Goal: Complete application form: Complete application form

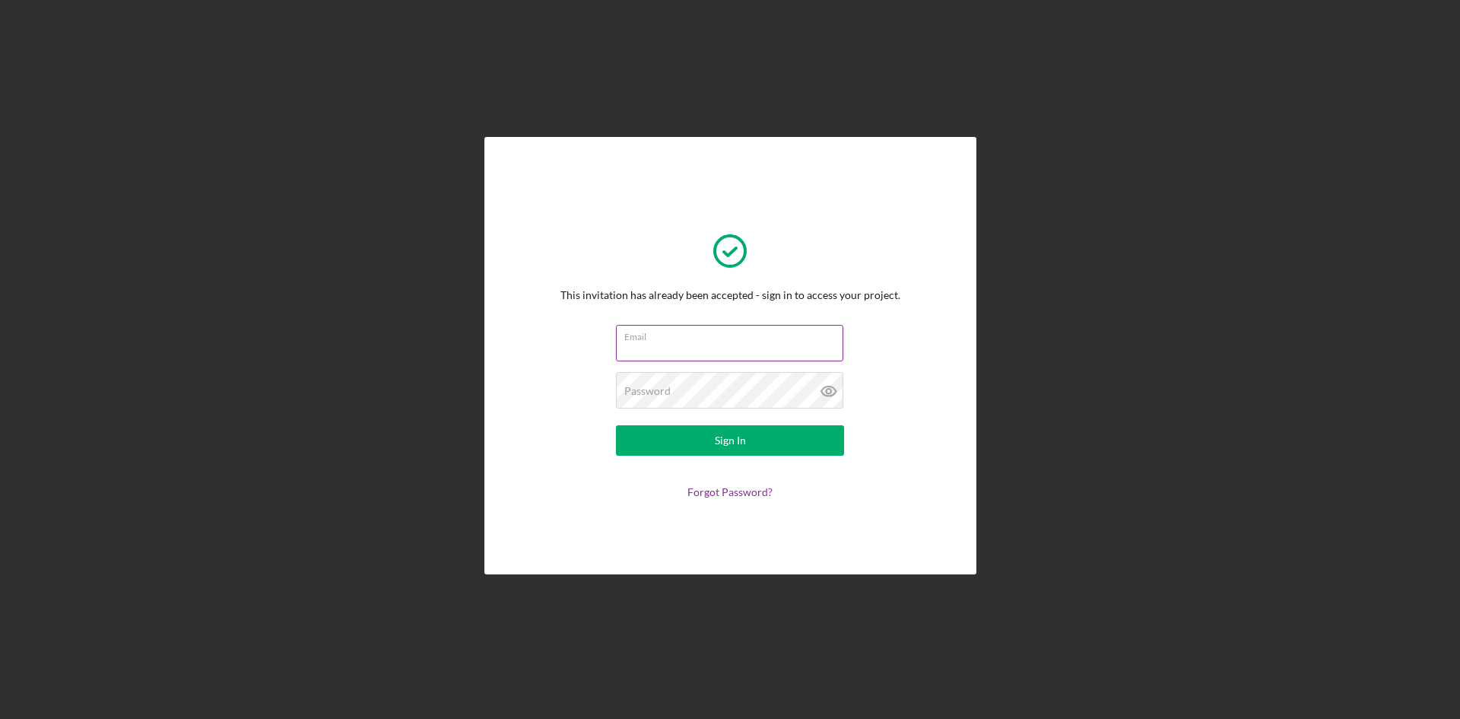
click at [676, 348] on input "Email" at bounding box center [729, 343] width 227 height 36
type input "[EMAIL_ADDRESS][DOMAIN_NAME]"
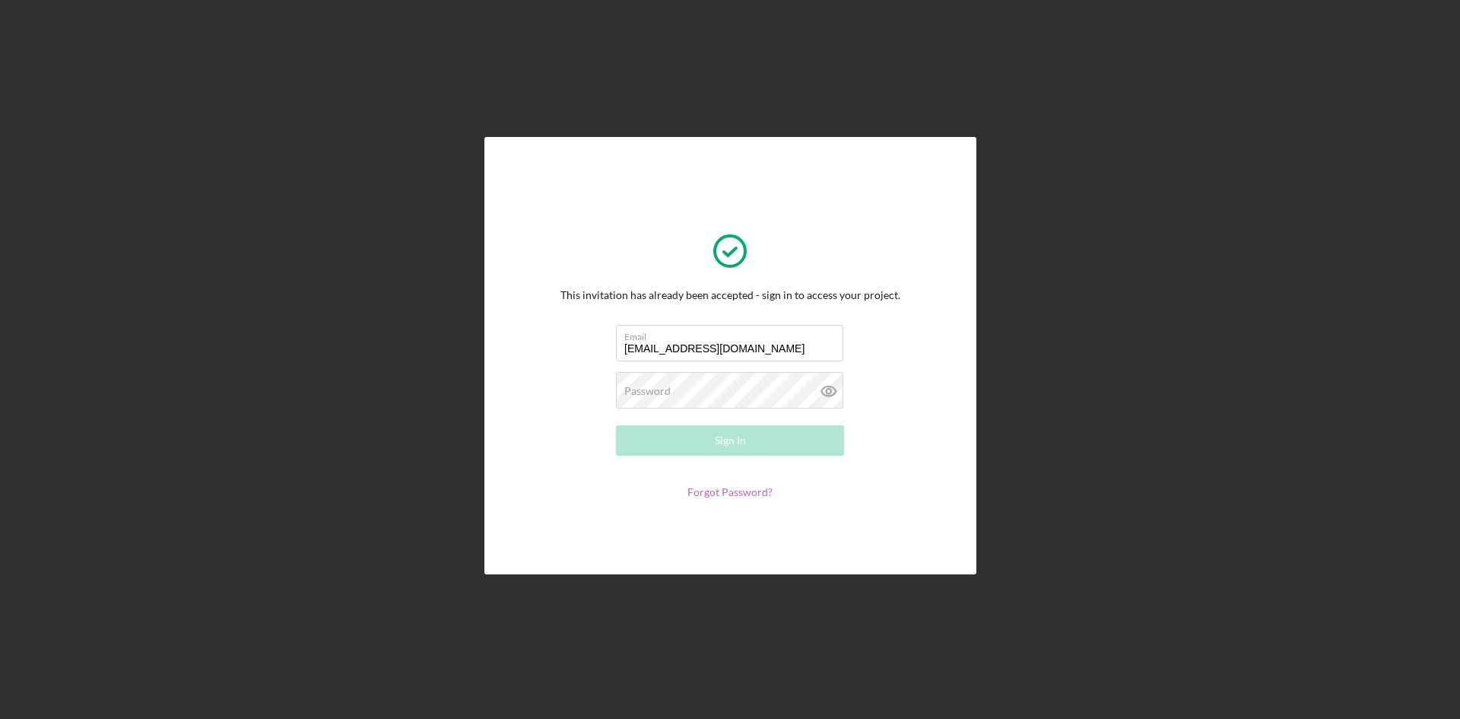
click at [725, 491] on link "Forgot Password?" at bounding box center [729, 491] width 85 height 13
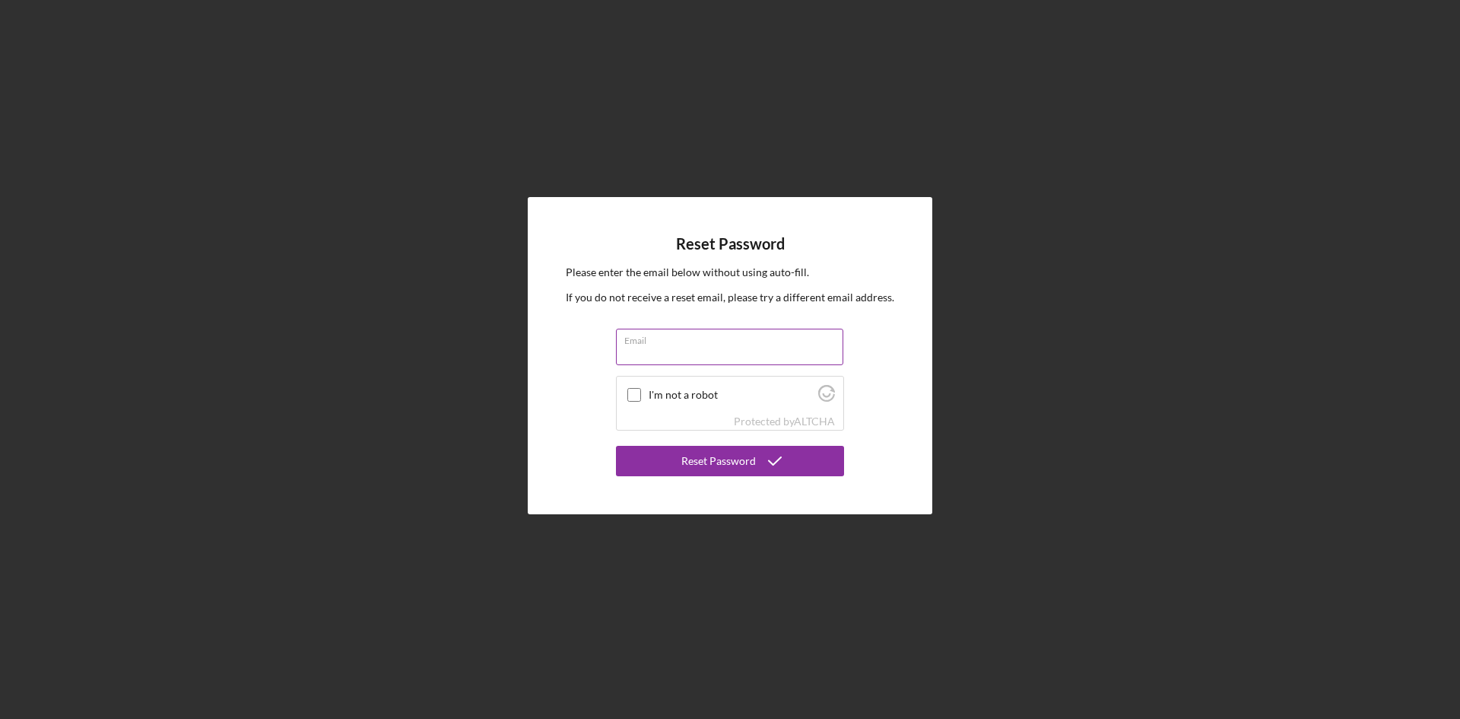
click at [700, 355] on input "Email" at bounding box center [729, 346] width 227 height 36
type input "[EMAIL_ADDRESS][DOMAIN_NAME]"
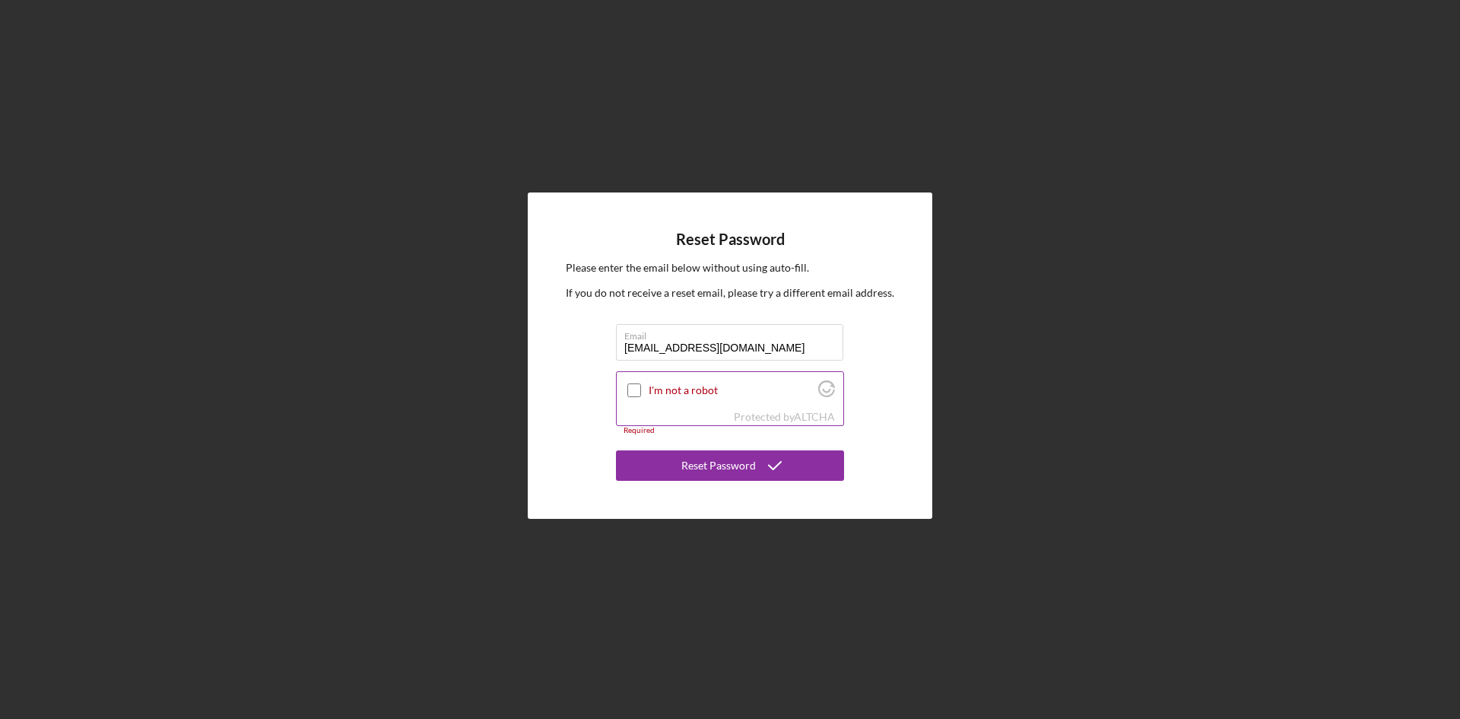
click at [627, 383] on input "I'm not a robot" at bounding box center [634, 390] width 14 height 14
checkbox input "true"
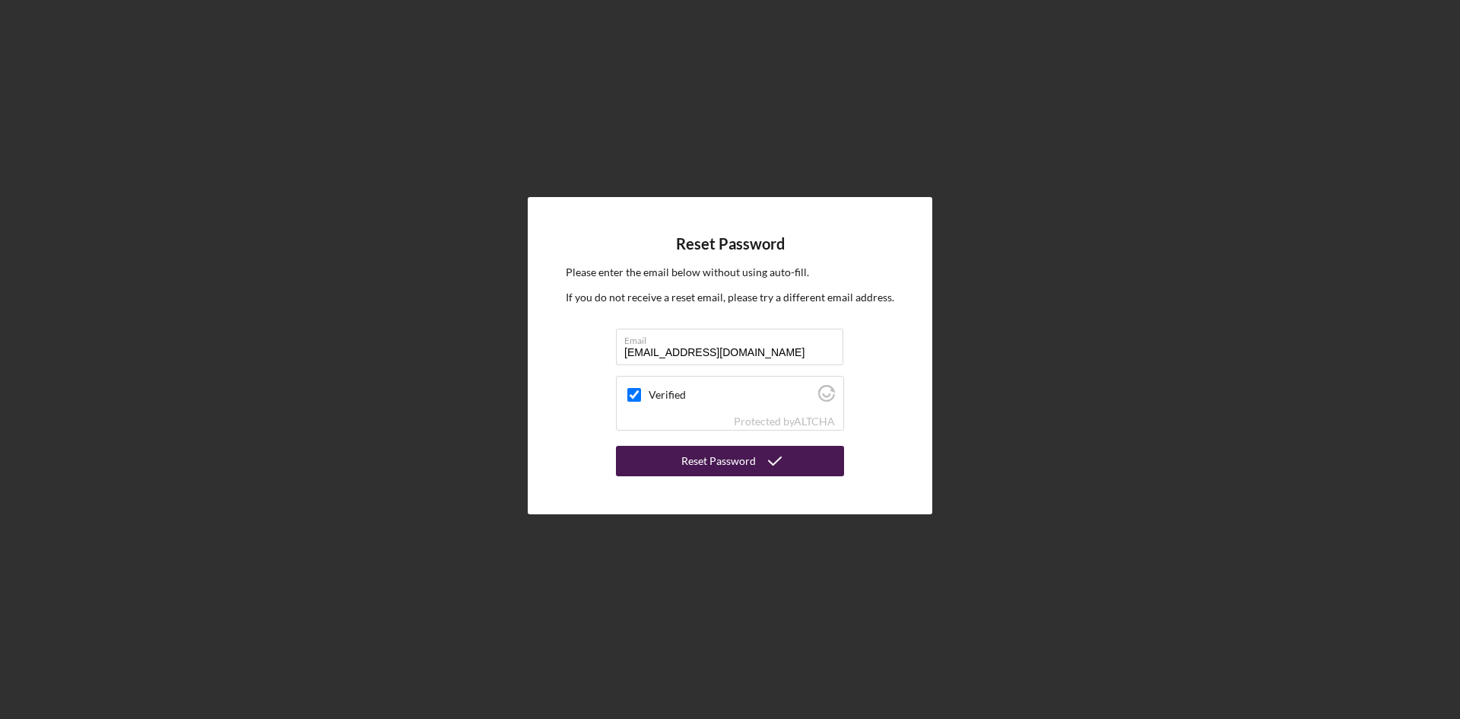
click at [731, 460] on div "Reset Password" at bounding box center [718, 461] width 75 height 30
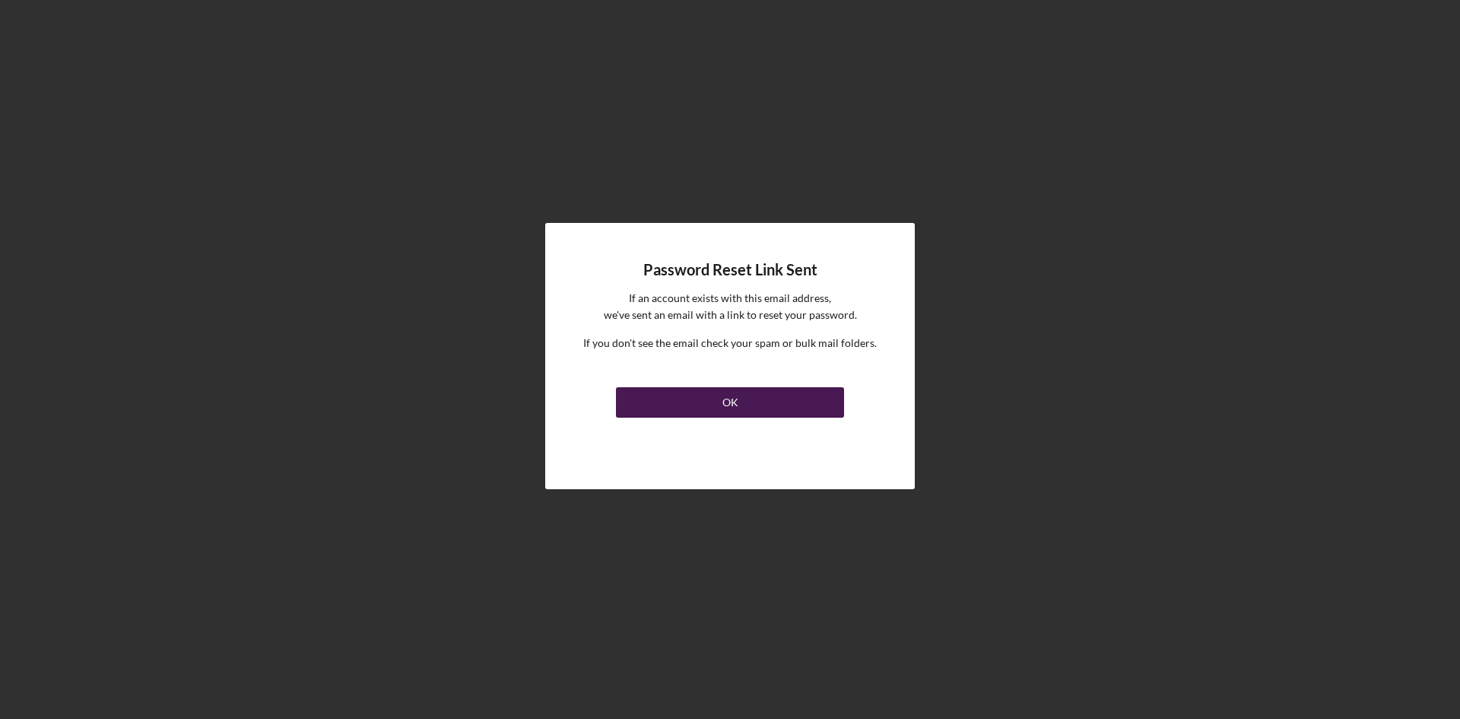
click at [745, 408] on button "OK" at bounding box center [730, 402] width 228 height 30
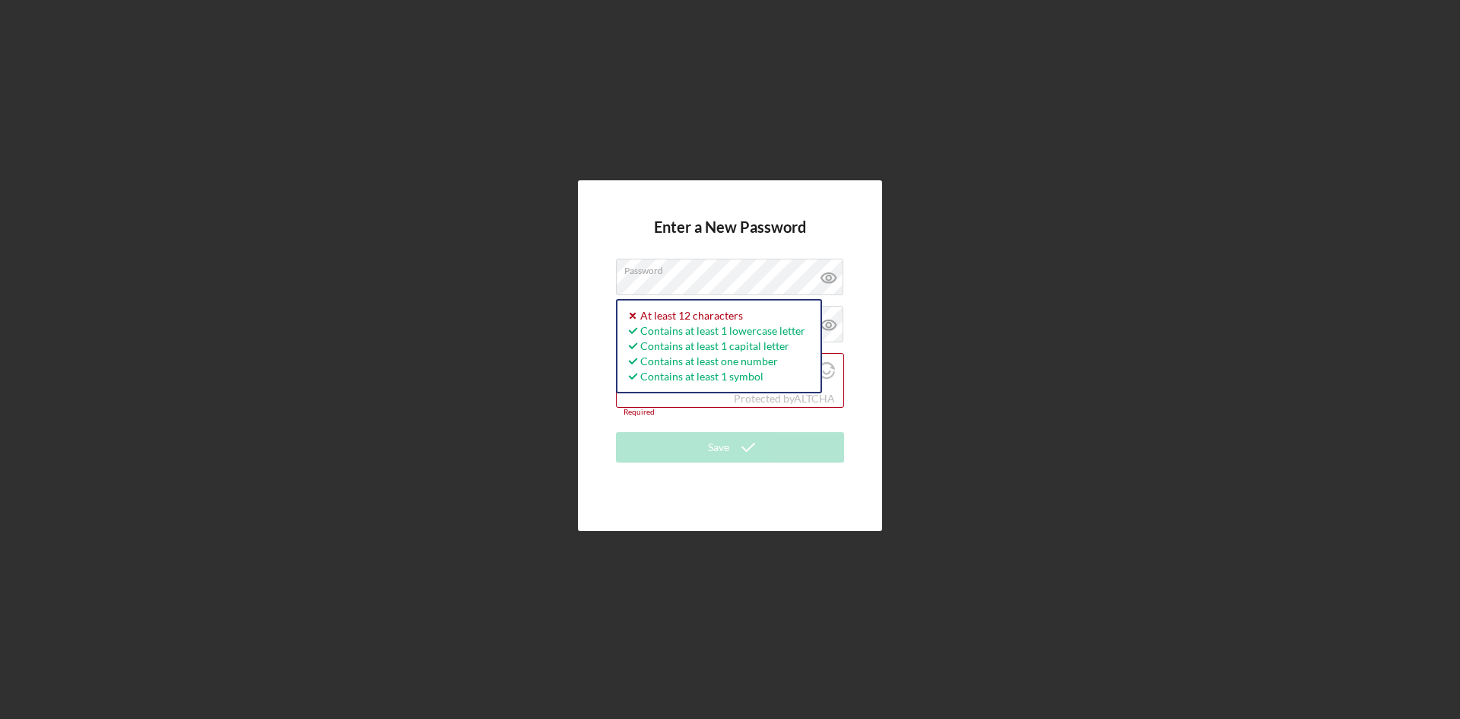
click at [608, 278] on div "Enter a New Password Password Password must be at least 12 characters. Icon/ico…" at bounding box center [730, 355] width 304 height 350
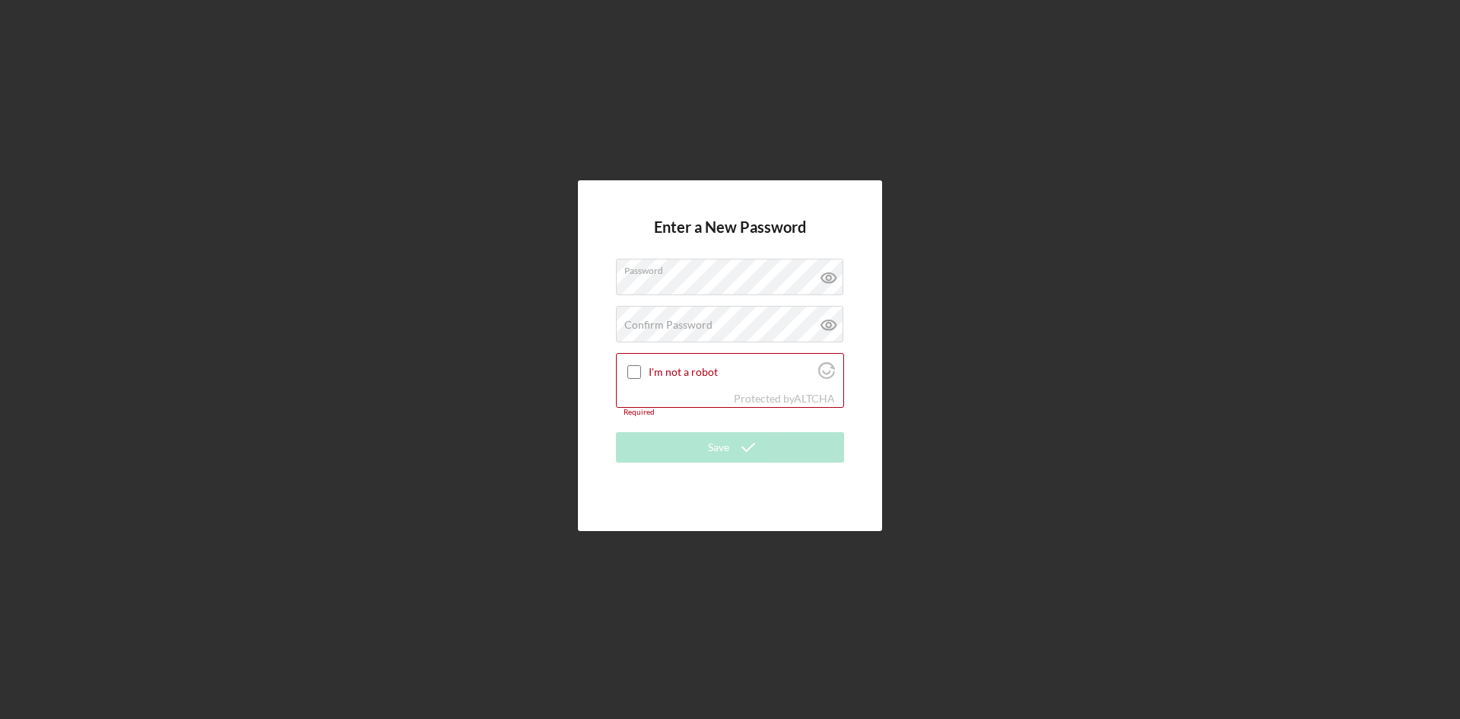
click at [1134, 314] on div "Enter a New Password Password Confirm Password Passwords do not match. I'm not …" at bounding box center [730, 355] width 1445 height 711
click at [633, 371] on input "I'm not a robot" at bounding box center [634, 372] width 14 height 14
checkbox input "true"
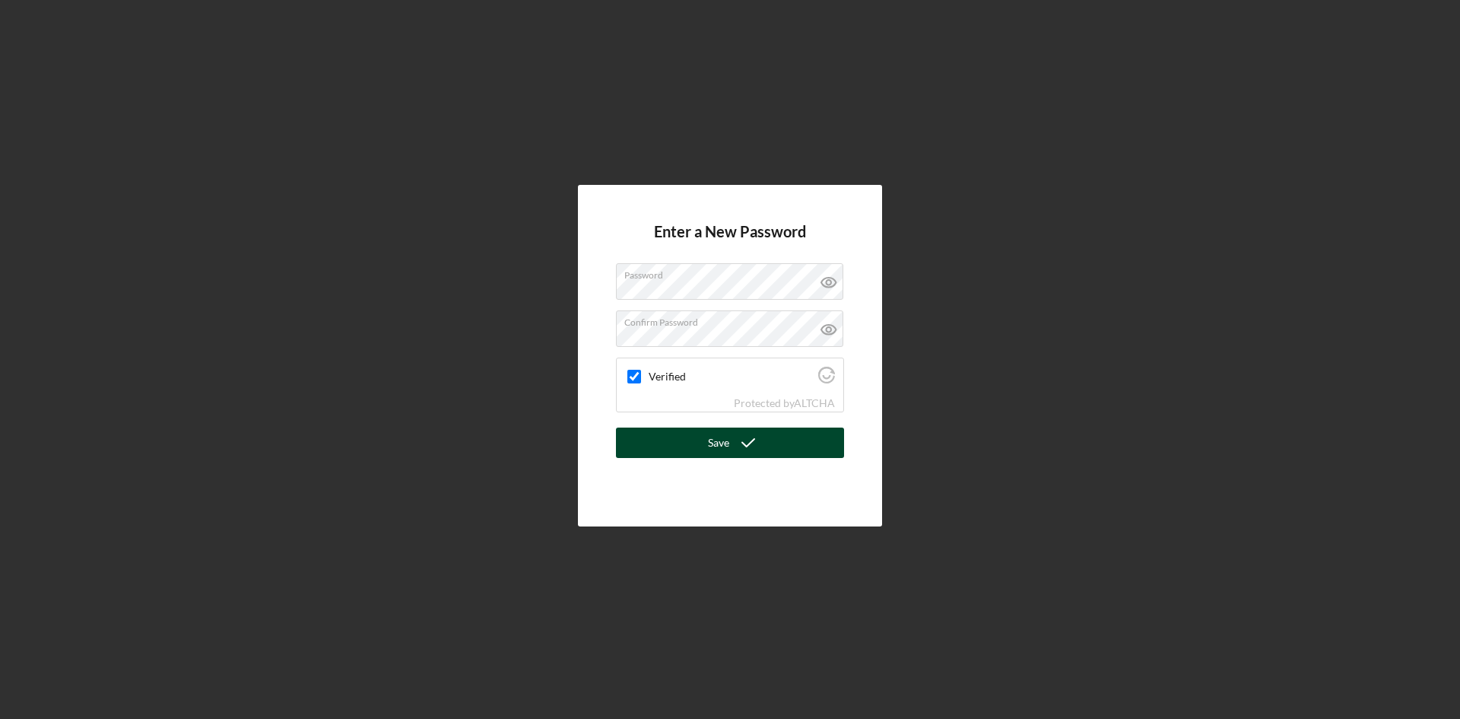
click at [722, 444] on div "Save" at bounding box center [718, 442] width 21 height 30
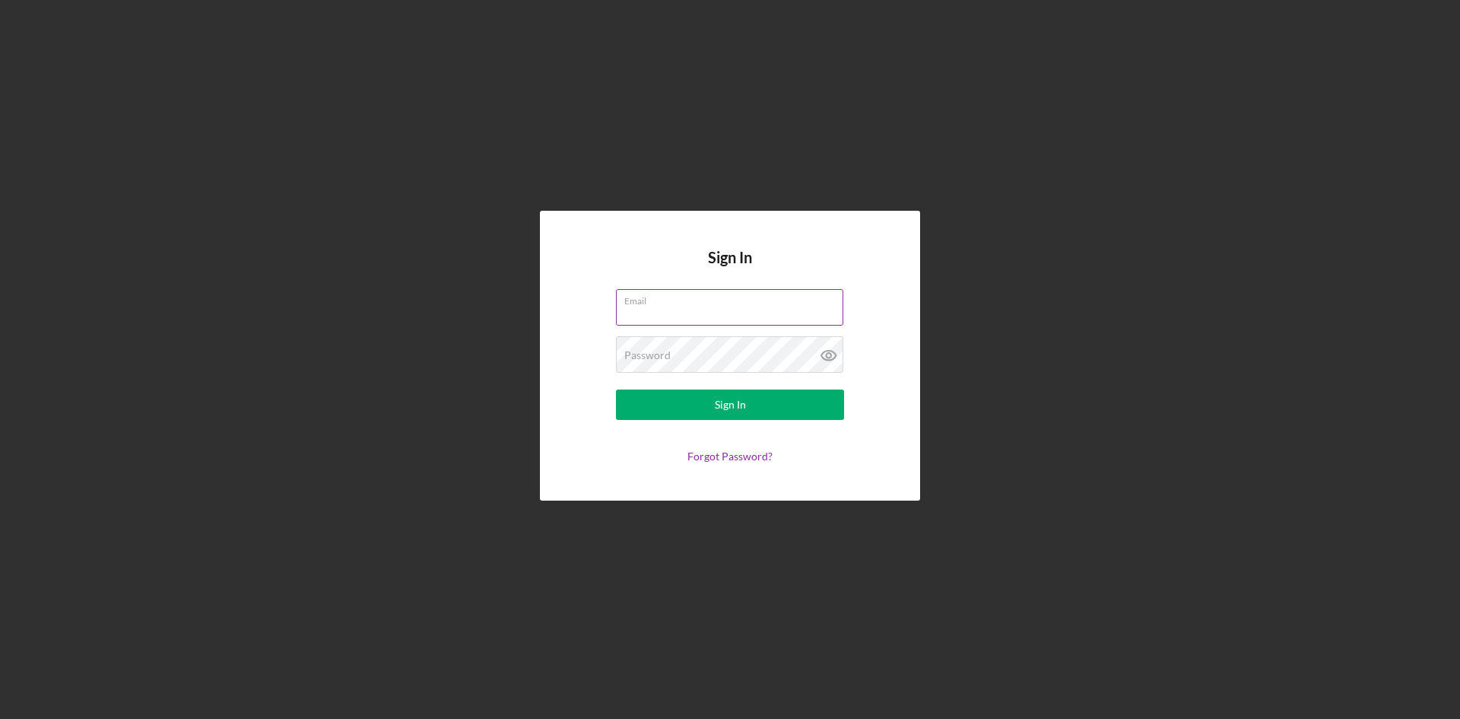
click at [758, 314] on input "Email" at bounding box center [729, 307] width 227 height 36
type input "[EMAIL_ADDRESS][DOMAIN_NAME]"
click at [747, 347] on div "Password Required" at bounding box center [730, 355] width 228 height 38
click at [720, 401] on div "Sign In" at bounding box center [730, 404] width 31 height 30
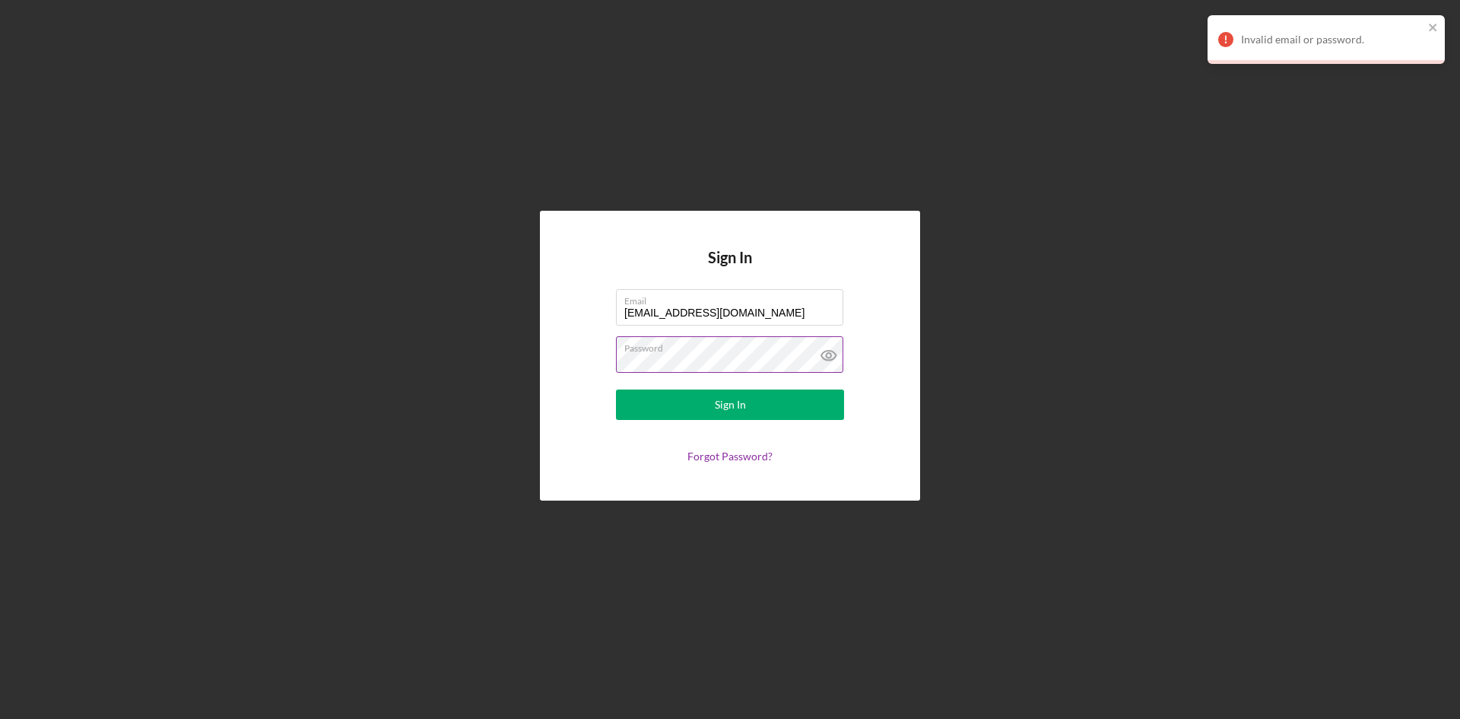
click at [830, 351] on icon at bounding box center [828, 356] width 14 height 10
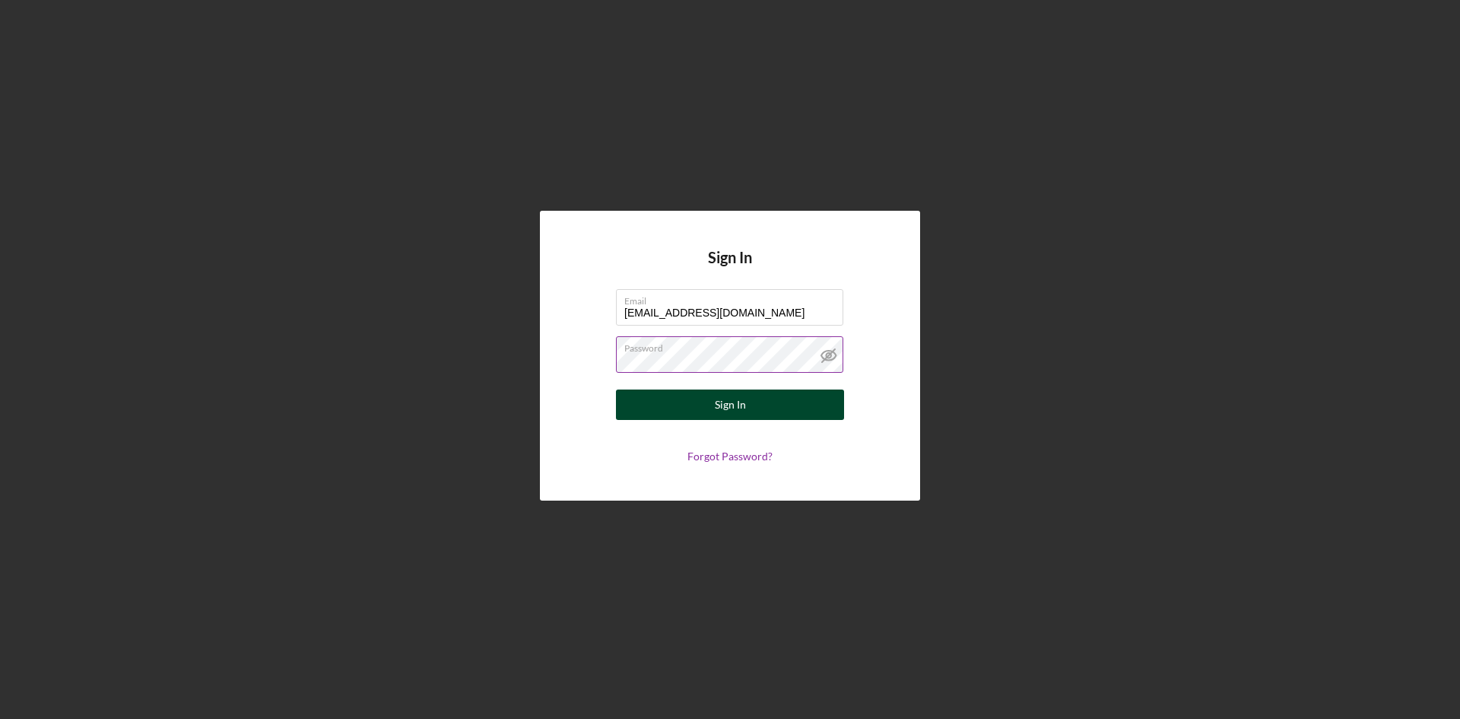
click at [682, 404] on button "Sign In" at bounding box center [730, 404] width 228 height 30
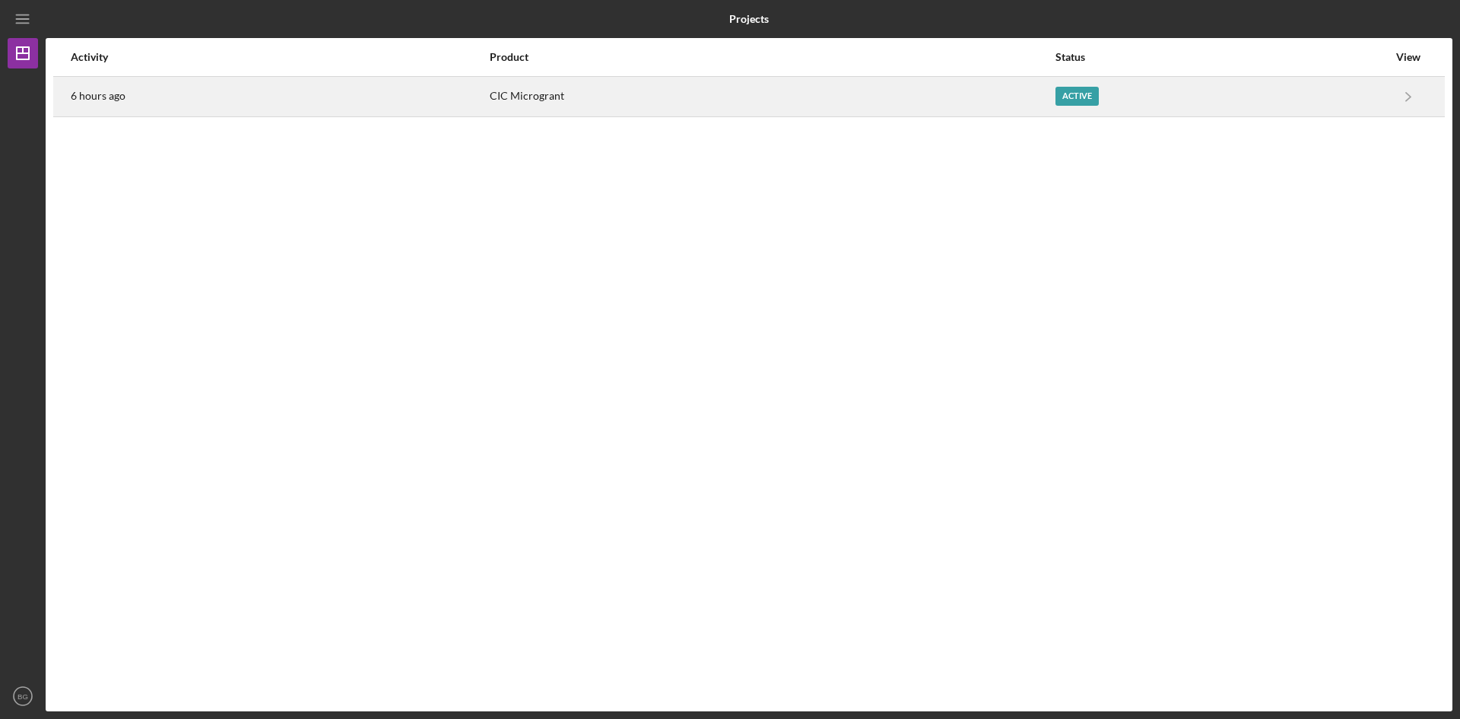
click at [1074, 96] on div "Active" at bounding box center [1076, 96] width 43 height 19
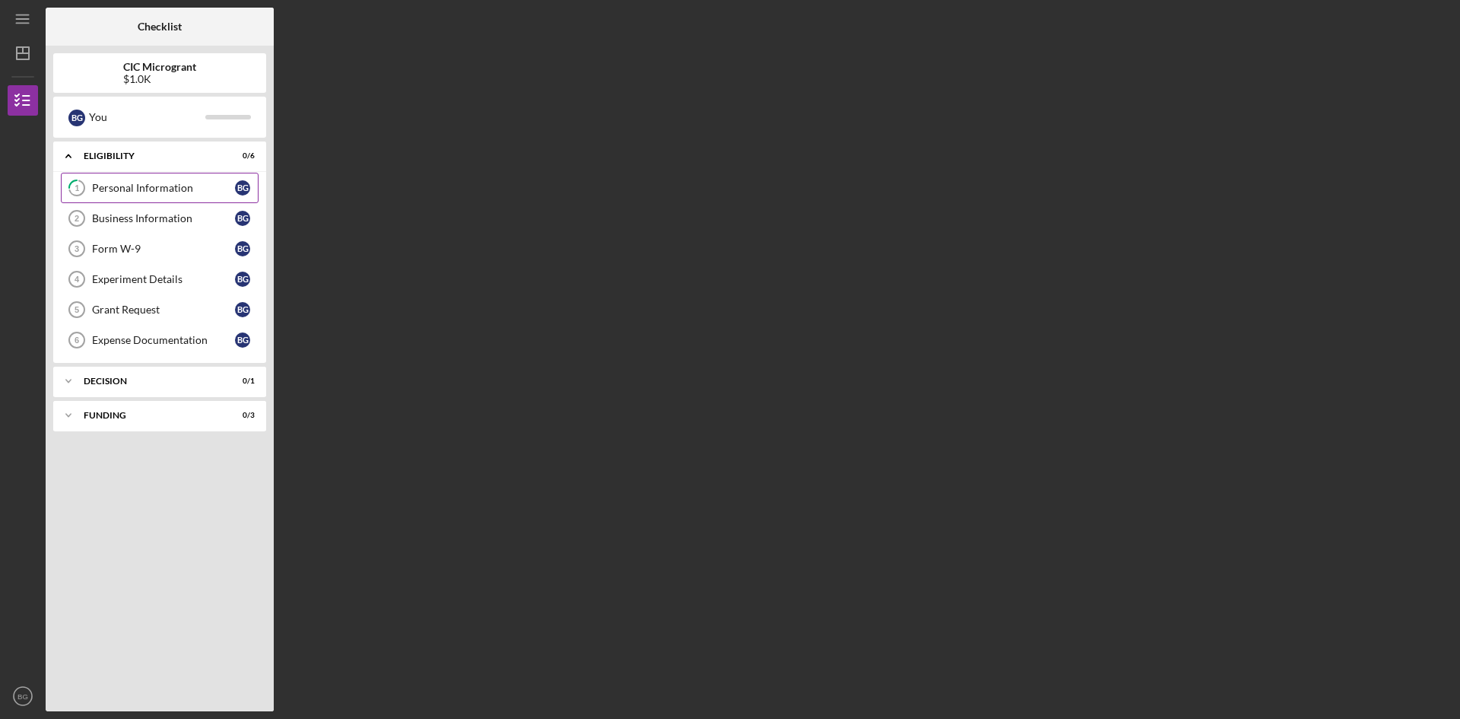
click at [118, 186] on div "Personal Information" at bounding box center [163, 188] width 143 height 12
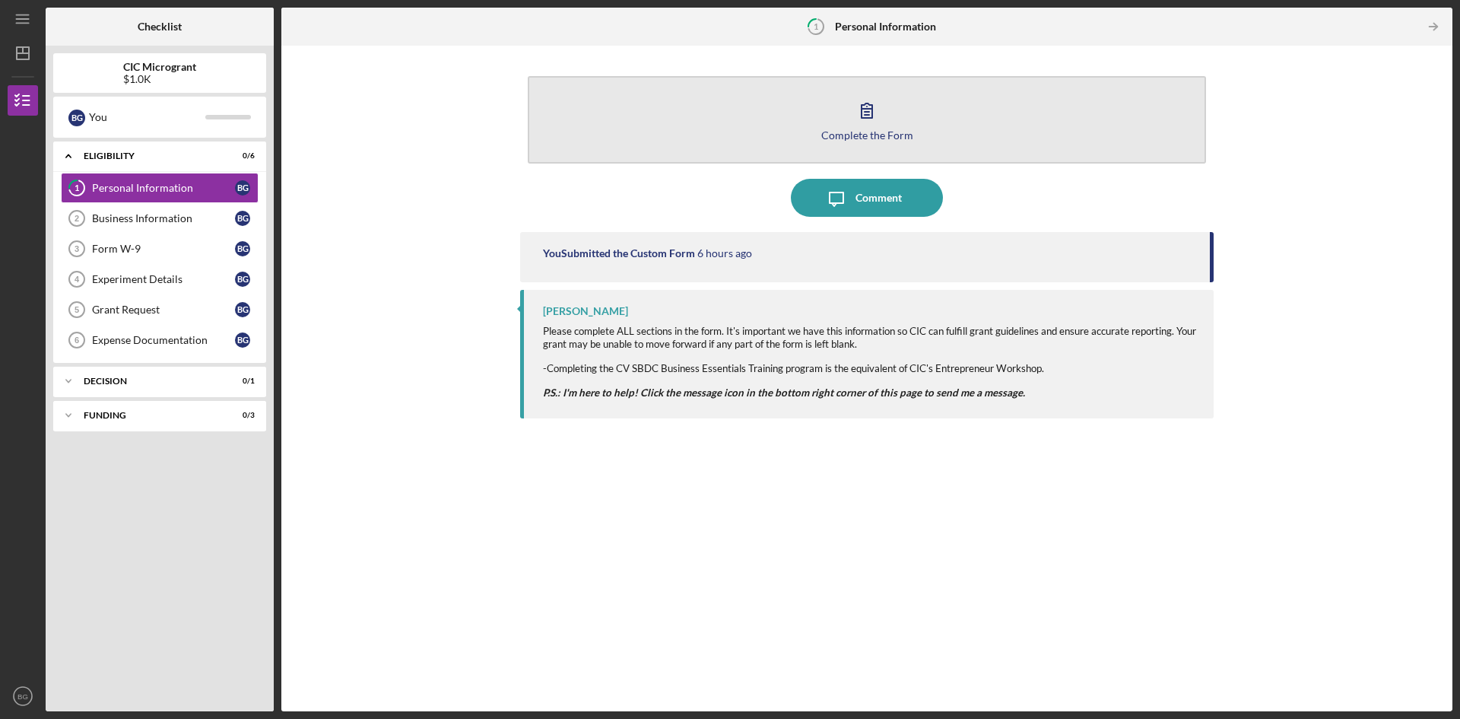
click at [826, 121] on button "Complete the Form Form" at bounding box center [867, 119] width 678 height 87
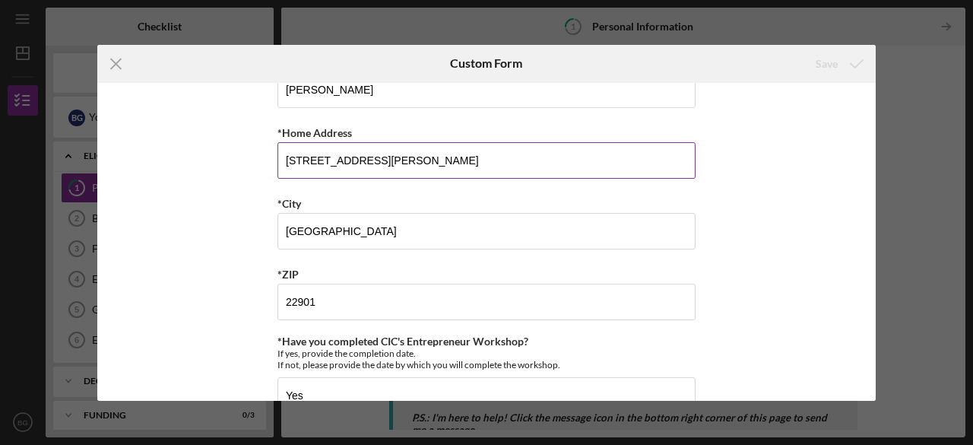
scroll to position [211, 0]
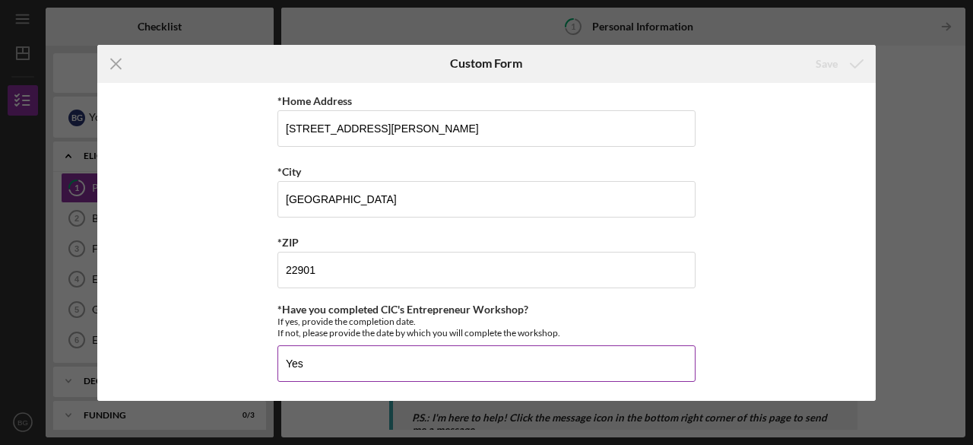
click at [345, 360] on input "Yes" at bounding box center [487, 363] width 418 height 36
type input "Yes, [DATE]"
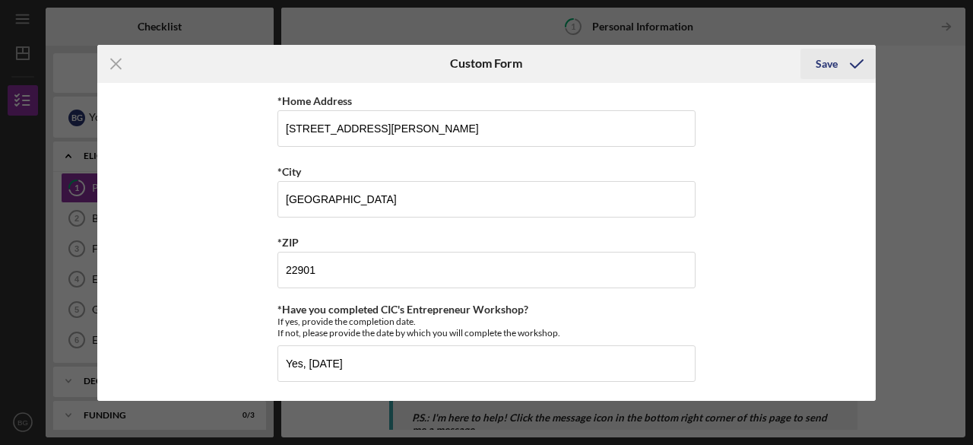
click at [833, 65] on div "Save" at bounding box center [827, 64] width 22 height 30
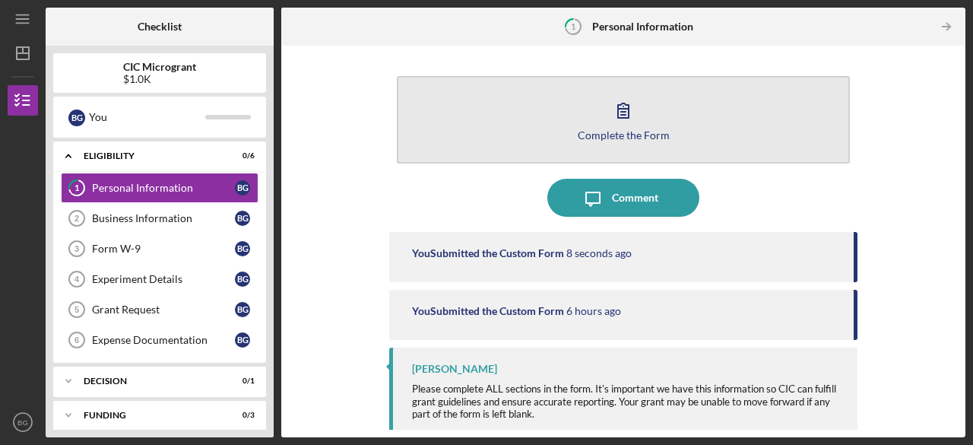
click at [549, 115] on button "Complete the Form Form" at bounding box center [623, 119] width 453 height 87
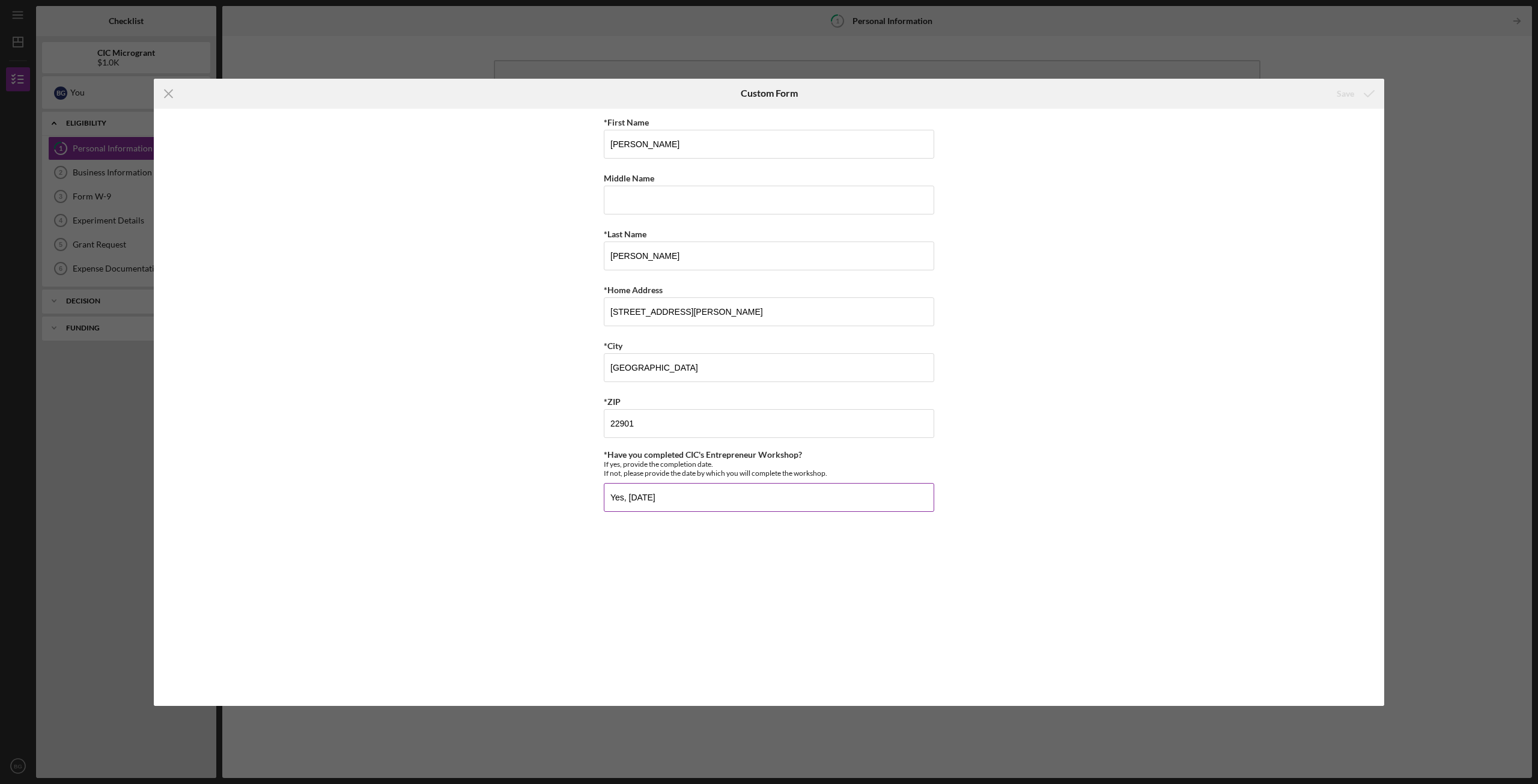
click at [703, 498] on input "Yes, [DATE]" at bounding box center [769, 497] width 330 height 28
click at [686, 433] on input "22901" at bounding box center [769, 424] width 330 height 28
click at [174, 96] on icon "Icon/Menu Close" at bounding box center [169, 94] width 30 height 30
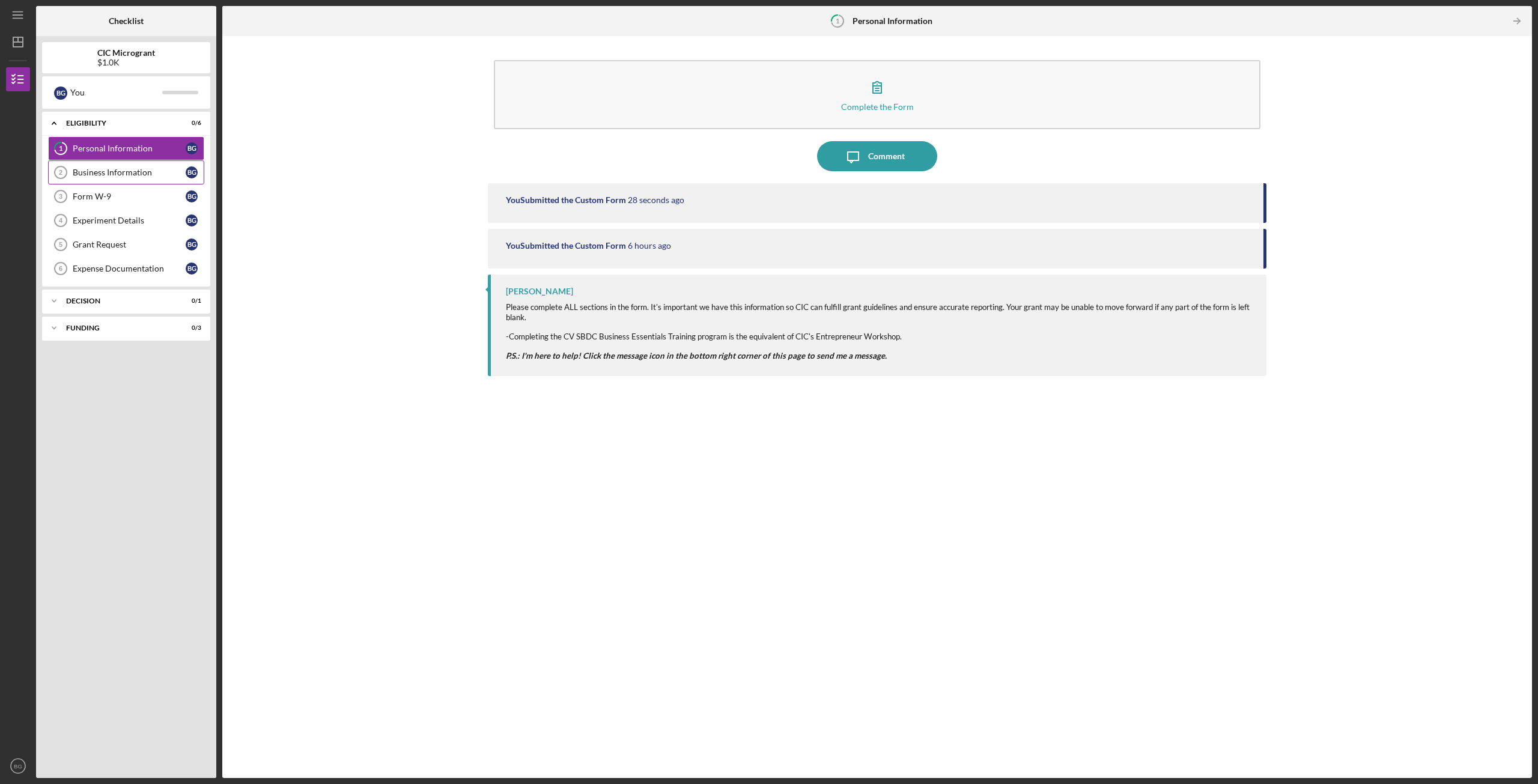
click at [100, 168] on div "Business Information" at bounding box center [129, 172] width 113 height 9
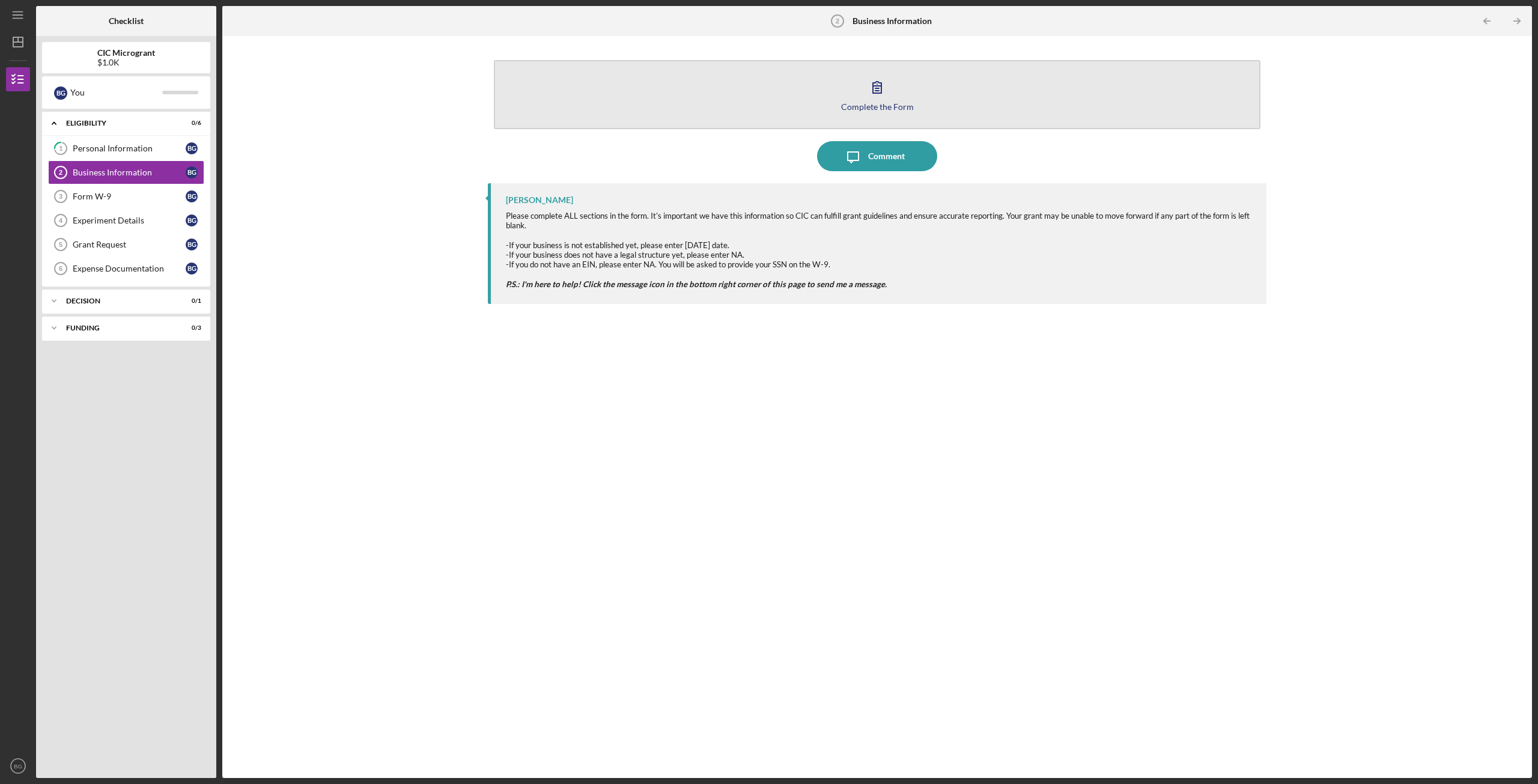
click at [902, 93] on button "Complete the Form Form" at bounding box center [877, 94] width 767 height 69
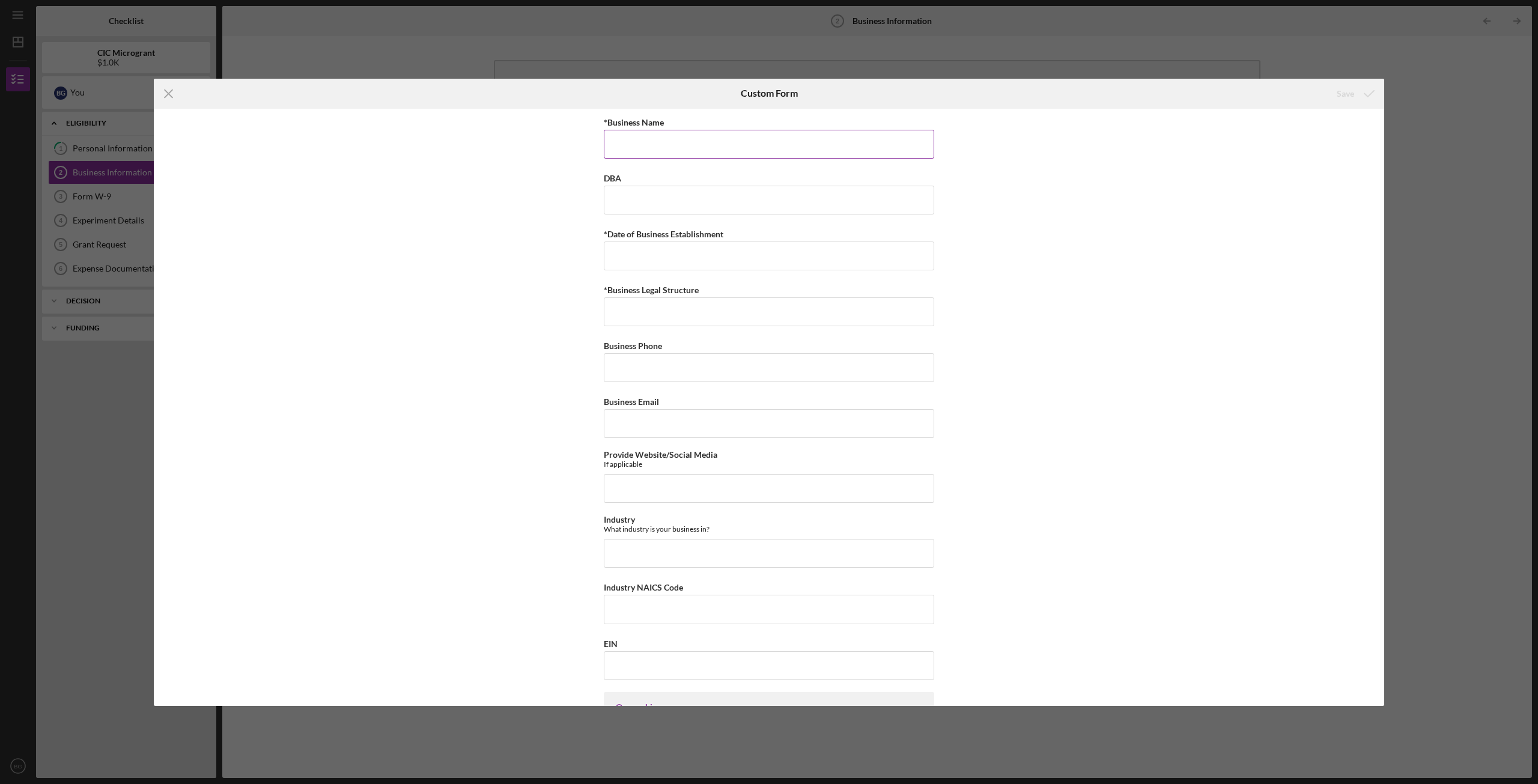
click at [695, 154] on input "*Business Name" at bounding box center [769, 144] width 330 height 28
type input "Mother and Daughters Vegan Creations LLC"
click at [662, 195] on input "DBA" at bounding box center [769, 200] width 330 height 28
type input "MAD Vegan Creations"
click at [649, 244] on input "*Date of Business Establishment" at bounding box center [769, 256] width 330 height 28
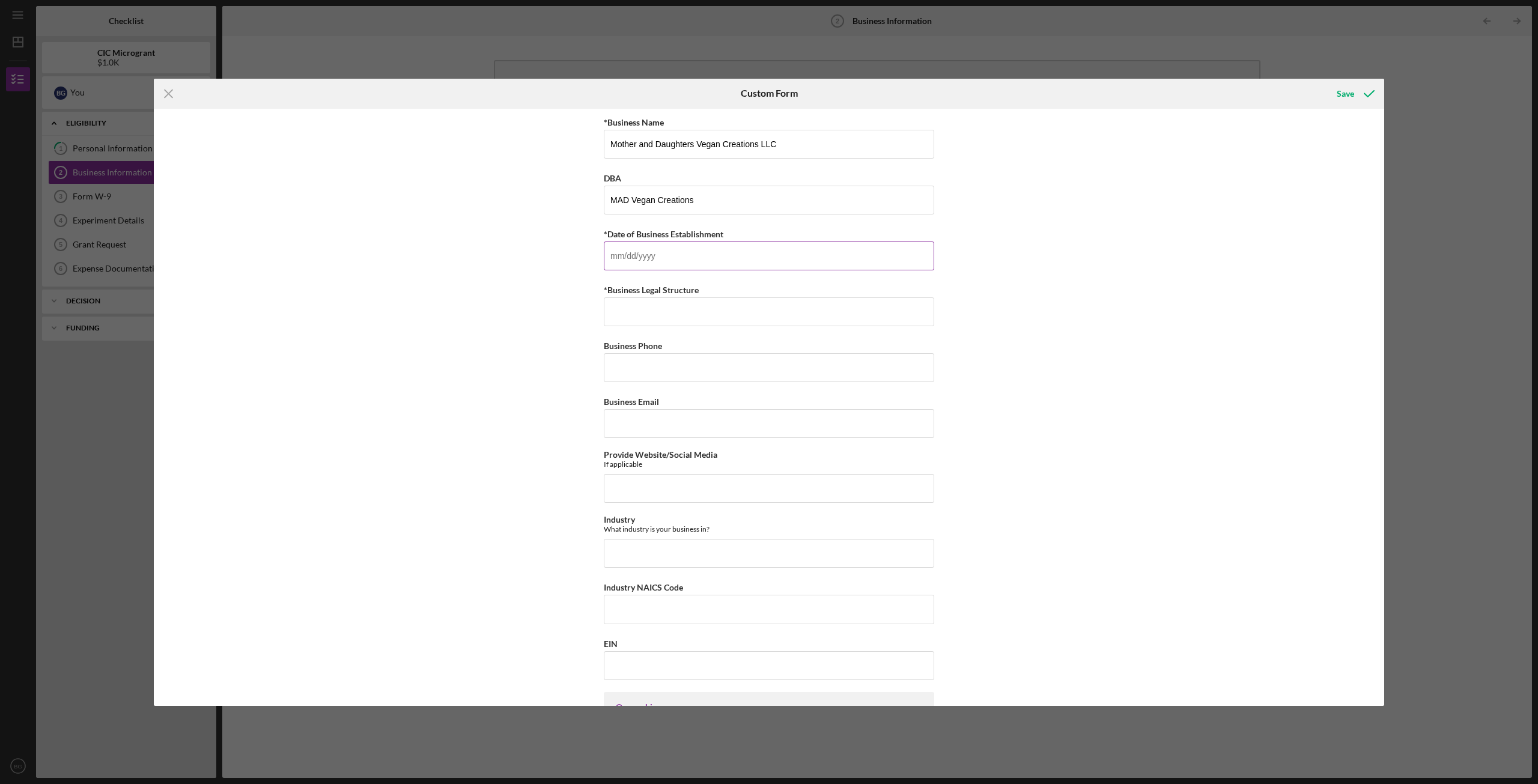
click at [649, 244] on input "*Date of Business Establishment" at bounding box center [769, 256] width 330 height 28
type input "[DATE]"
click at [649, 371] on input "Business Phone" at bounding box center [769, 368] width 330 height 28
click at [686, 370] on input "(434) ###-####" at bounding box center [769, 368] width 330 height 28
click at [649, 365] on input "(434) ###-####" at bounding box center [769, 368] width 330 height 28
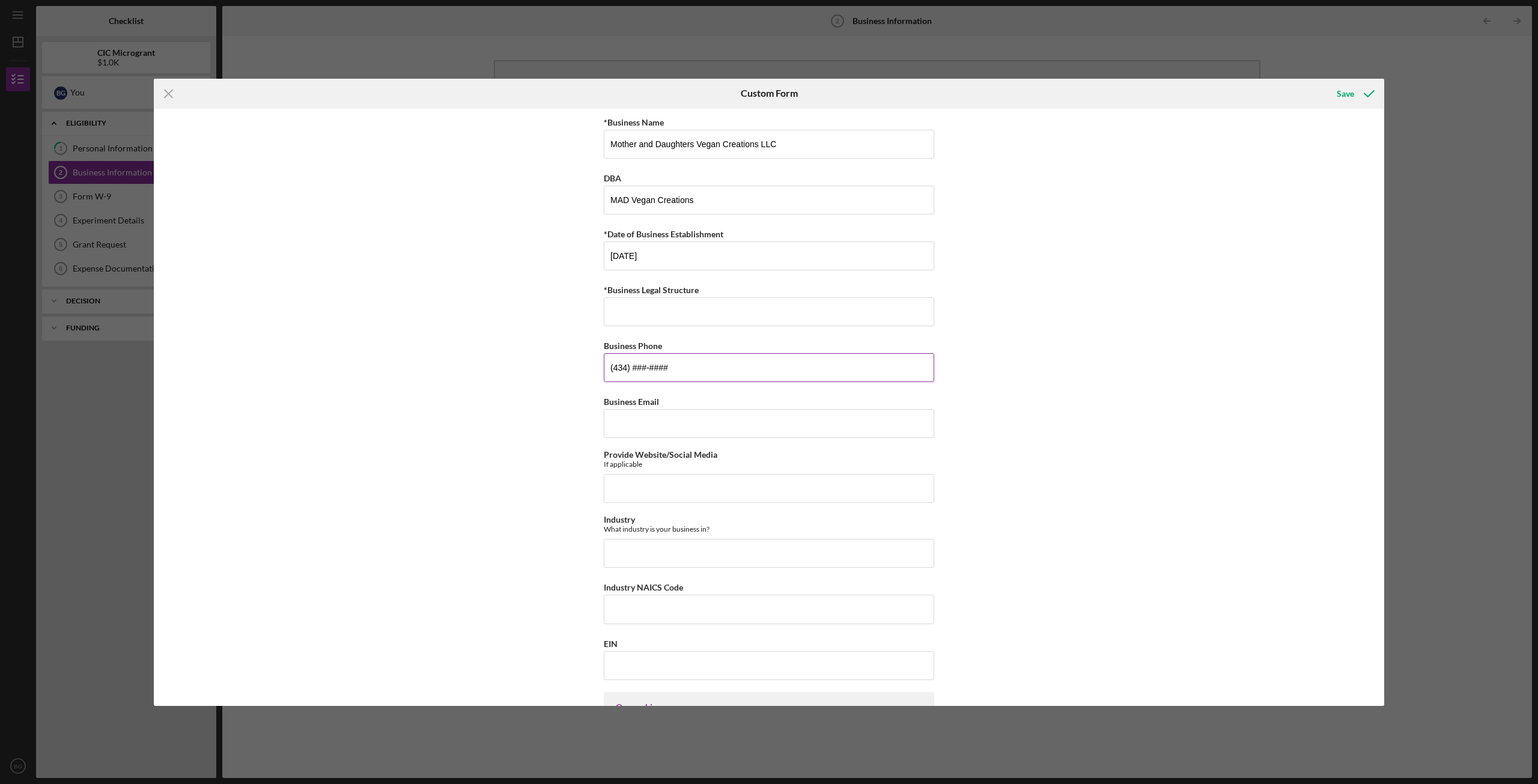
click at [649, 365] on input "(434) ###-####" at bounding box center [769, 368] width 330 height 28
click at [669, 368] on input "(434) ###-####" at bounding box center [769, 368] width 330 height 28
type input "[PHONE_NUMBER]"
click at [655, 412] on input "Business Email" at bounding box center [769, 424] width 330 height 28
type input "[EMAIL_ADDRESS][DOMAIN_NAME]"
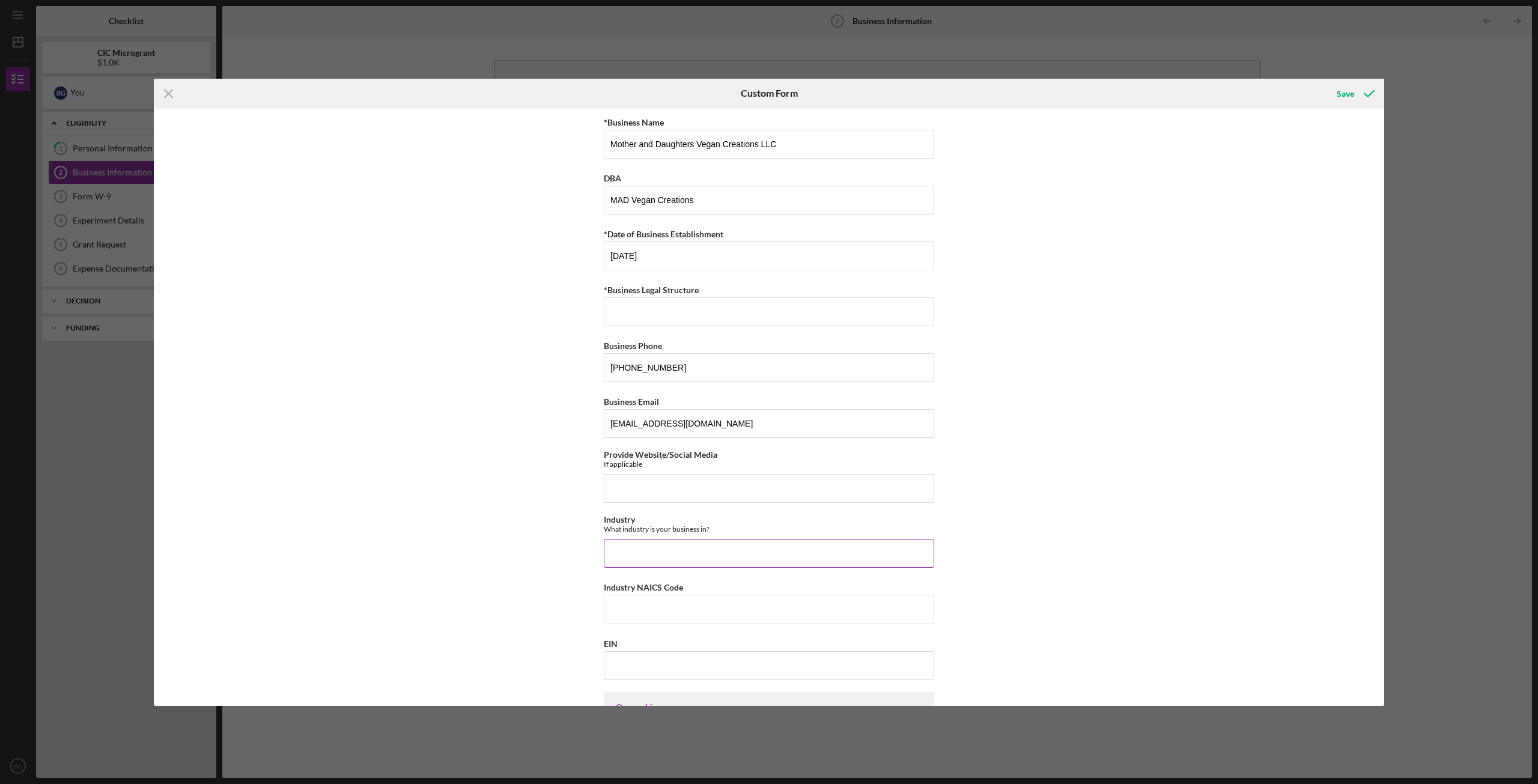
click at [676, 542] on input "Industry" at bounding box center [769, 553] width 330 height 28
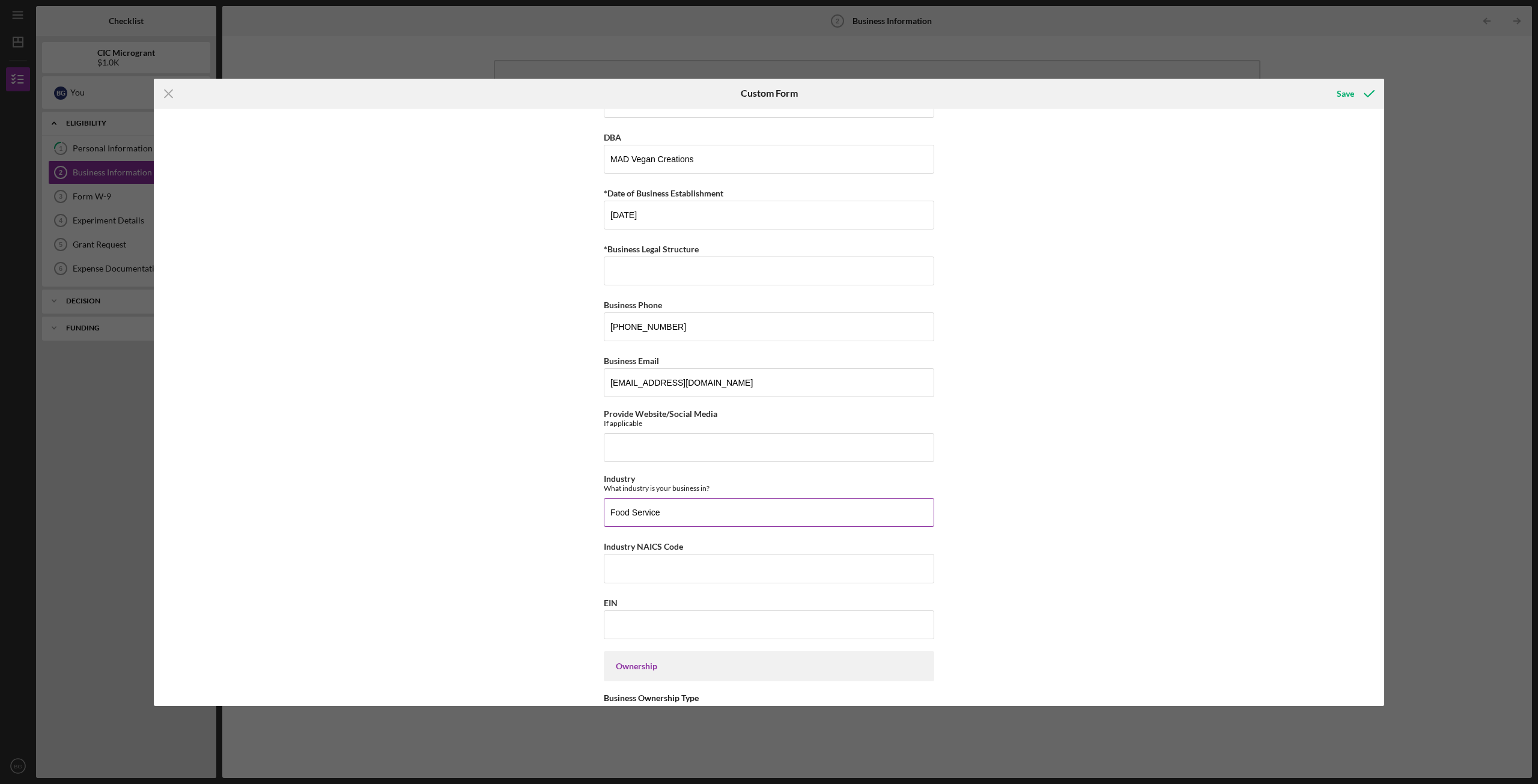
scroll to position [60, 0]
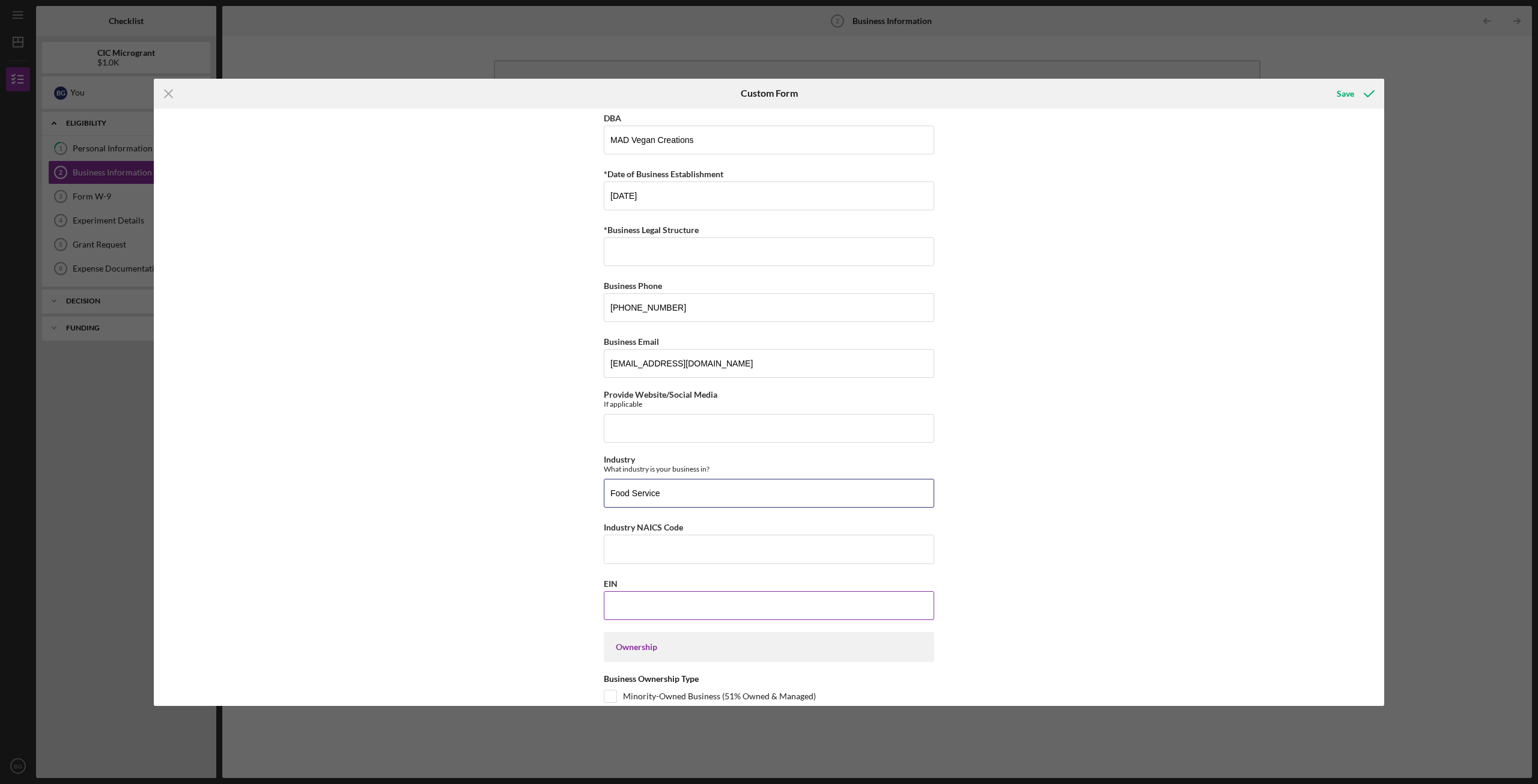
type input "Food Service"
click at [621, 567] on input "EIN" at bounding box center [769, 605] width 330 height 28
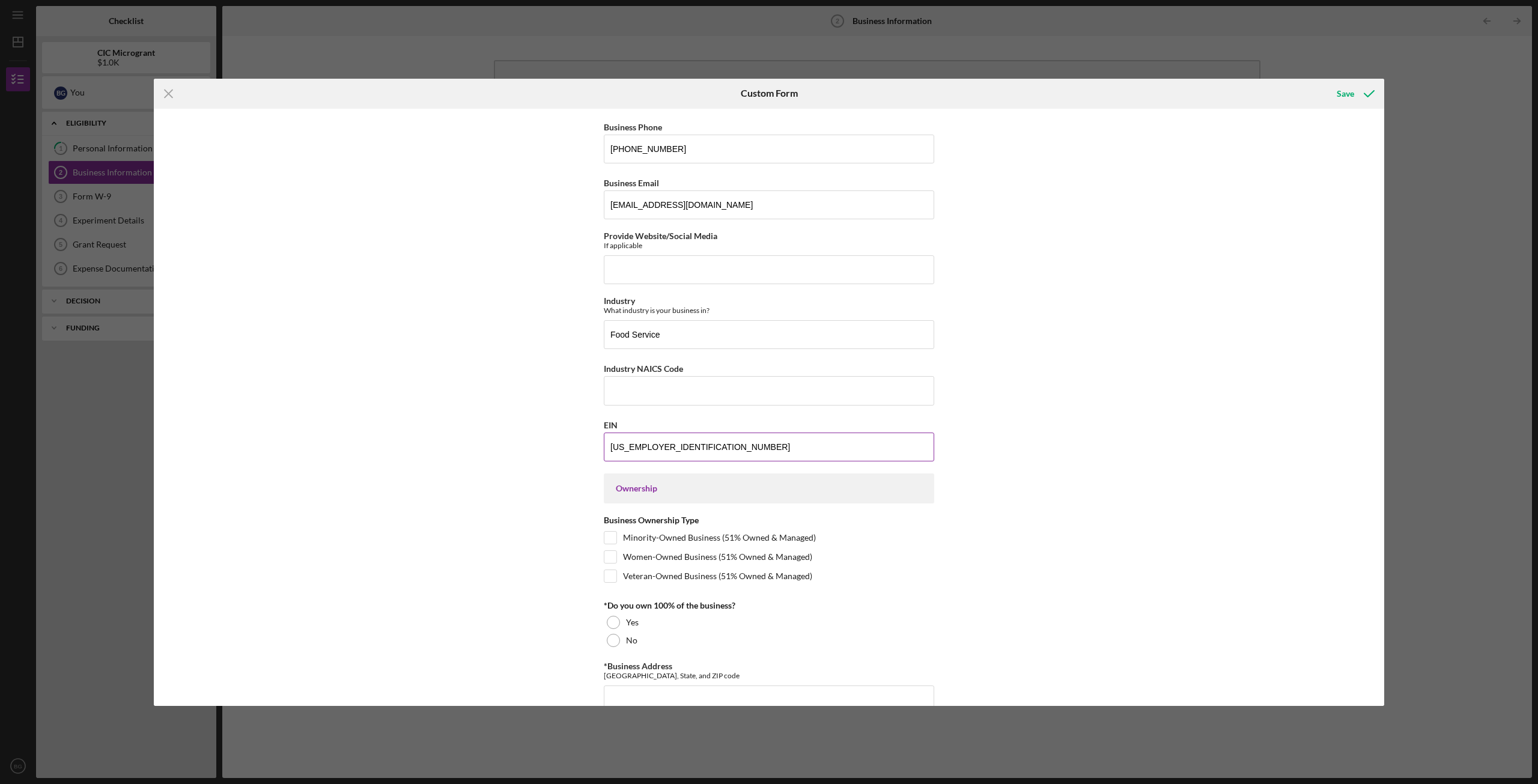
scroll to position [240, 0]
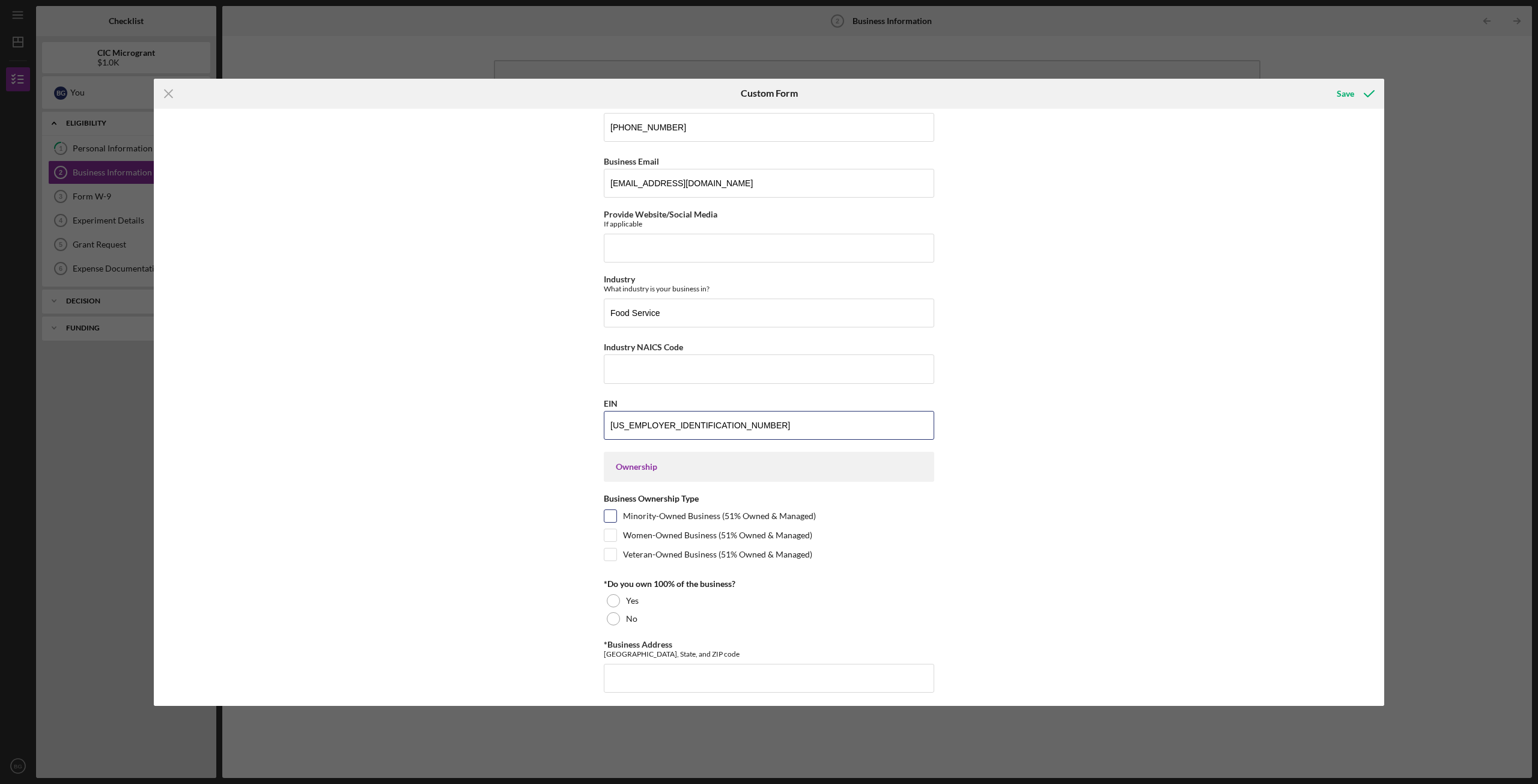
type input "[US_EMPLOYER_IDENTIFICATION_NUMBER]"
click at [612, 511] on input "Minority-Owned Business (51% Owned & Managed)" at bounding box center [610, 516] width 12 height 12
checkbox input "true"
click at [609, 530] on input "Women-Owned Business (51% Owned & Managed)" at bounding box center [610, 535] width 12 height 12
checkbox input "true"
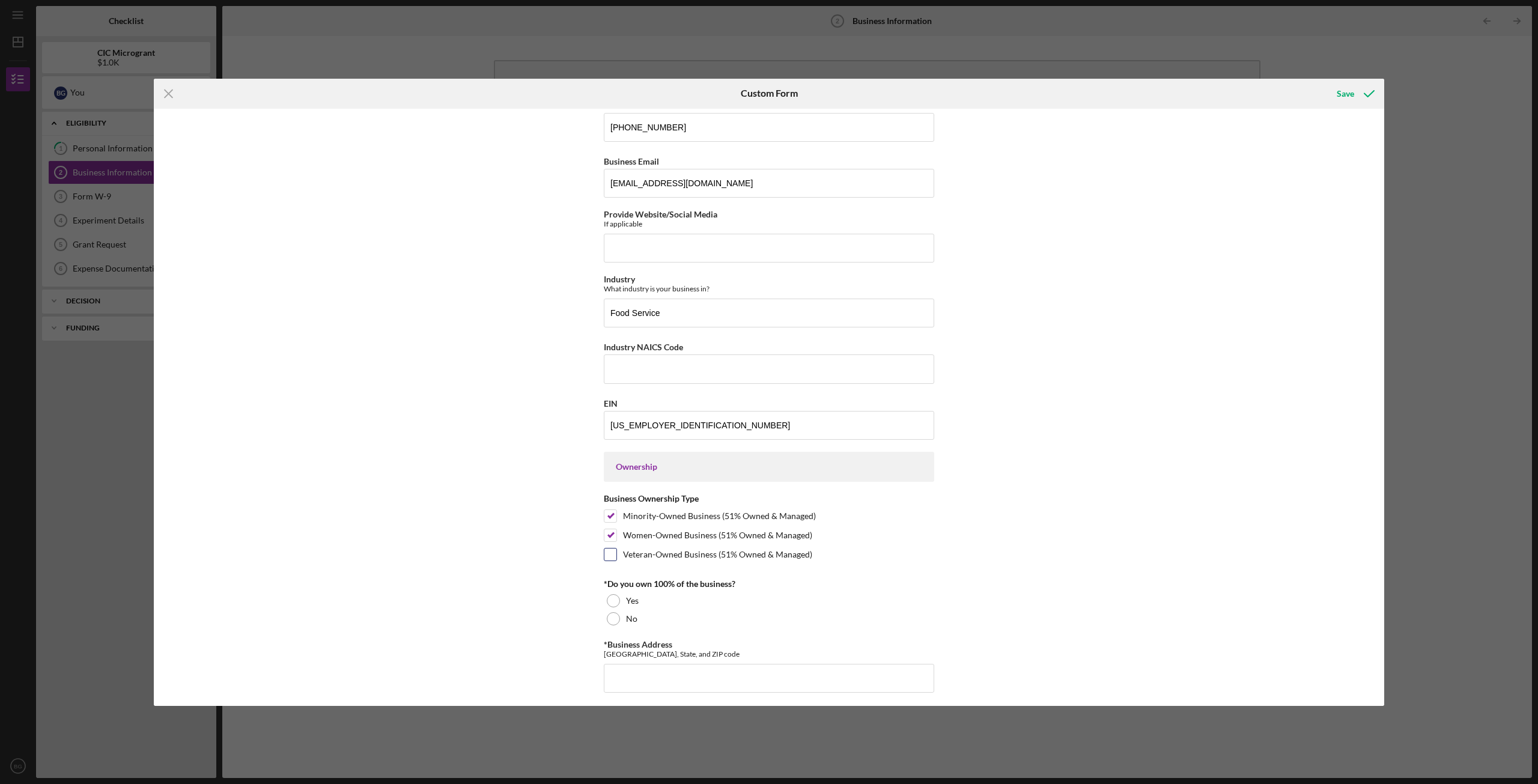
scroll to position [300, 0]
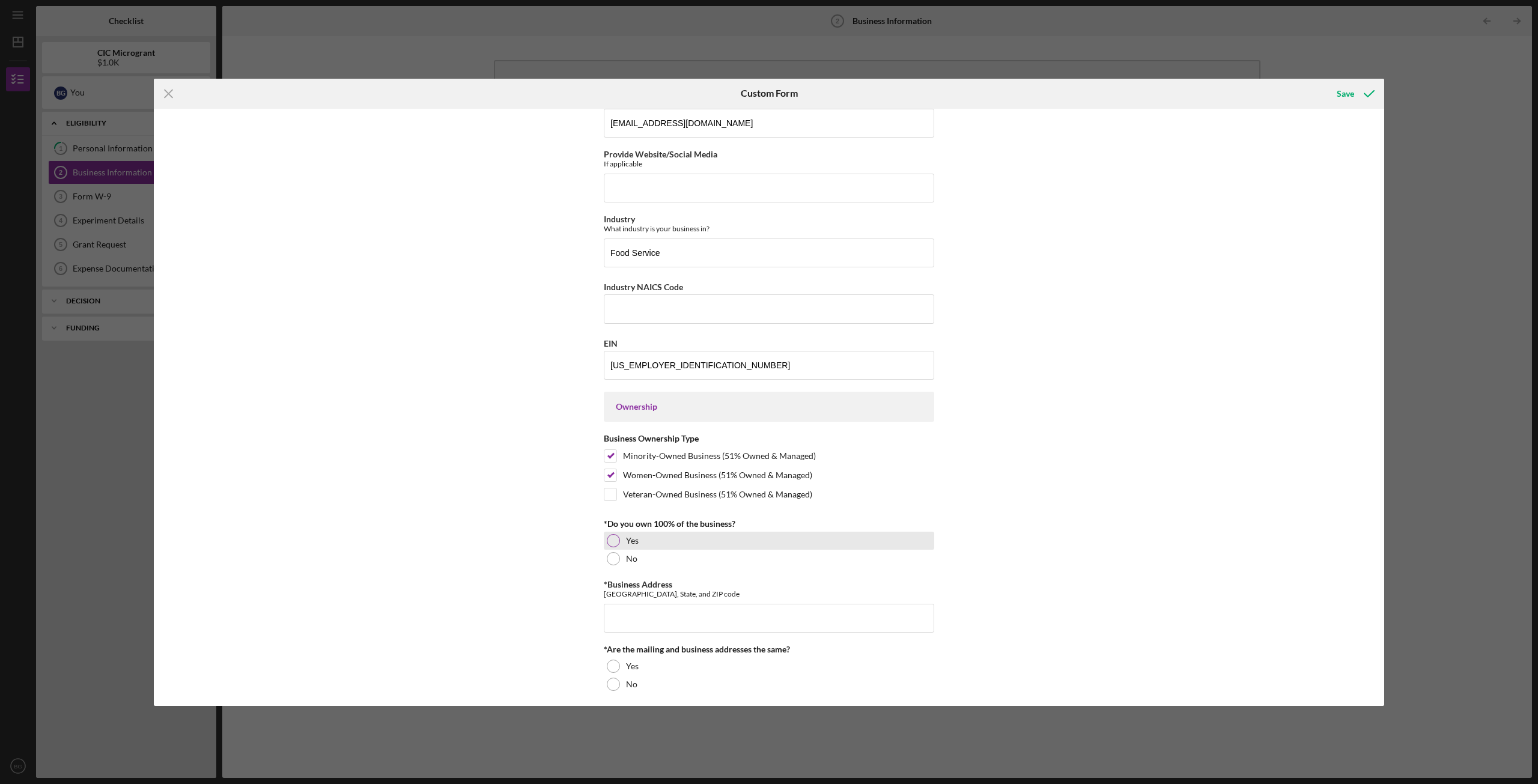
click at [613, 536] on div at bounding box center [613, 541] width 13 height 13
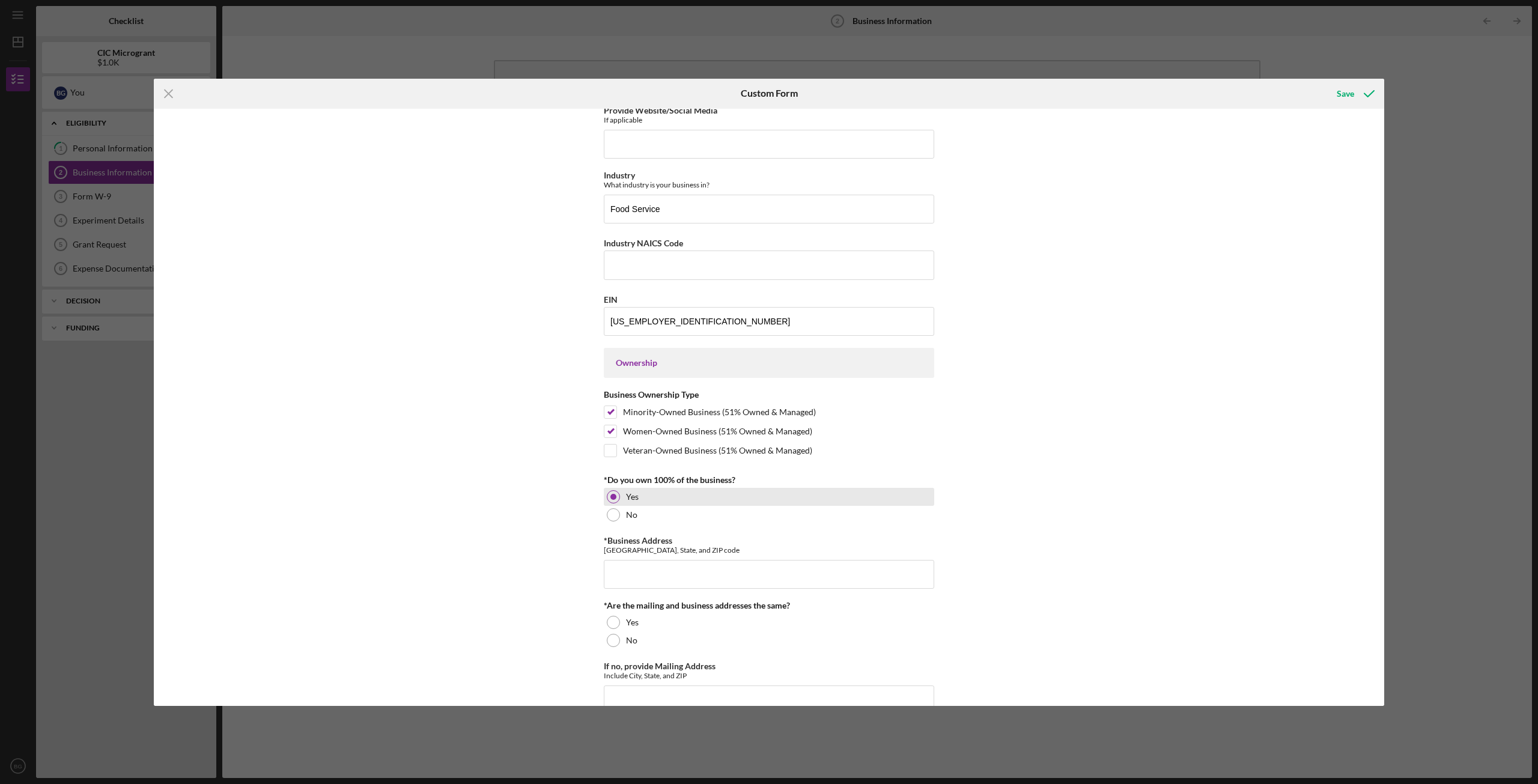
scroll to position [360, 0]
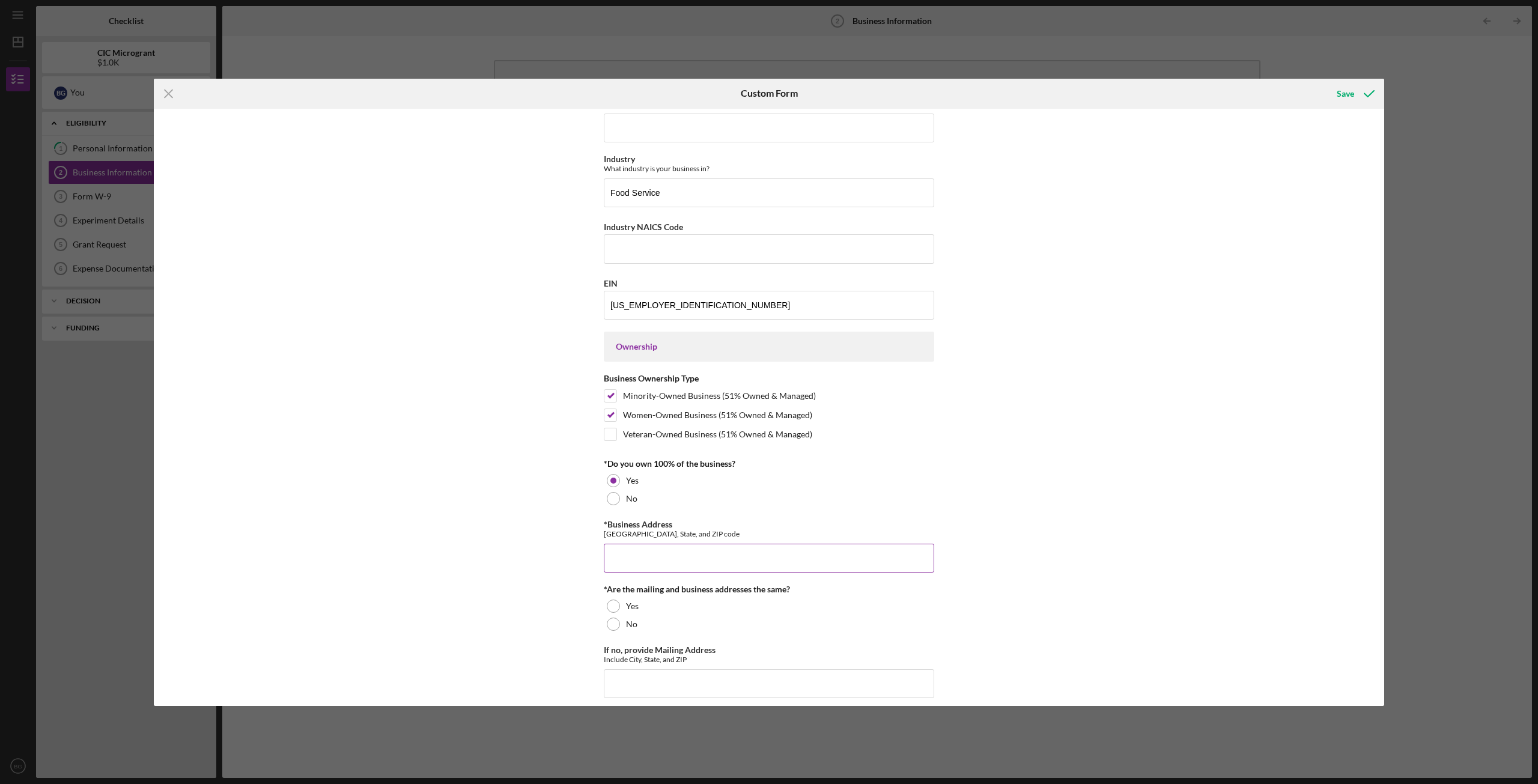
click at [714, 548] on input "*Business Address" at bounding box center [769, 558] width 330 height 28
type input "[STREET_ADDRESS][PERSON_NAME]"
click at [612, 567] on div at bounding box center [613, 606] width 13 height 13
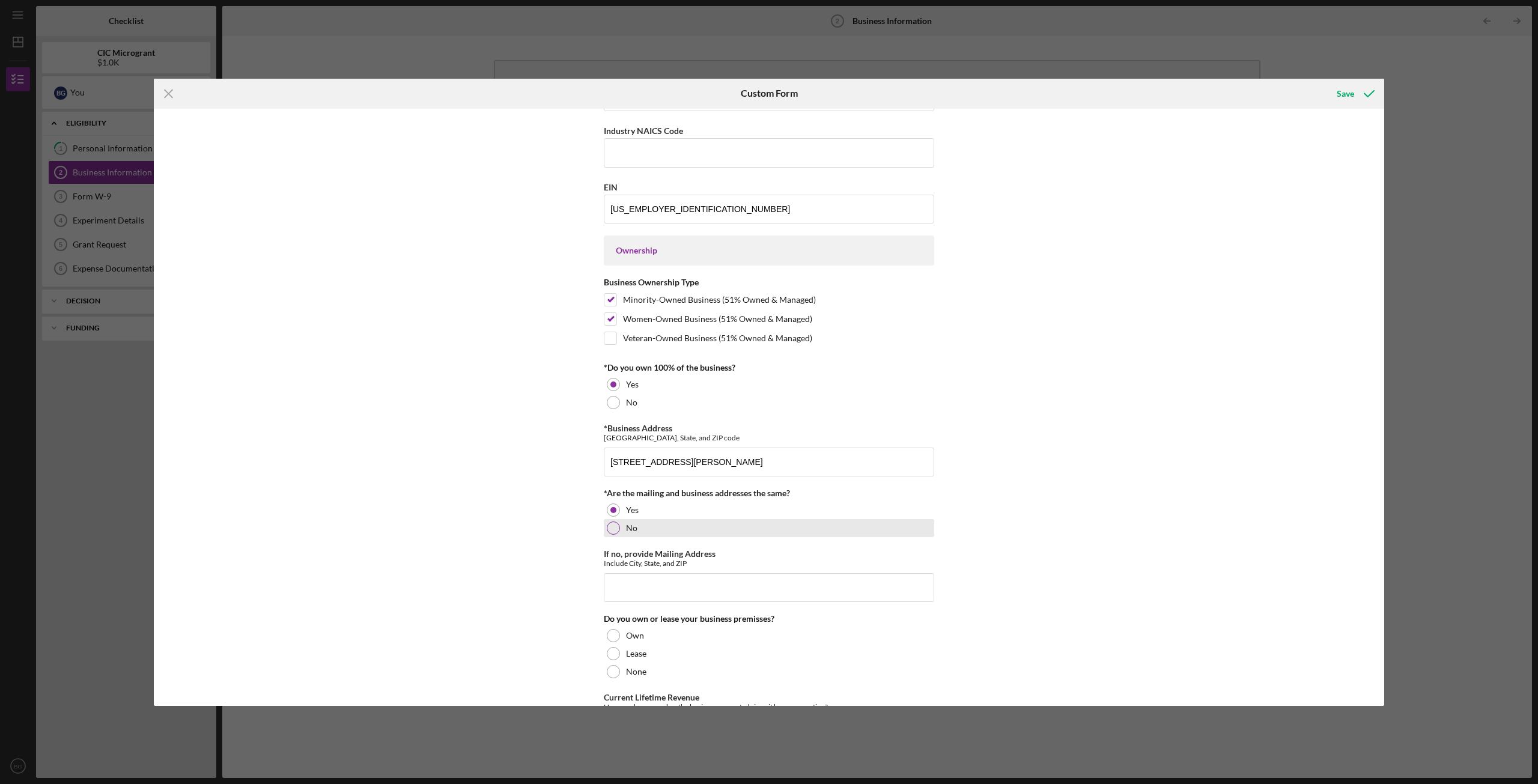
scroll to position [481, 0]
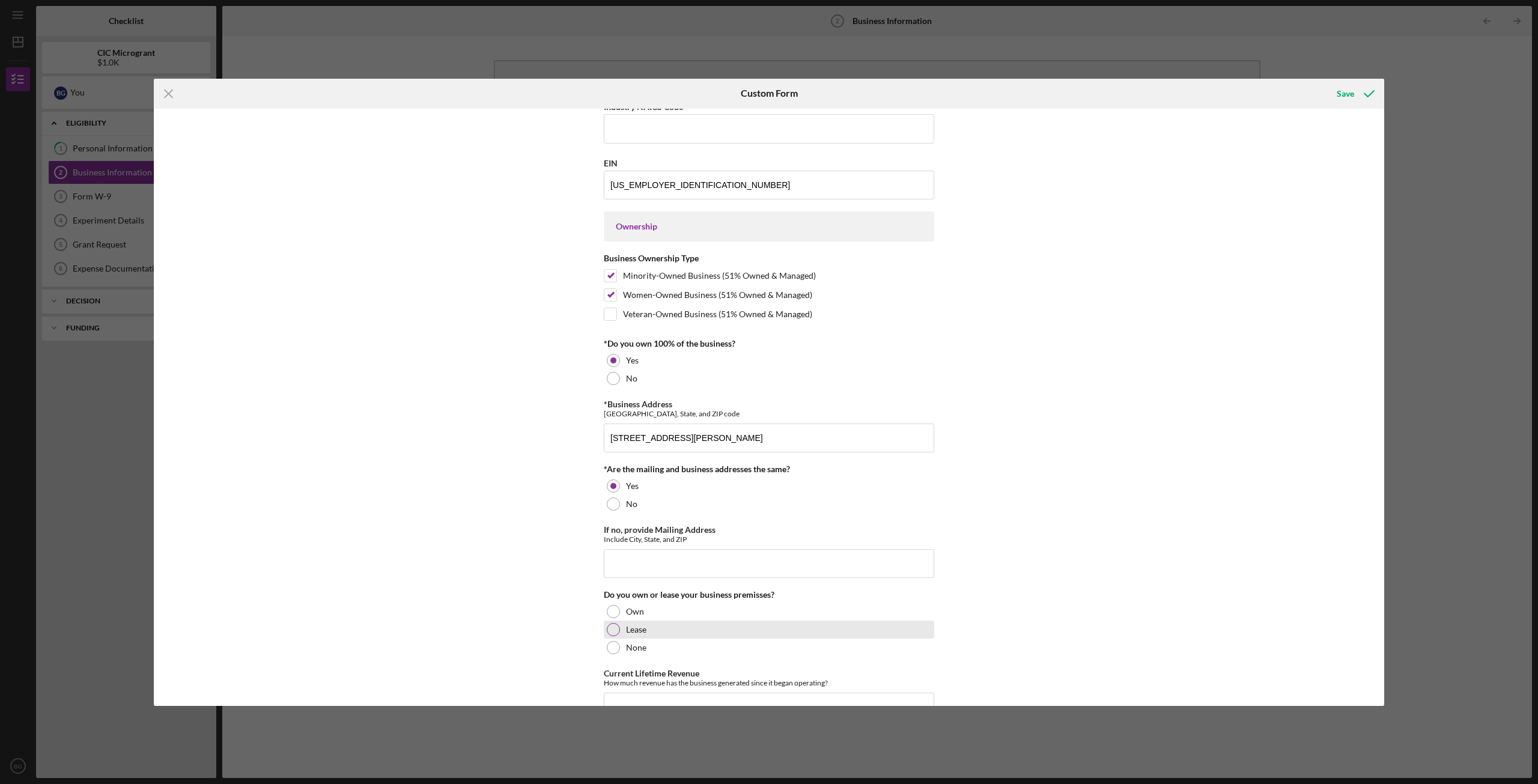
click at [635, 567] on label "Lease" at bounding box center [636, 630] width 21 height 9
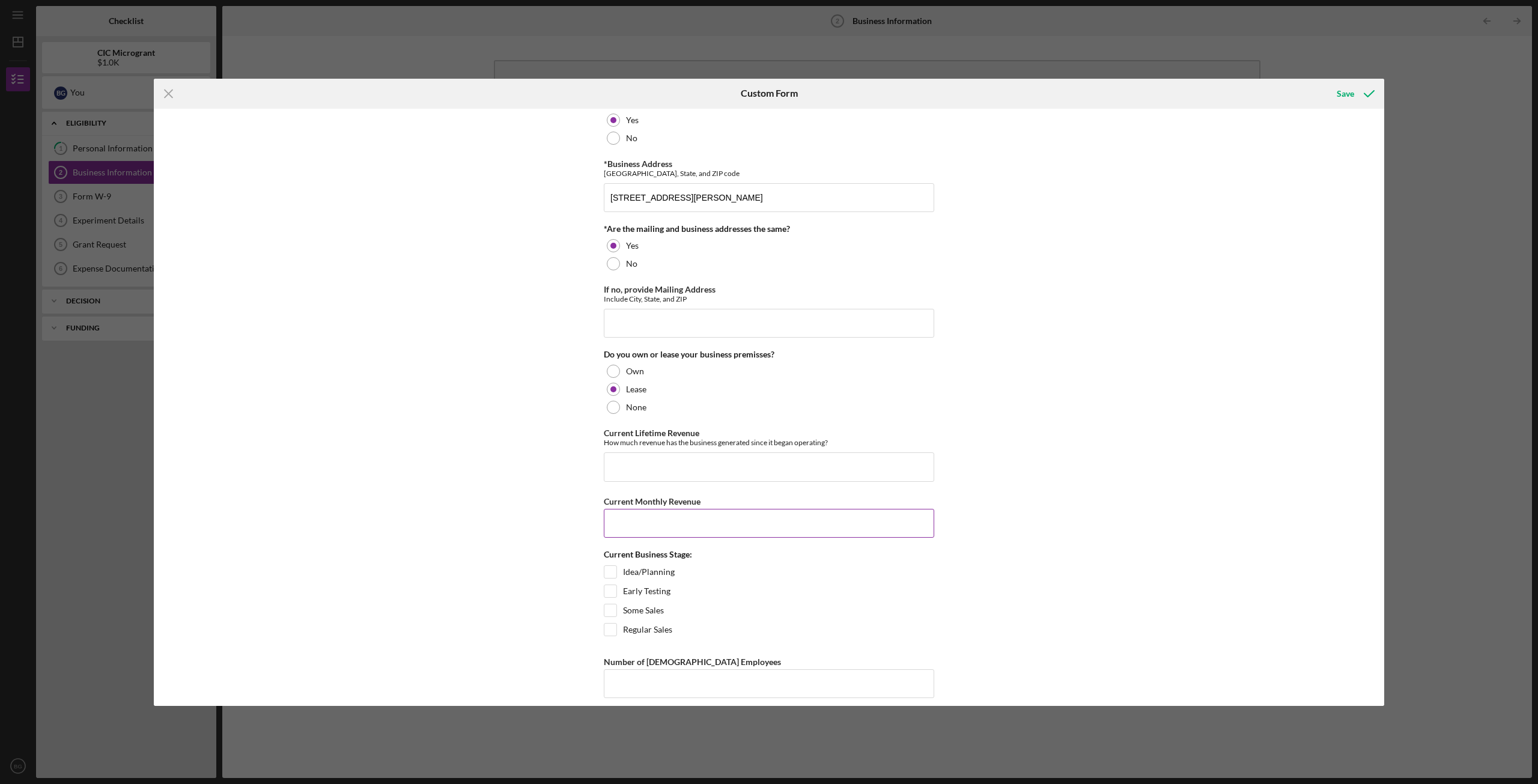
scroll to position [778, 0]
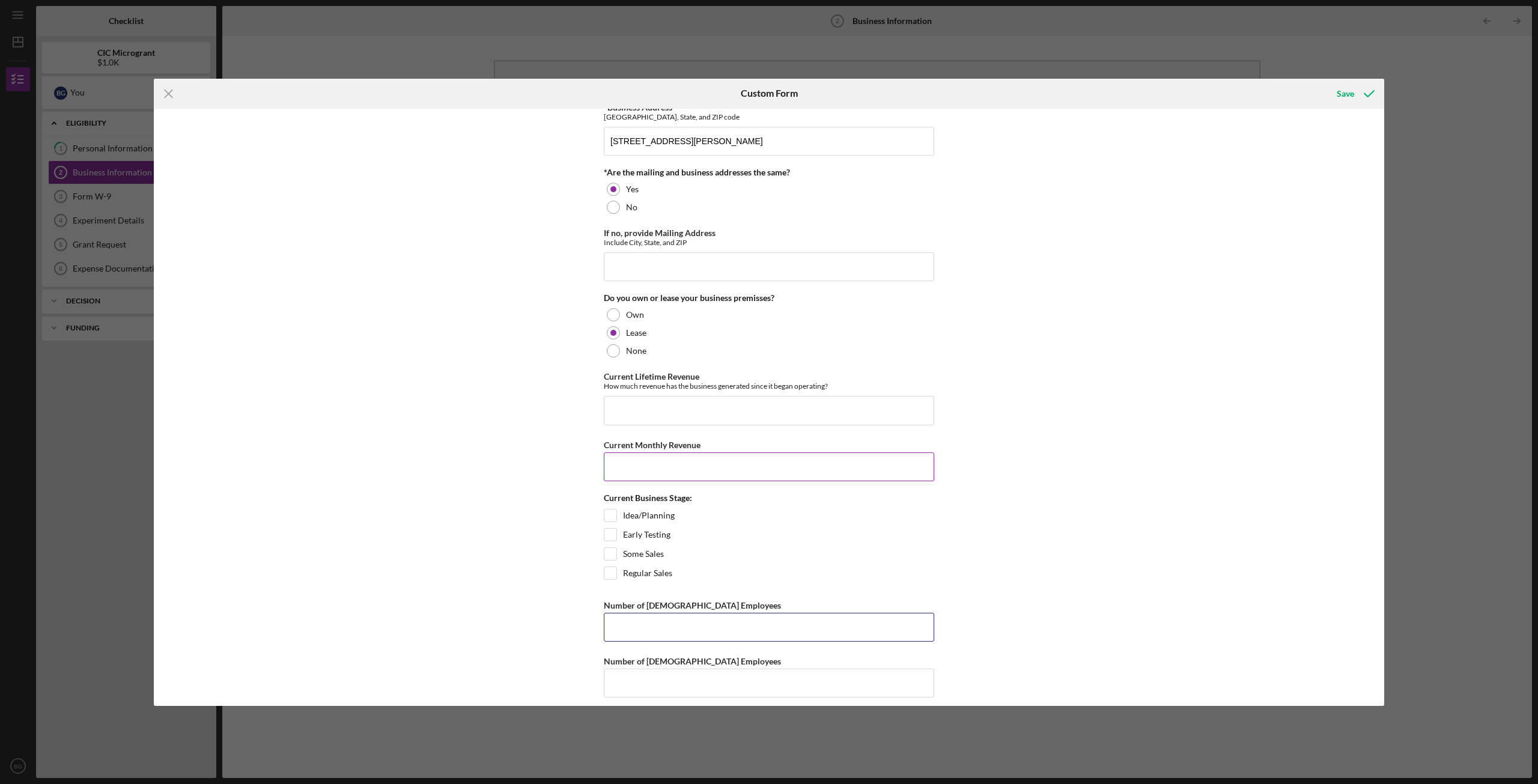
click at [753, 567] on input "Number of [DEMOGRAPHIC_DATA] Employees" at bounding box center [769, 628] width 330 height 28
type input "0"
click at [744, 567] on input "Number of [DEMOGRAPHIC_DATA] Employees" at bounding box center [769, 683] width 330 height 28
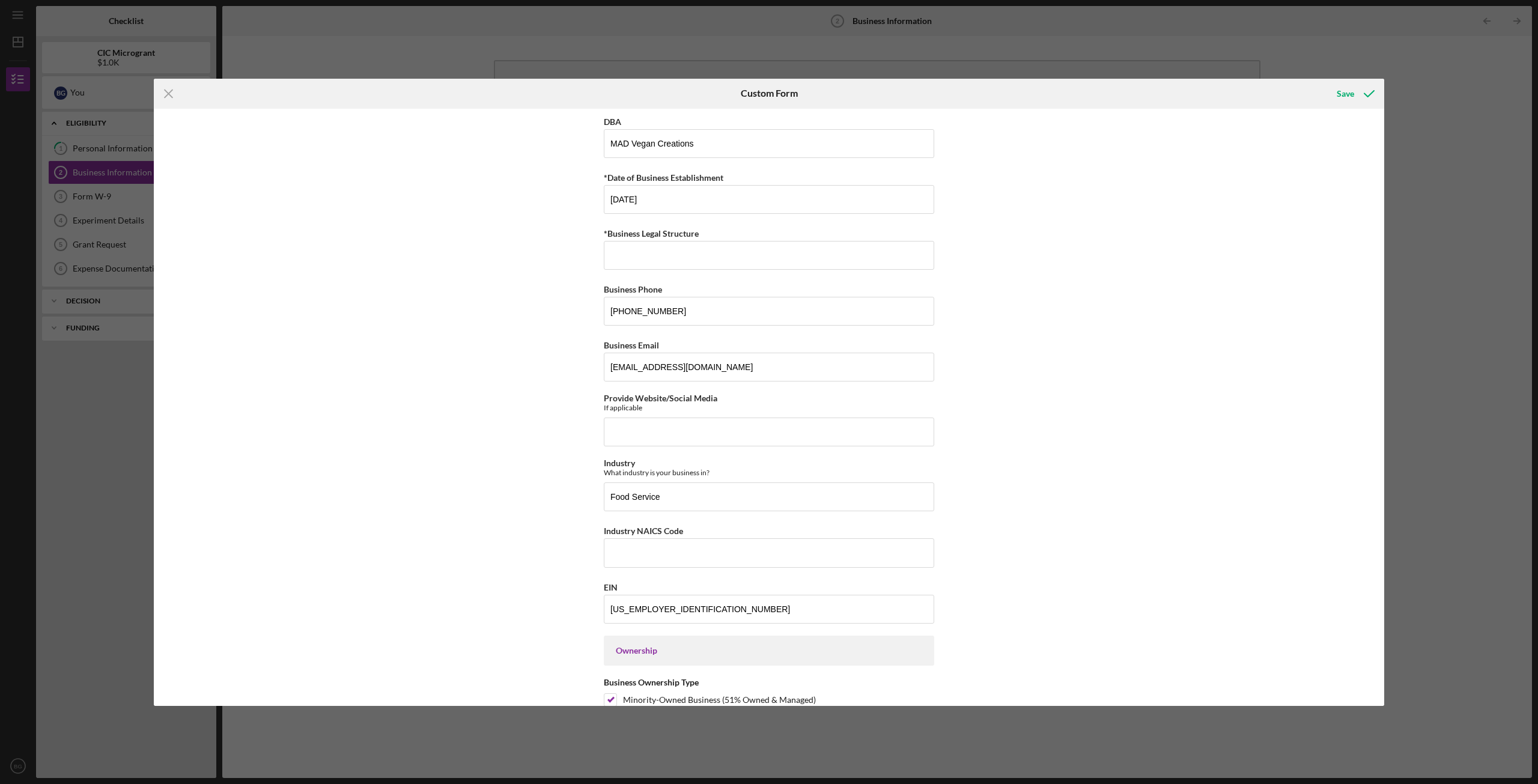
scroll to position [0, 0]
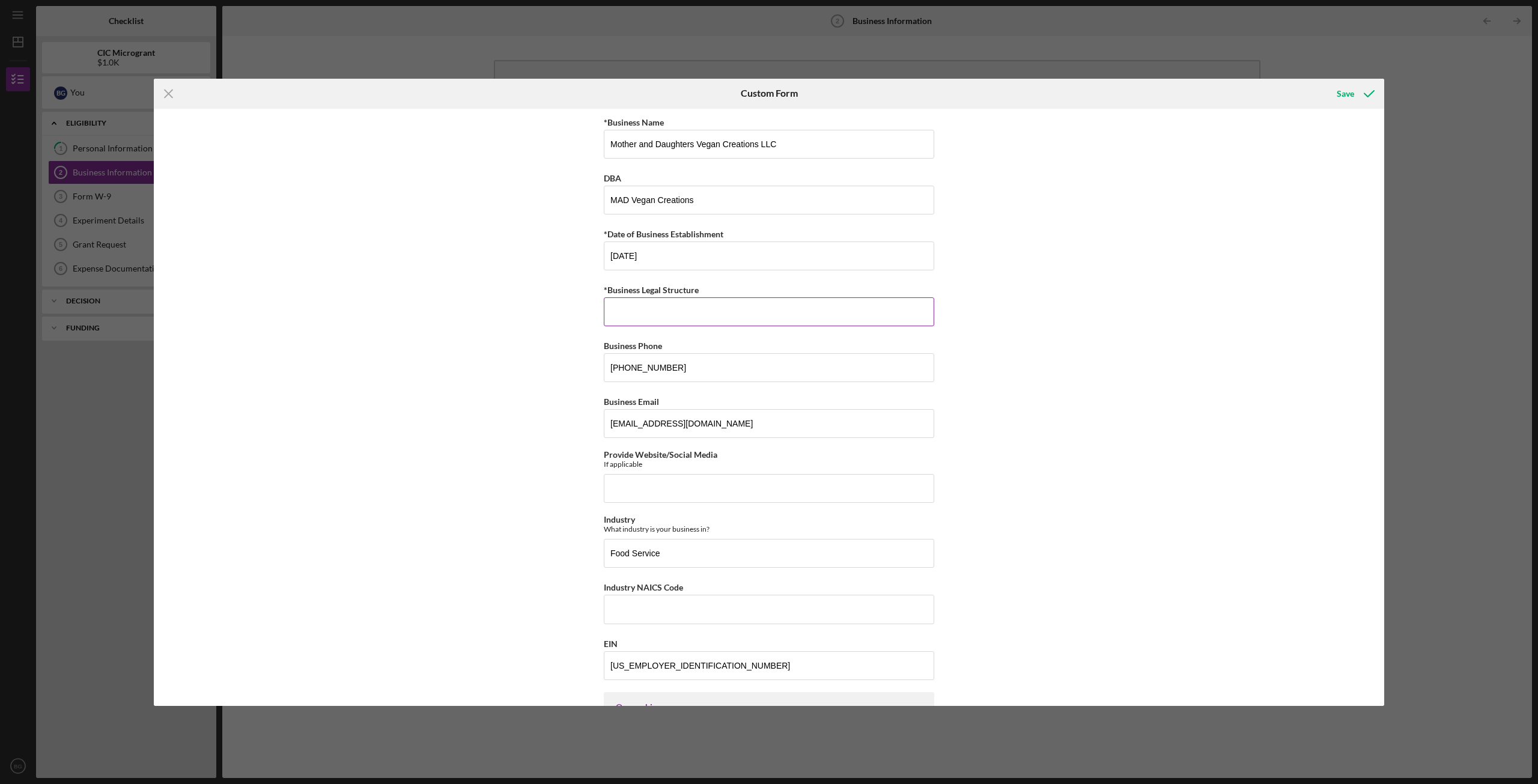
click at [646, 315] on input "*Business Legal Structure" at bounding box center [769, 311] width 330 height 28
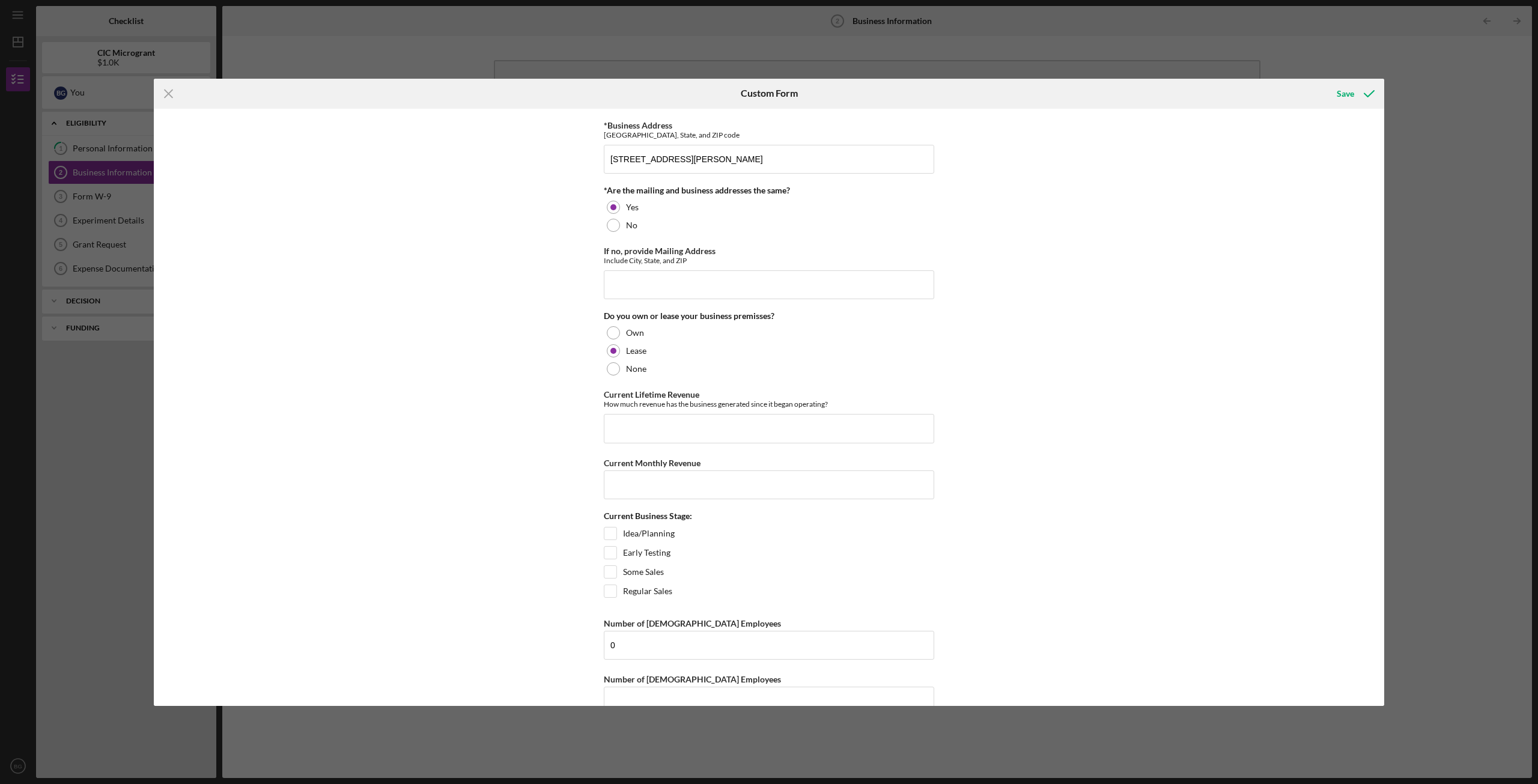
scroll to position [778, 0]
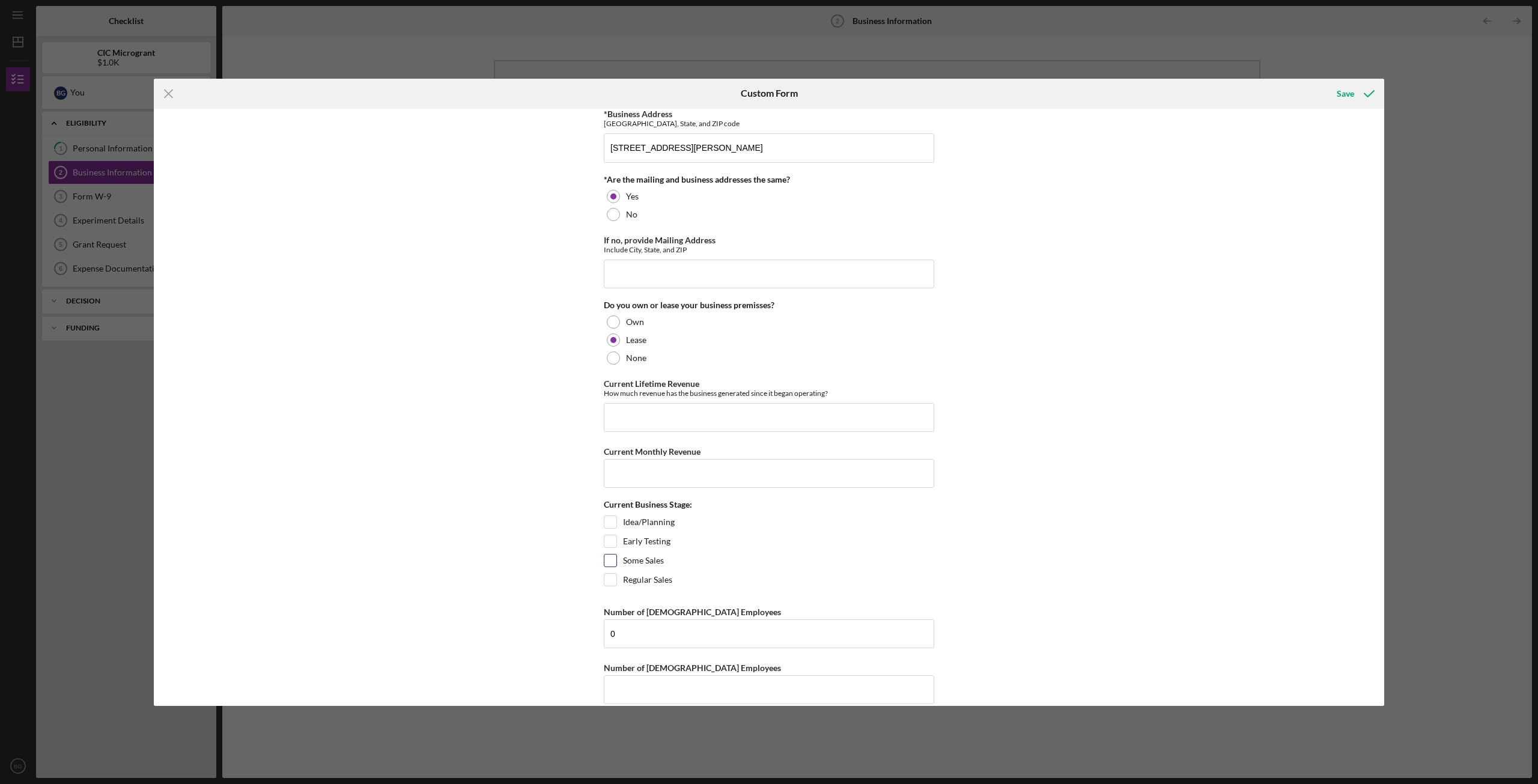
click at [610, 555] on input "Some Sales" at bounding box center [610, 560] width 12 height 12
checkbox input "true"
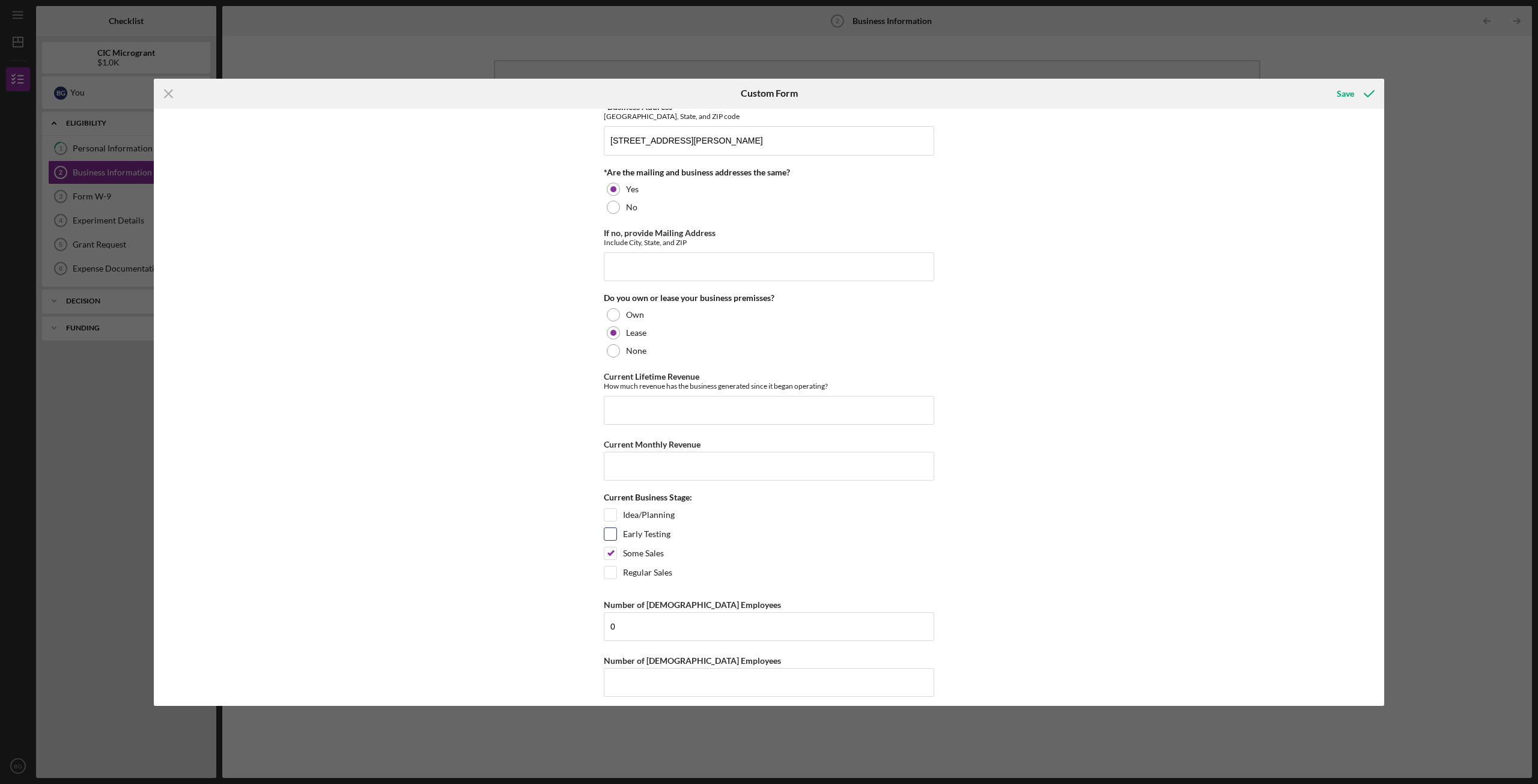
click at [610, 528] on input "Early Testing" at bounding box center [610, 533] width 12 height 12
click at [607, 528] on input "Early Testing" at bounding box center [610, 533] width 12 height 12
checkbox input "false"
click at [616, 508] on div "Idea/Planning" at bounding box center [769, 518] width 330 height 19
click at [613, 509] on input "Idea/Planning" at bounding box center [610, 514] width 12 height 12
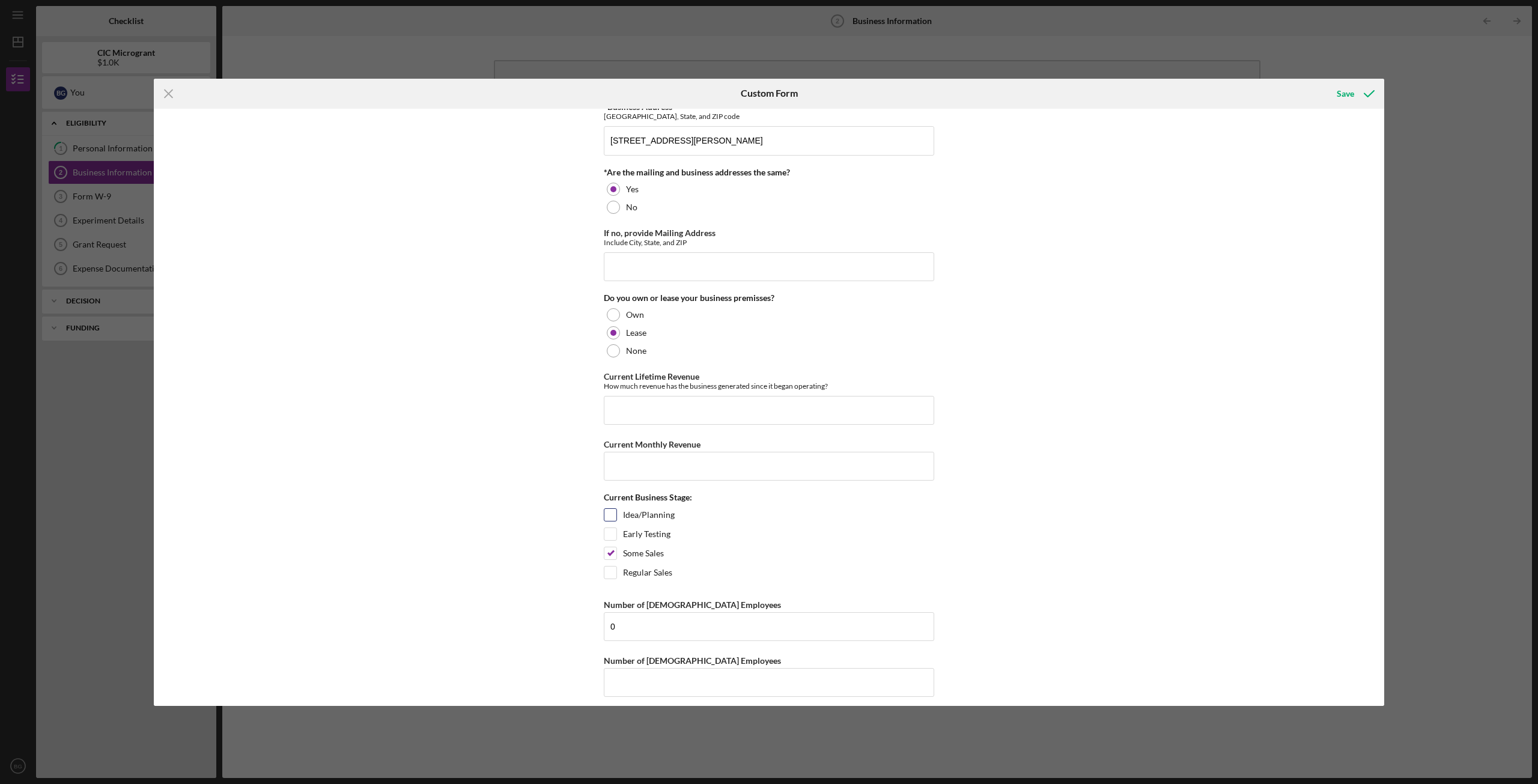
checkbox input "true"
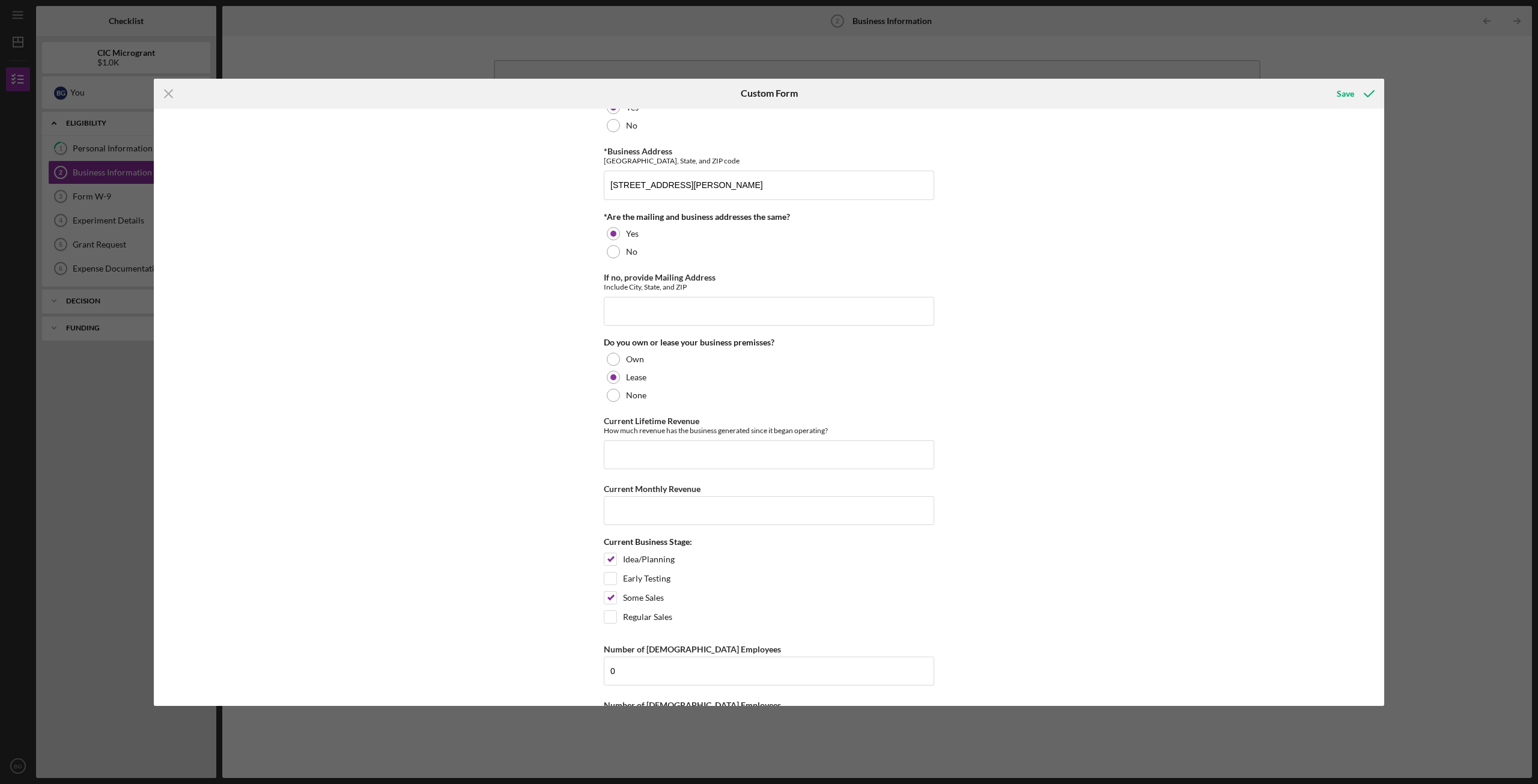
scroll to position [725, 0]
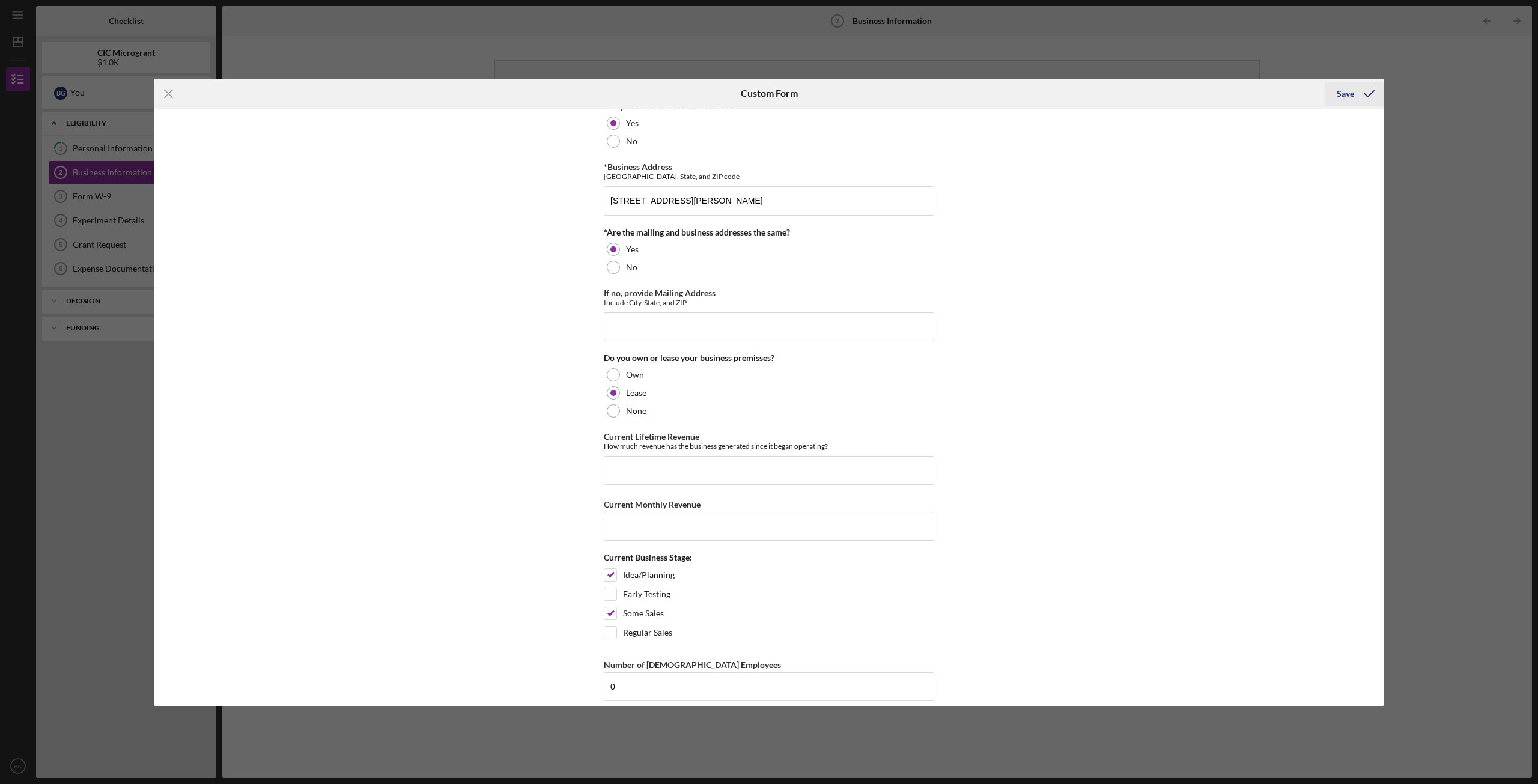
click at [1153, 96] on div "Save" at bounding box center [1346, 93] width 17 height 24
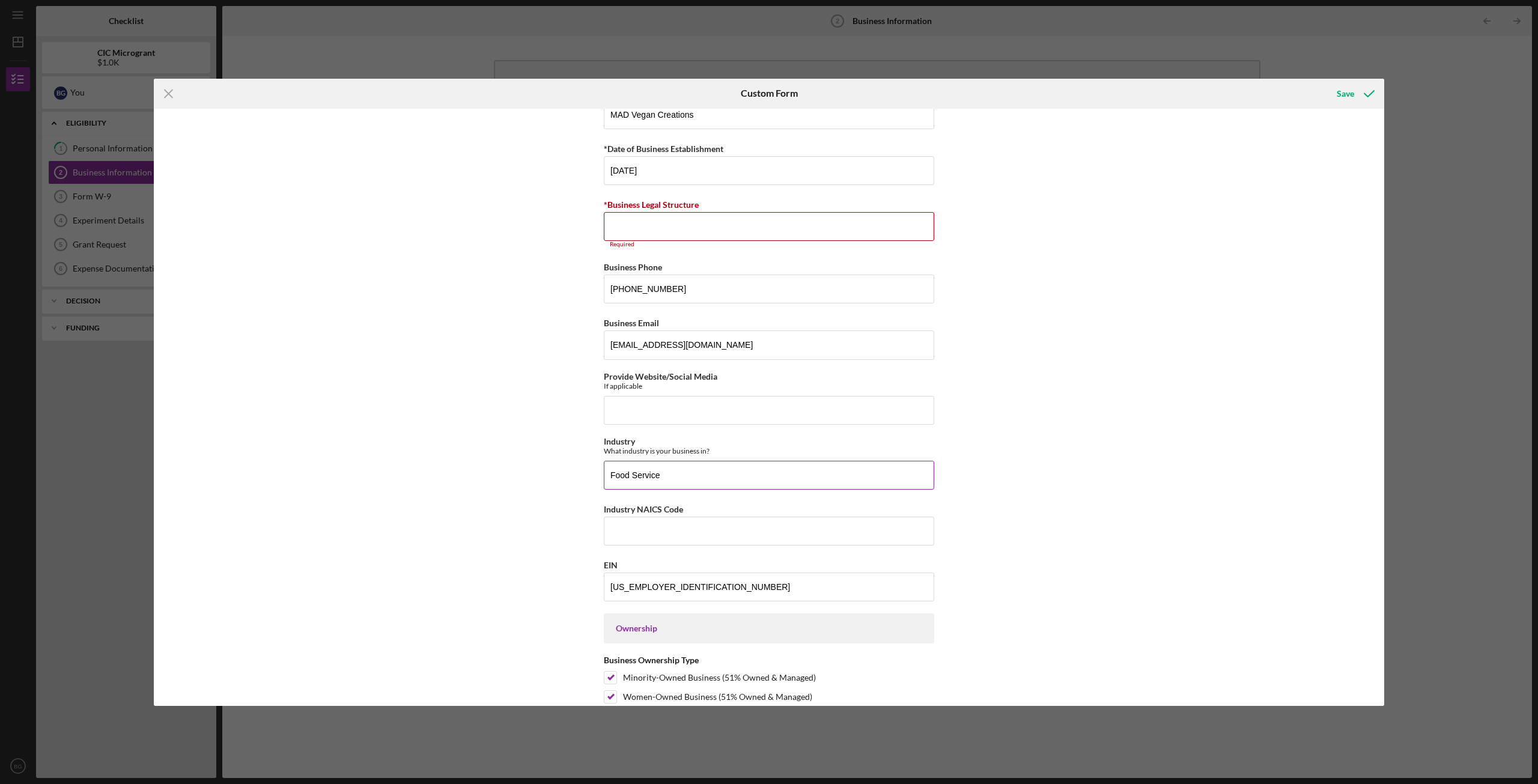
scroll to position [0, 0]
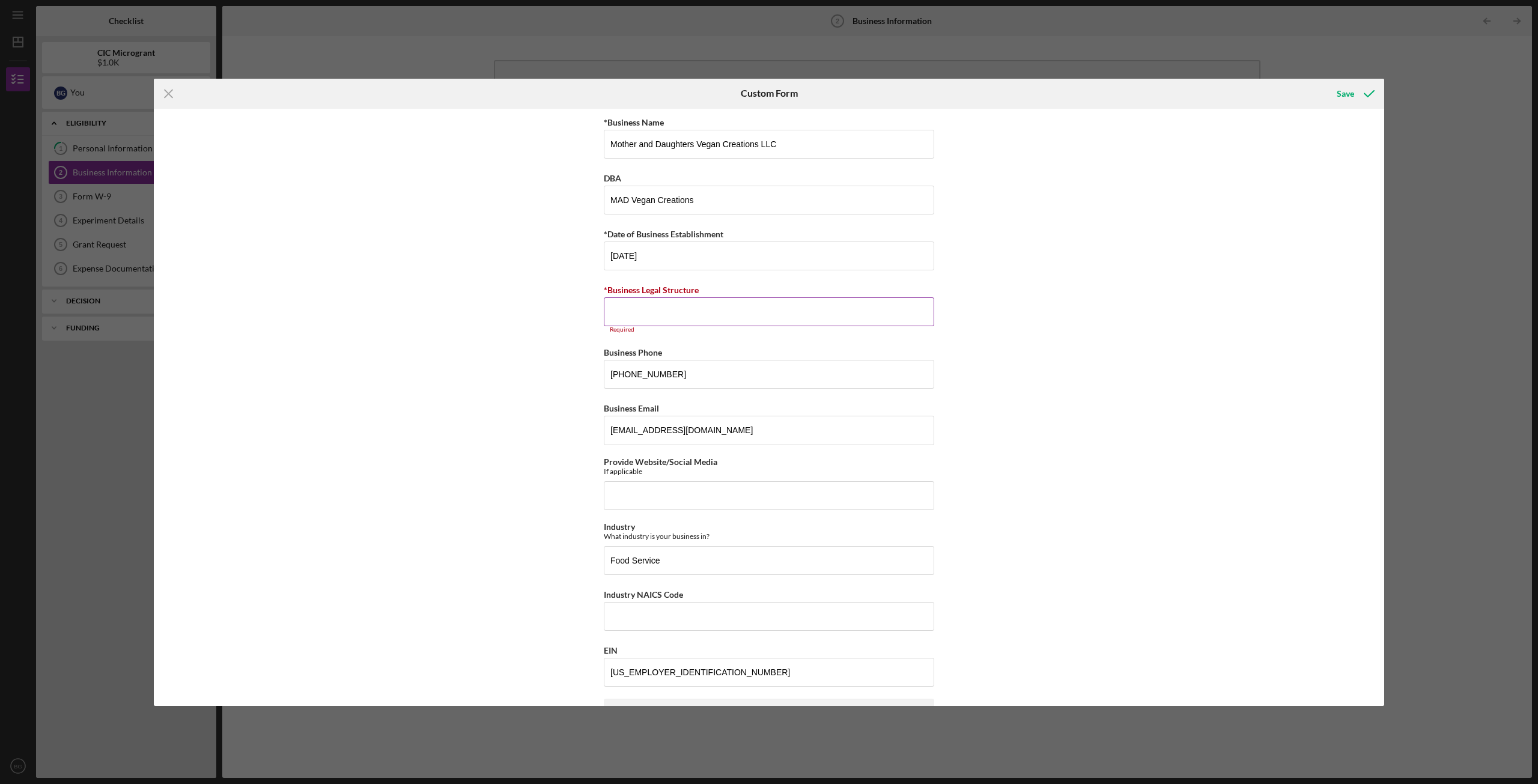
click at [711, 317] on input "*Business Legal Structure" at bounding box center [769, 311] width 330 height 28
type input "N/A"
drag, startPoint x: 726, startPoint y: 313, endPoint x: 594, endPoint y: 308, distance: 132.1
click at [594, 308] on div "*Business Name Mother and Daughters Vegan Creations LLC DBA MAD Vegan Creations…" at bounding box center [769, 408] width 1231 height 597
type input "T"
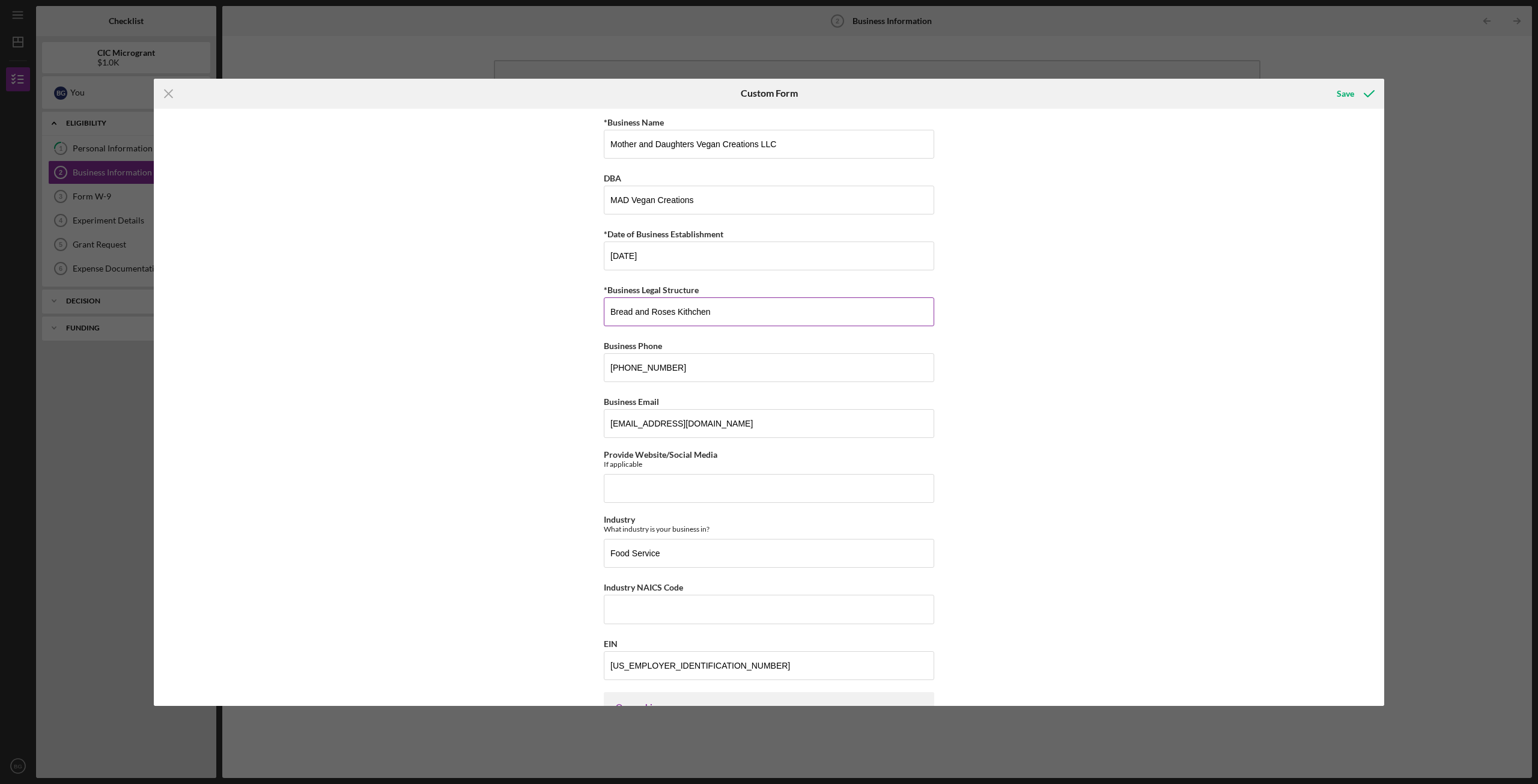
click at [683, 307] on input "Bread and Roses Kithchen" at bounding box center [769, 311] width 330 height 28
click at [733, 314] on input "Bread and Roses Kitchen" at bounding box center [769, 311] width 330 height 28
type input "Bread and Roses Kitchen, [STREET_ADDRESS]"
click at [1153, 99] on div "Save" at bounding box center [1346, 93] width 17 height 24
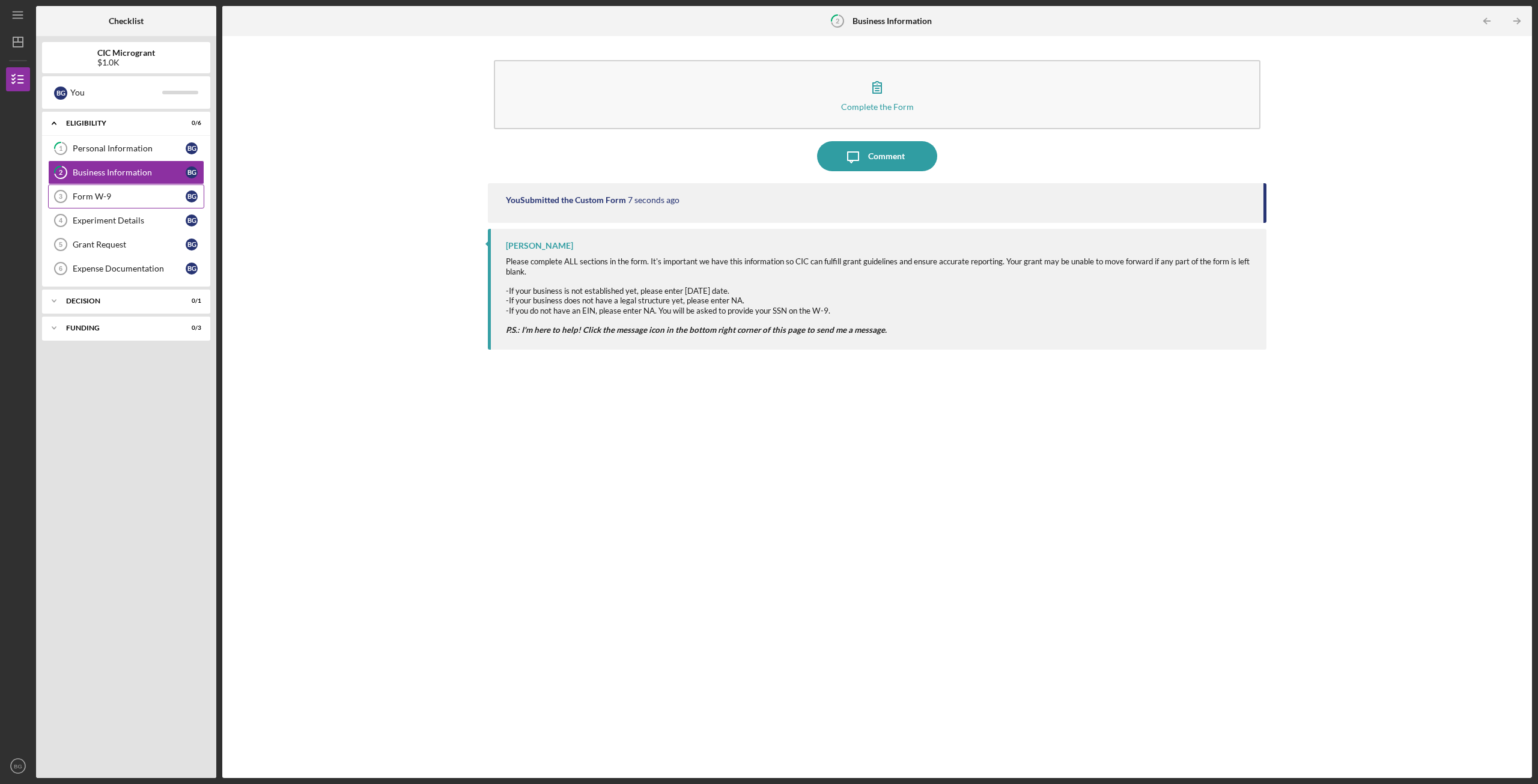
click at [112, 200] on link "Form W-9 3 Form W-9 B G" at bounding box center [126, 196] width 156 height 24
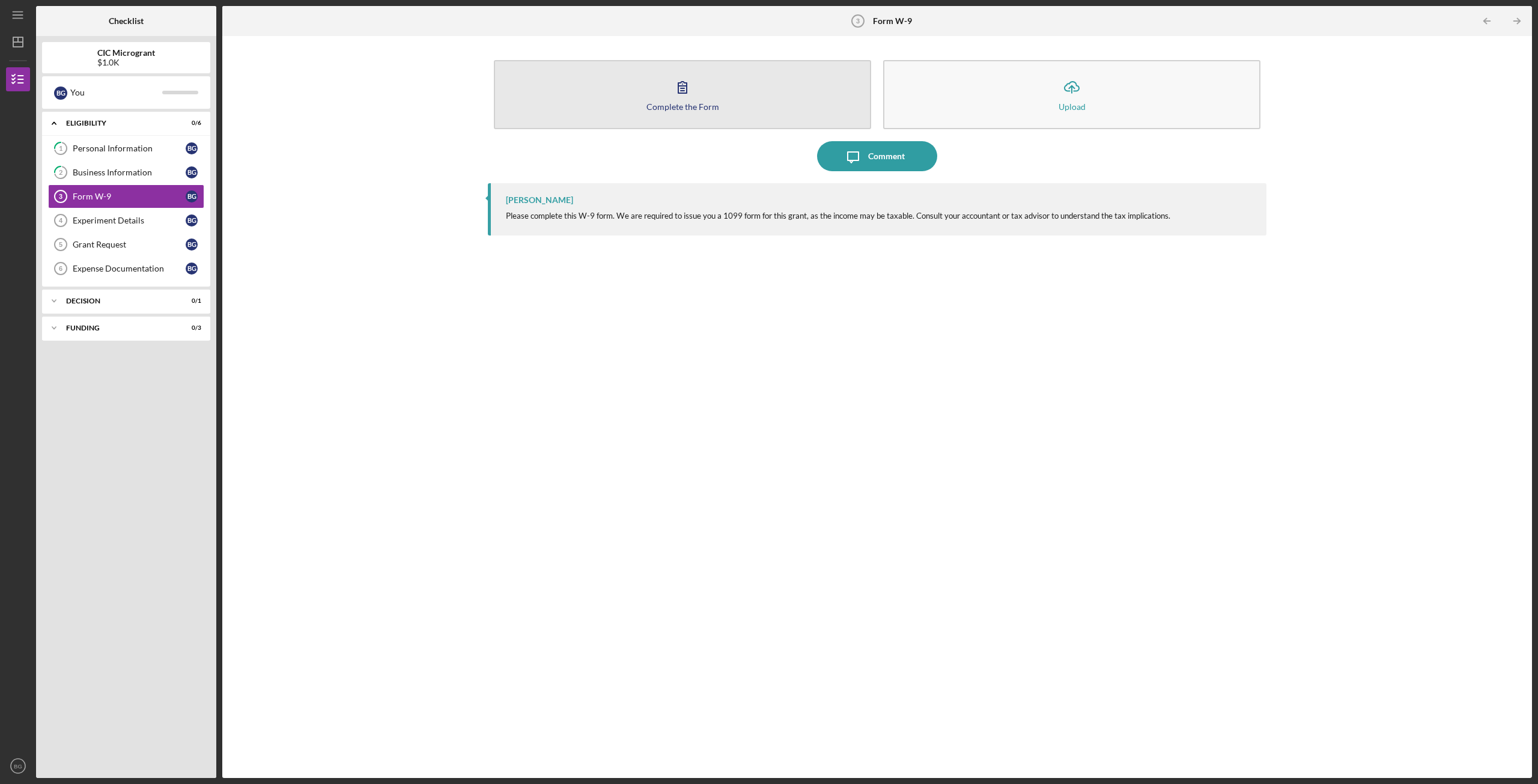
click at [706, 100] on button "Complete the Form Form" at bounding box center [682, 94] width 377 height 69
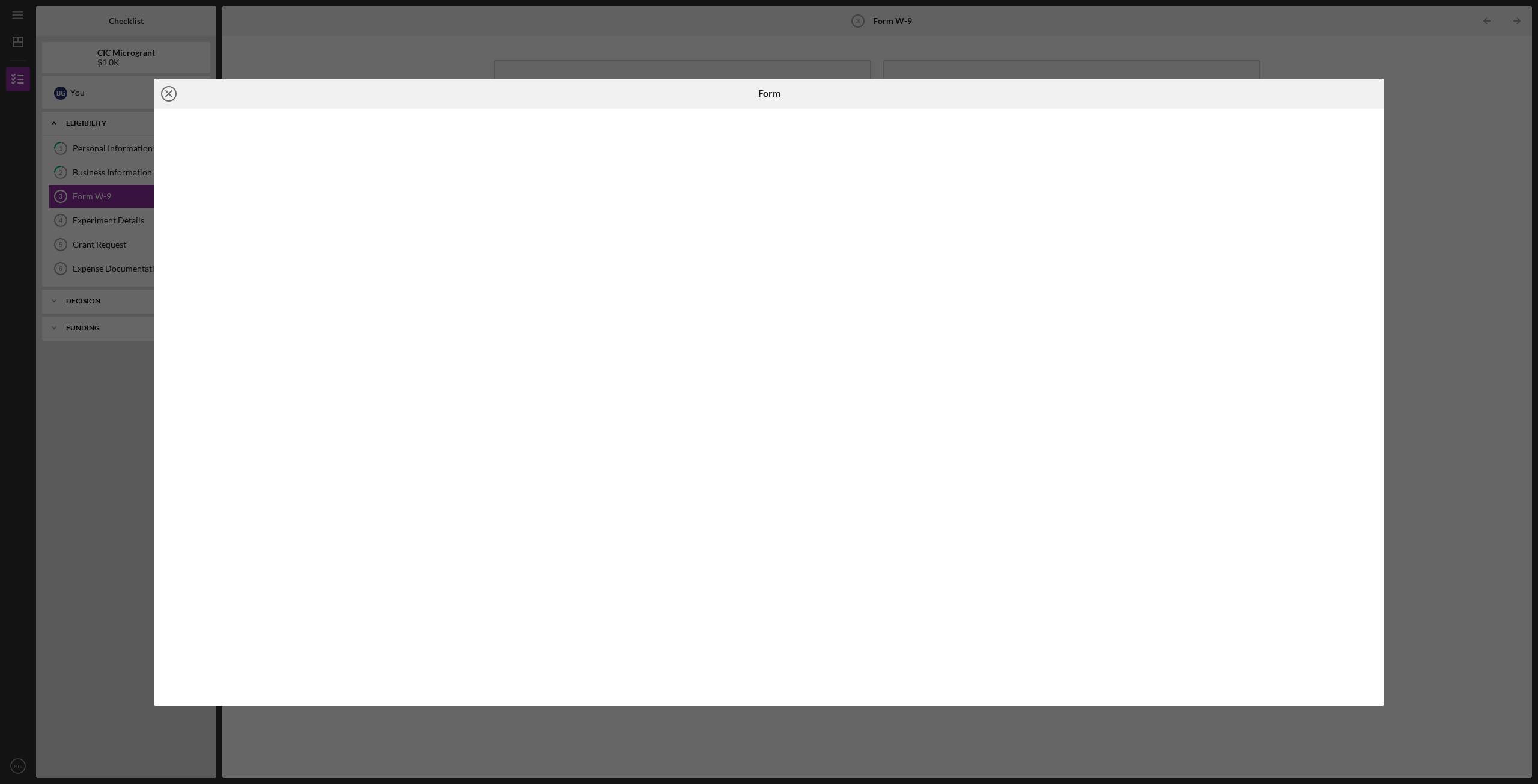
click at [177, 94] on icon "Icon/Close" at bounding box center [169, 94] width 30 height 30
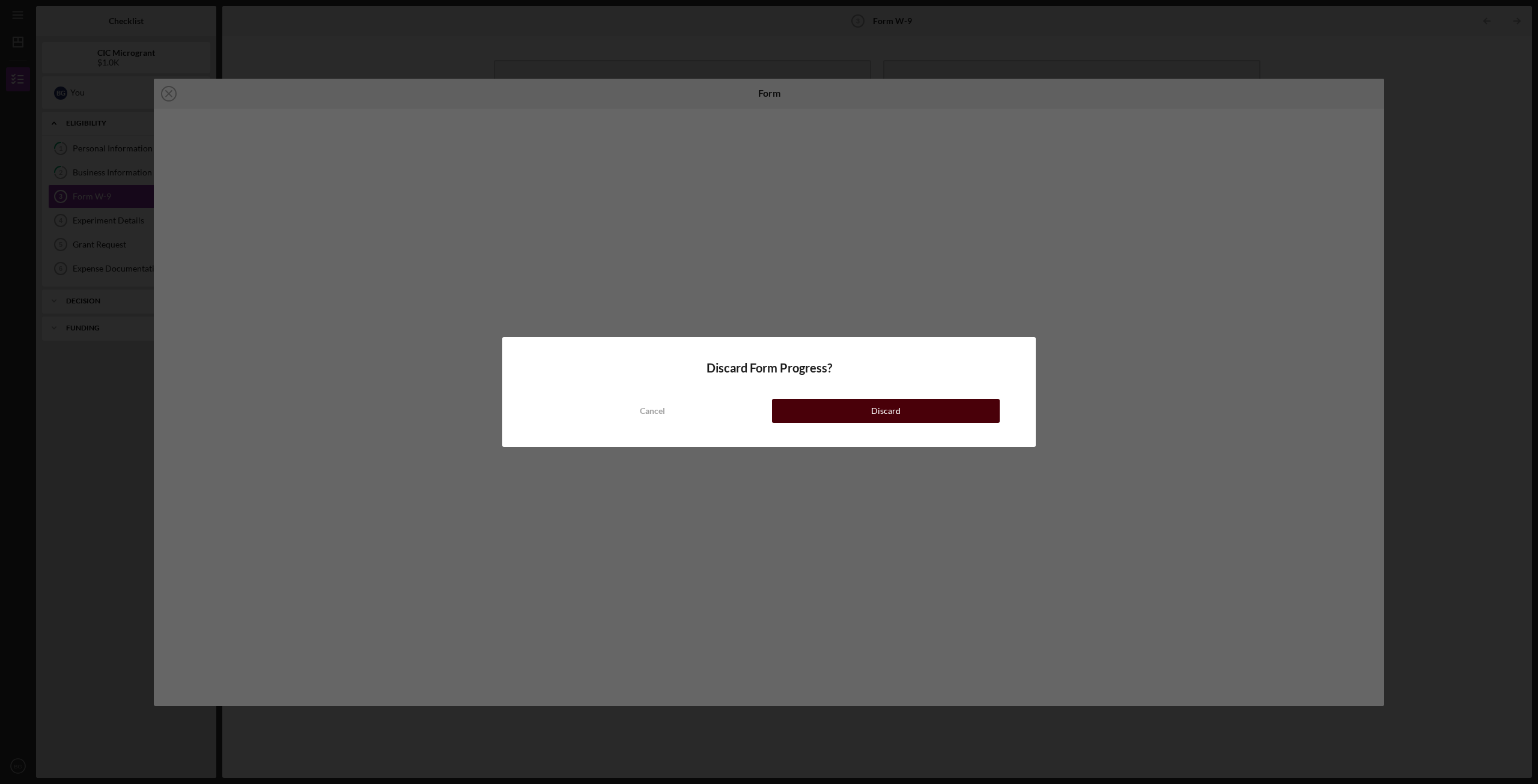
click at [825, 413] on button "Discard" at bounding box center [886, 411] width 228 height 24
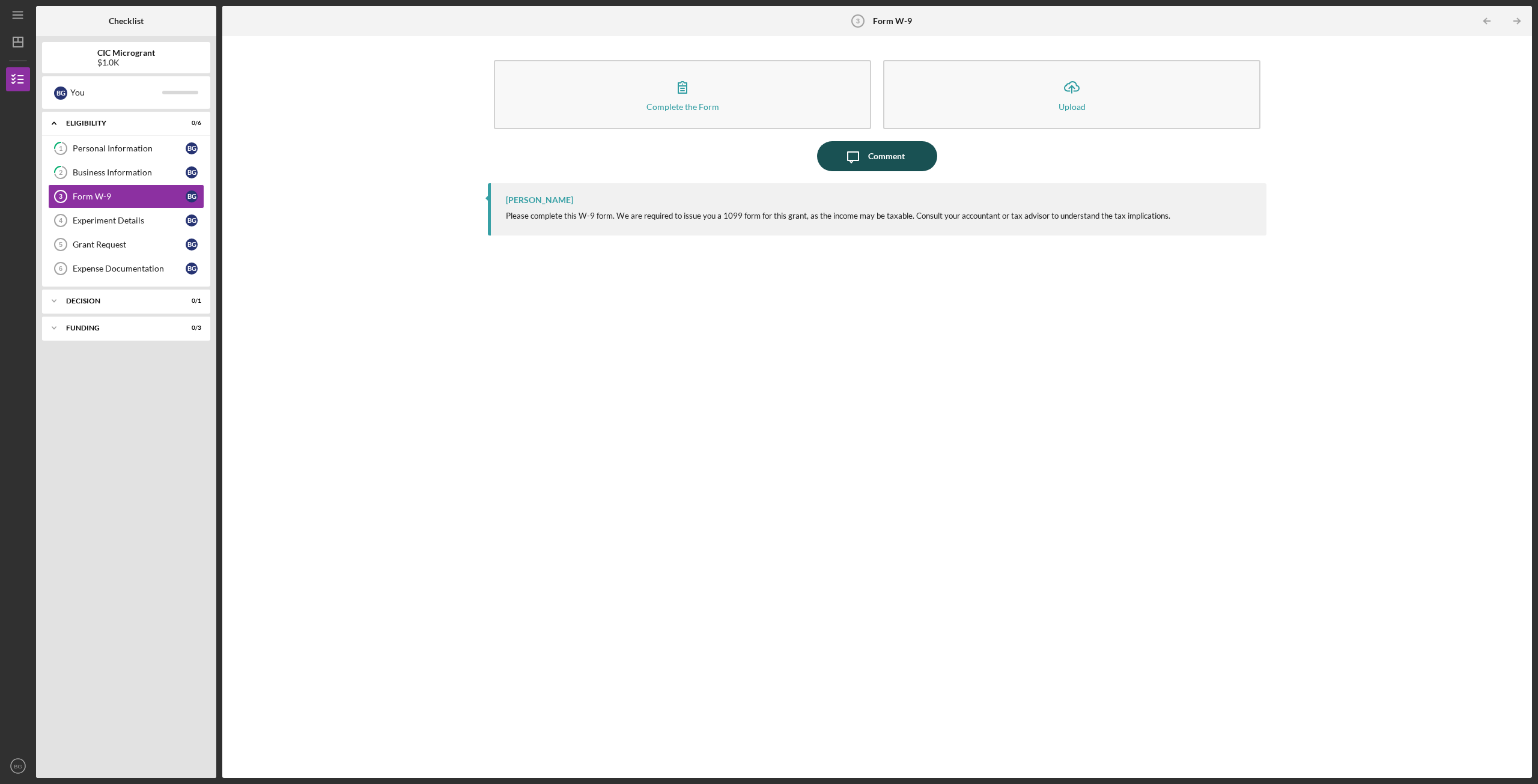
click at [837, 162] on button "Icon/Message Comment" at bounding box center [877, 156] width 120 height 30
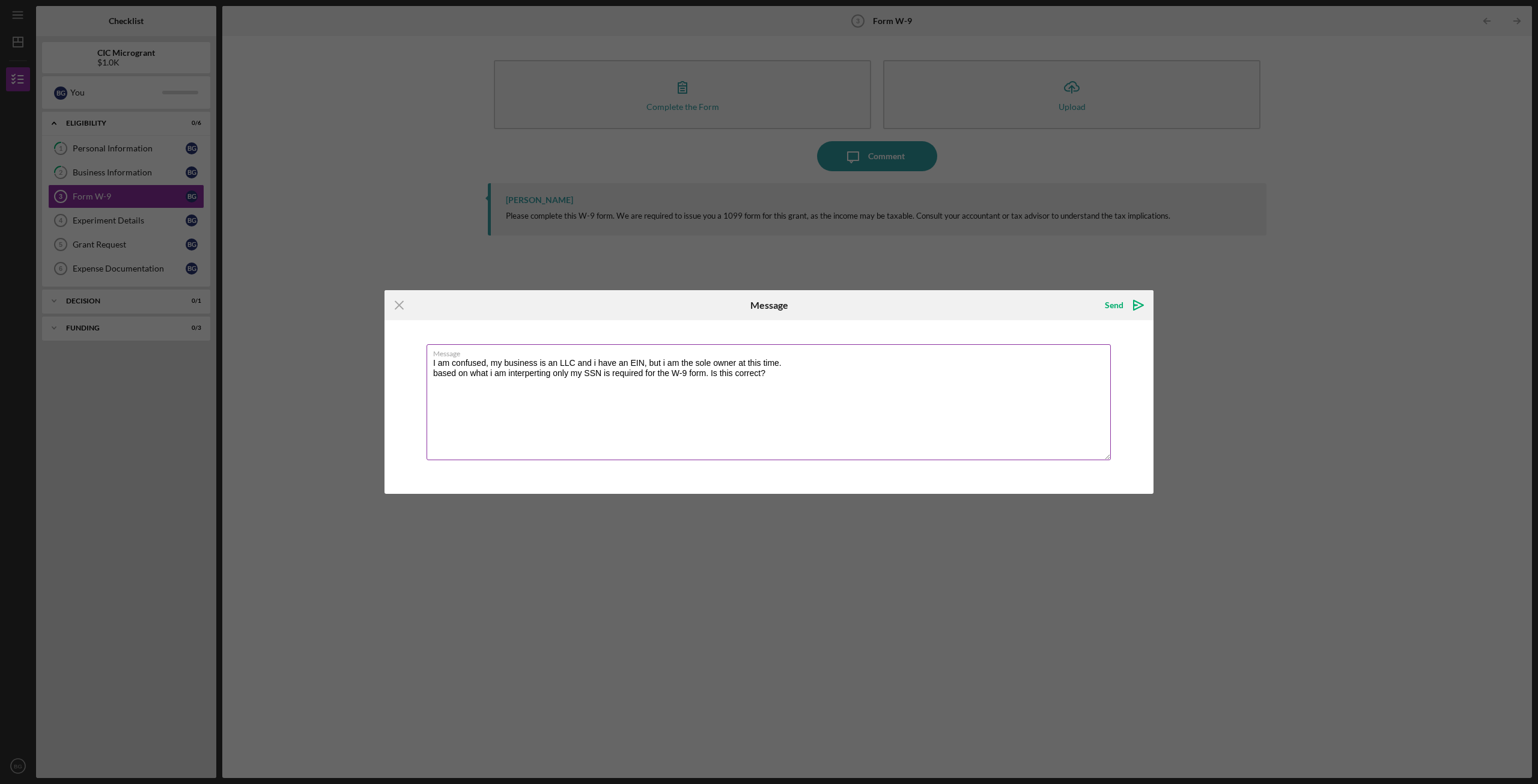
click at [520, 373] on textarea "I am confused, my business is an LLC and i have an EIN, but i am the sole owner…" at bounding box center [769, 402] width 684 height 116
click at [495, 372] on textarea "I am confused, my business is an LLC and i have an EIN, but i am the sole owner…" at bounding box center [769, 402] width 684 height 116
click at [794, 376] on textarea "I am confused, my business is an LLC and i have an EIN, but i am the sole owner…" at bounding box center [769, 402] width 684 height 116
click at [666, 365] on textarea "I am confused, my business is an LLC and i have an EIN, but i am the sole owner…" at bounding box center [769, 402] width 684 height 116
type textarea "I am confused, my business is an LLC and i have an EIN, but I am the sole owner…"
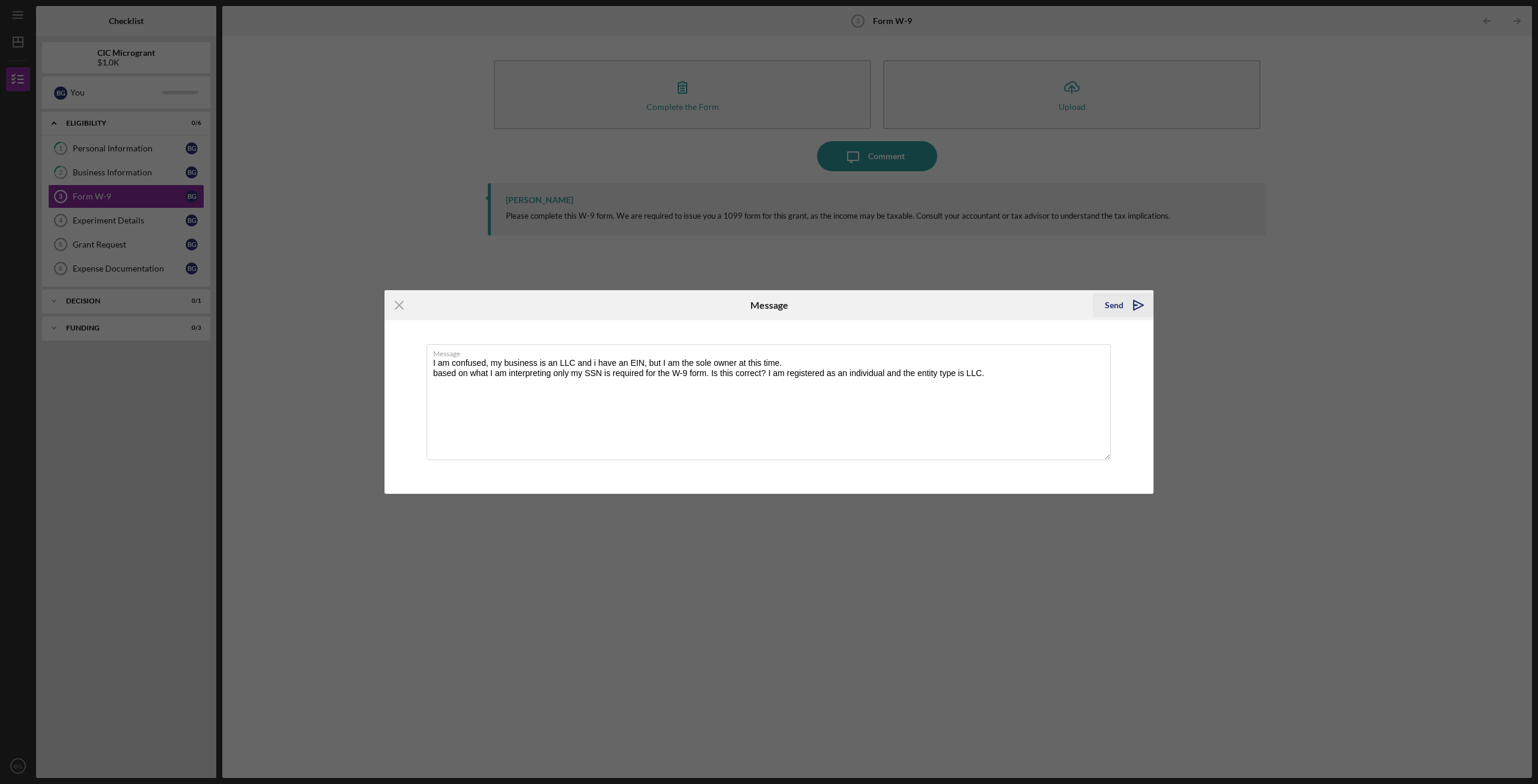
click at [1112, 307] on div "Send" at bounding box center [1114, 305] width 19 height 24
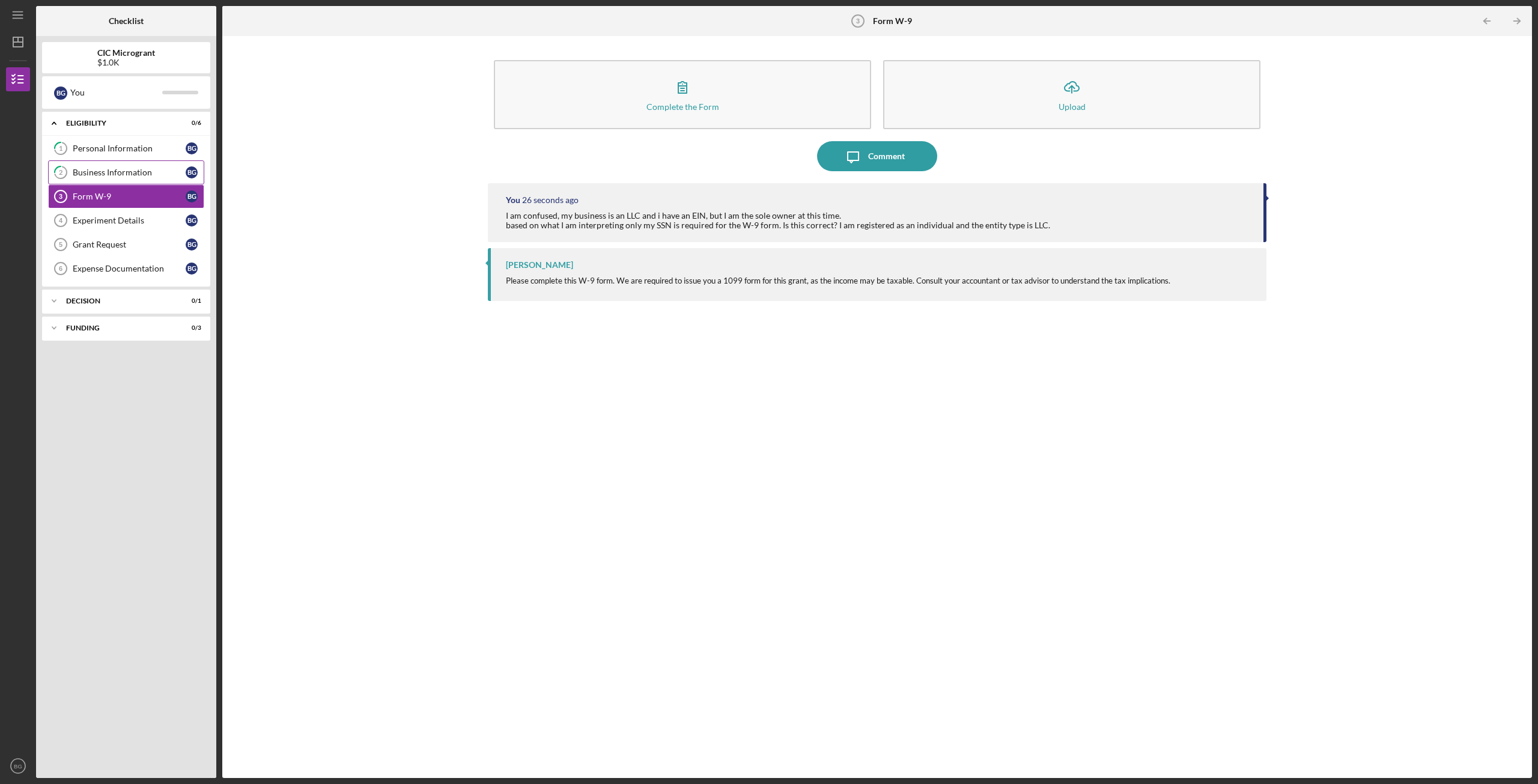
click at [149, 168] on div "Business Information" at bounding box center [129, 172] width 113 height 9
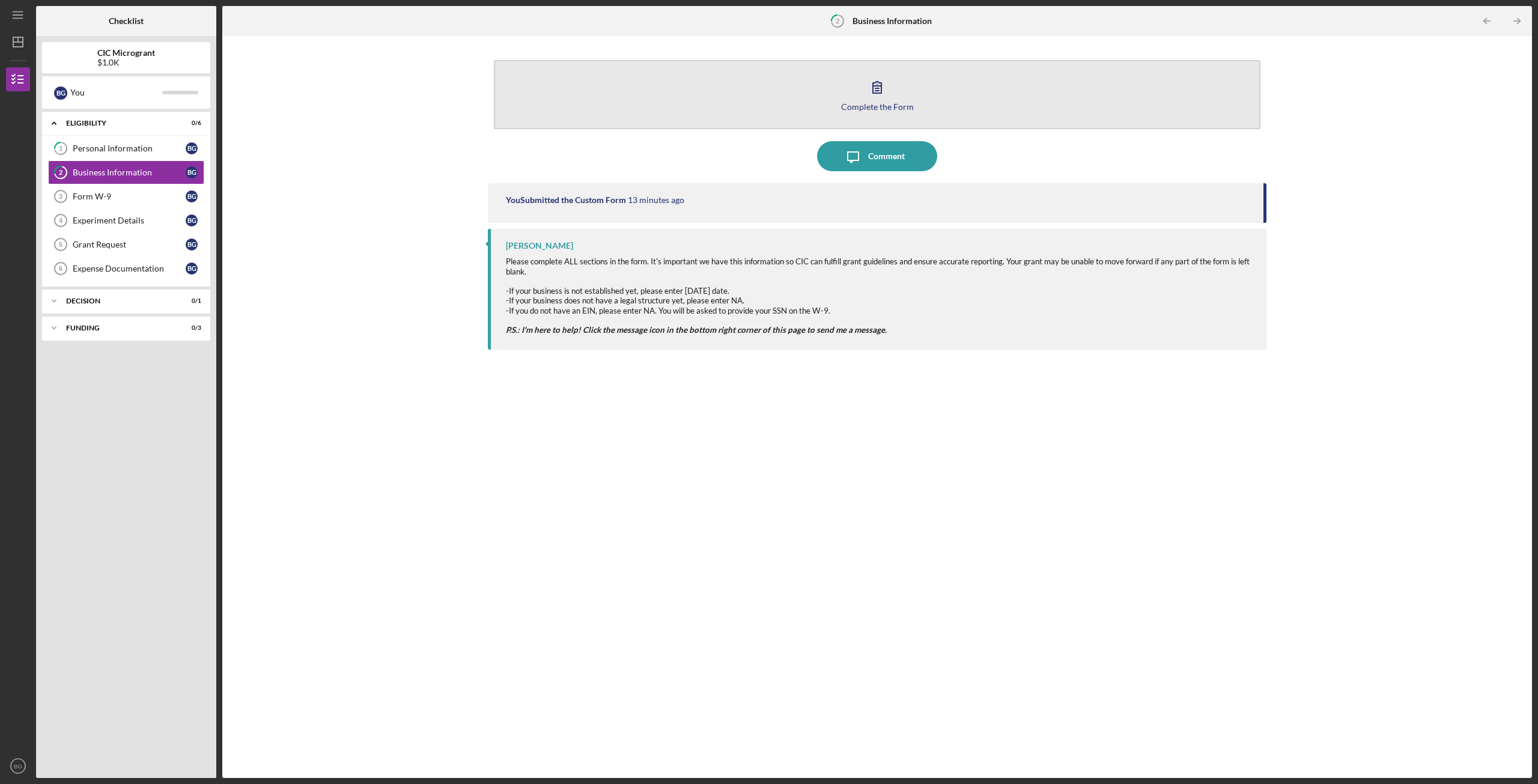
click at [773, 94] on button "Complete the Form Form" at bounding box center [877, 94] width 767 height 69
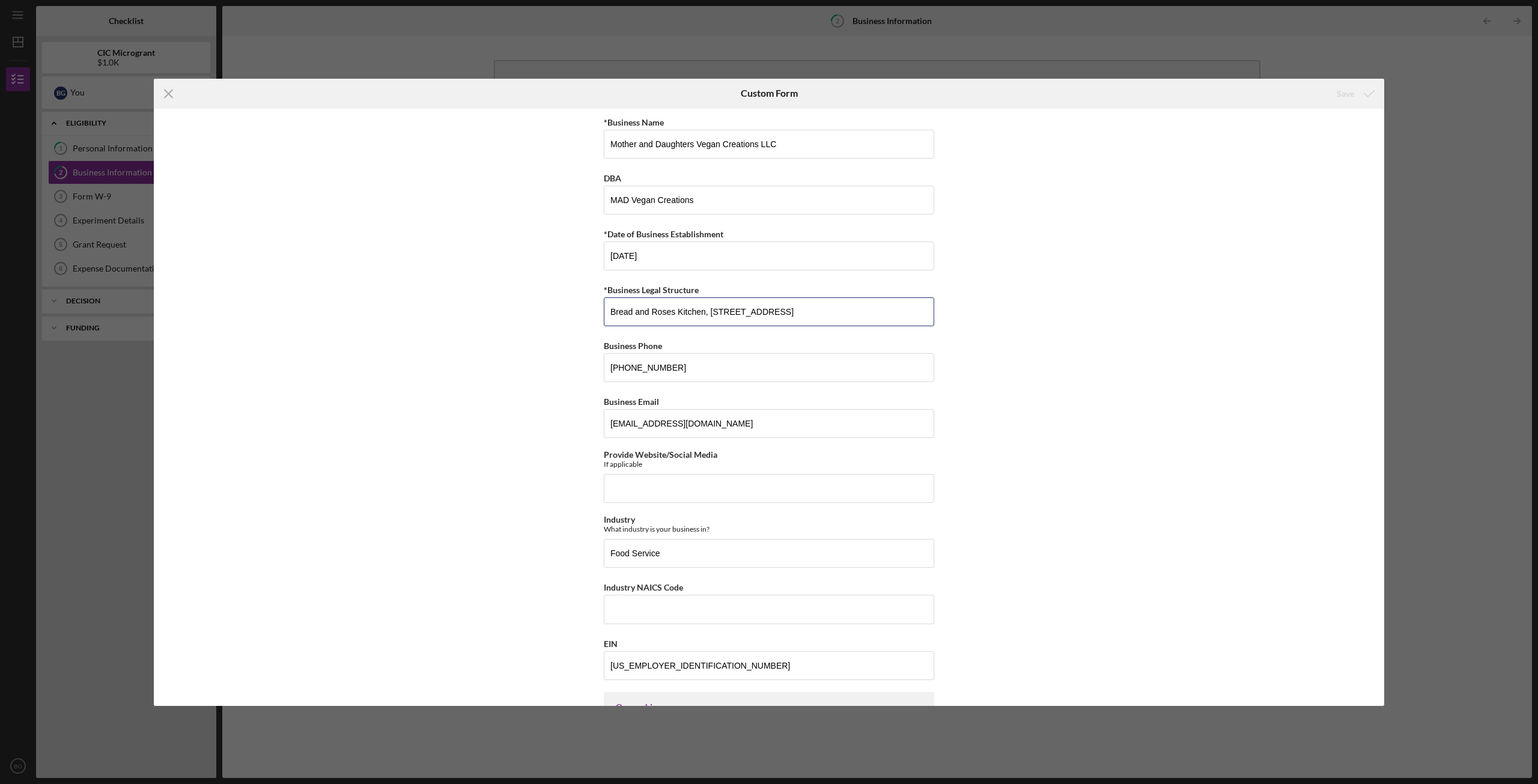
drag, startPoint x: 877, startPoint y: 307, endPoint x: 552, endPoint y: 299, distance: 325.1
click at [552, 299] on div "*Business Name Mother and Daughters Vegan Creations LLC DBA MAD Vegan Creations…" at bounding box center [769, 408] width 1231 height 597
type input "N/A"
click at [1153, 225] on div "*Business Name Mother and Daughters Vegan Creations LLC DBA MAD Vegan Creations…" at bounding box center [769, 408] width 1231 height 597
click at [709, 490] on input "Provide Website/Social Media" at bounding box center [769, 488] width 330 height 28
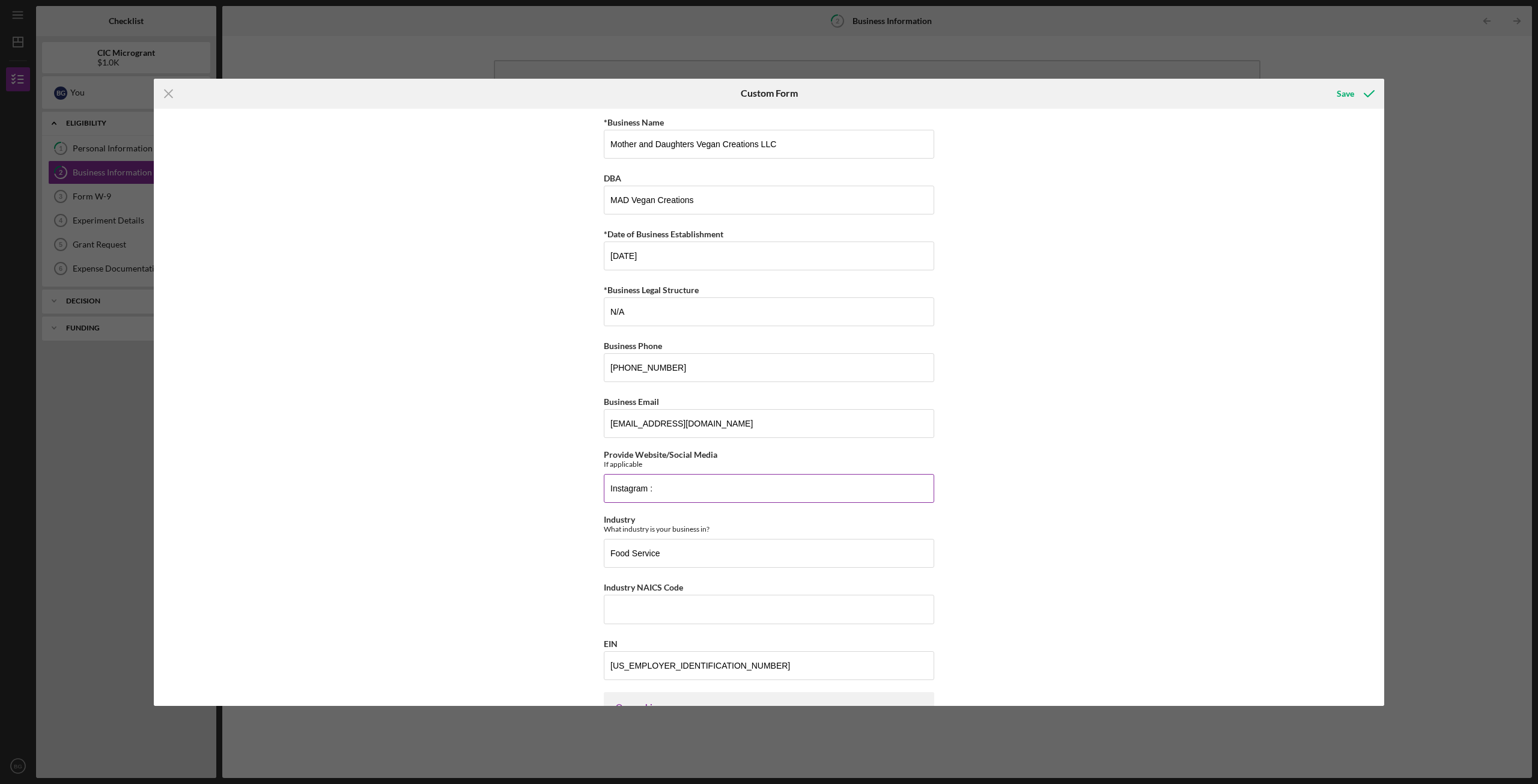
paste input "[URL][DOMAIN_NAME]"
type input "Instagram : [URL][DOMAIN_NAME]"
click at [1153, 81] on button "Save" at bounding box center [1355, 93] width 59 height 24
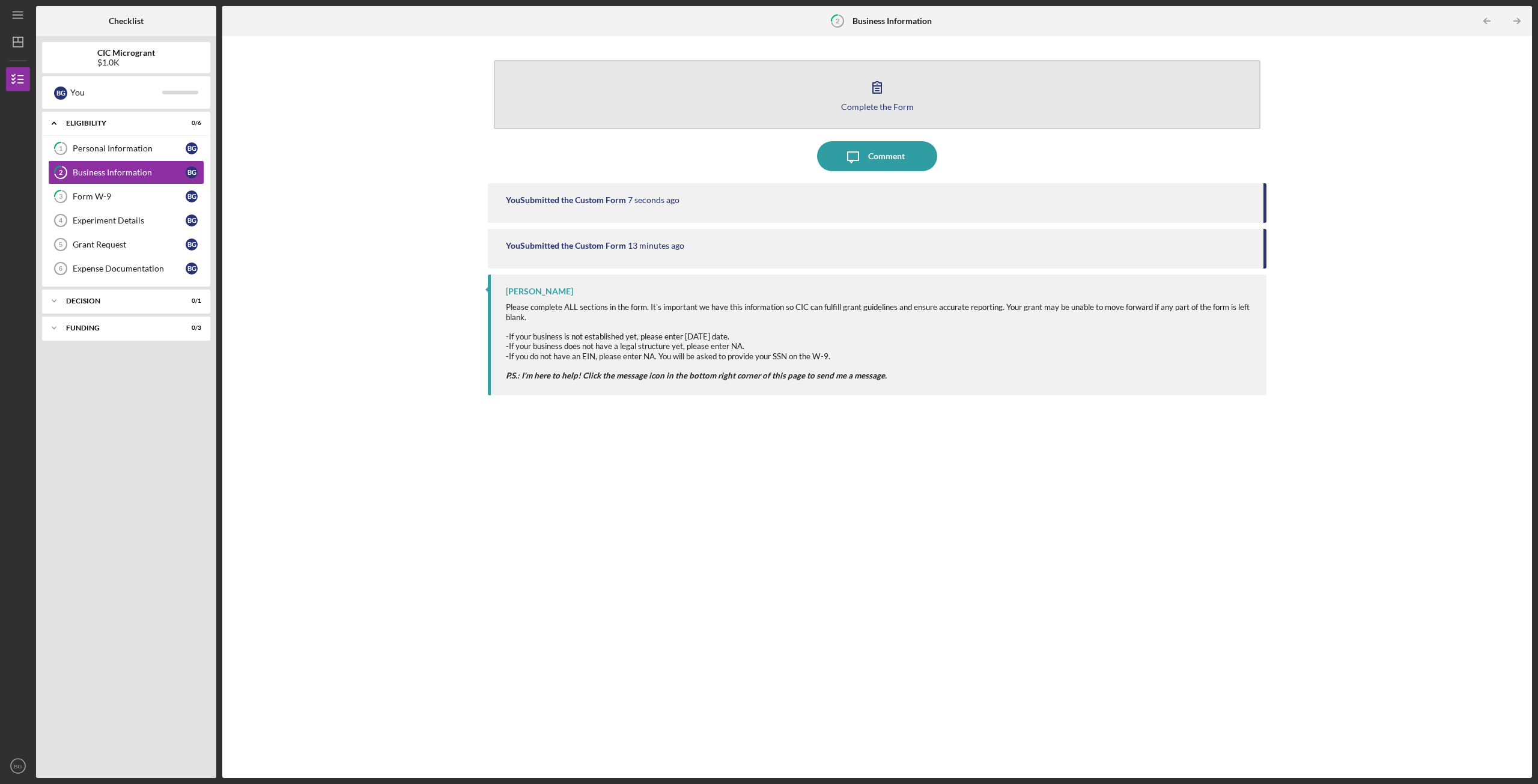
click at [854, 107] on div "Complete the Form" at bounding box center [877, 106] width 73 height 9
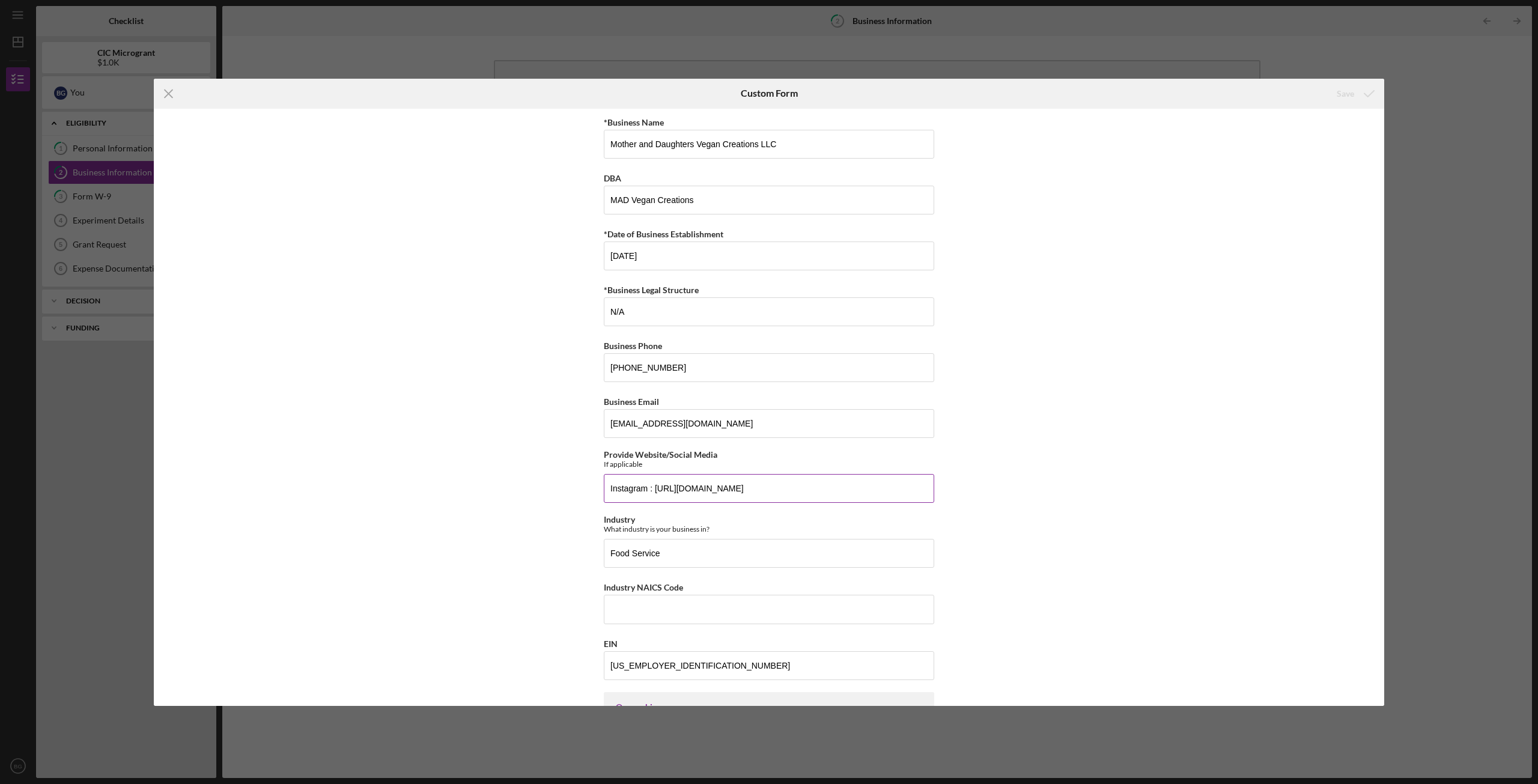
click at [889, 485] on input "Instagram : [URL][DOMAIN_NAME]" at bounding box center [769, 488] width 330 height 28
paste input "[URL][DOMAIN_NAME]"
type input "Instagram : [URL][DOMAIN_NAME] Facebook: [URL][DOMAIN_NAME]"
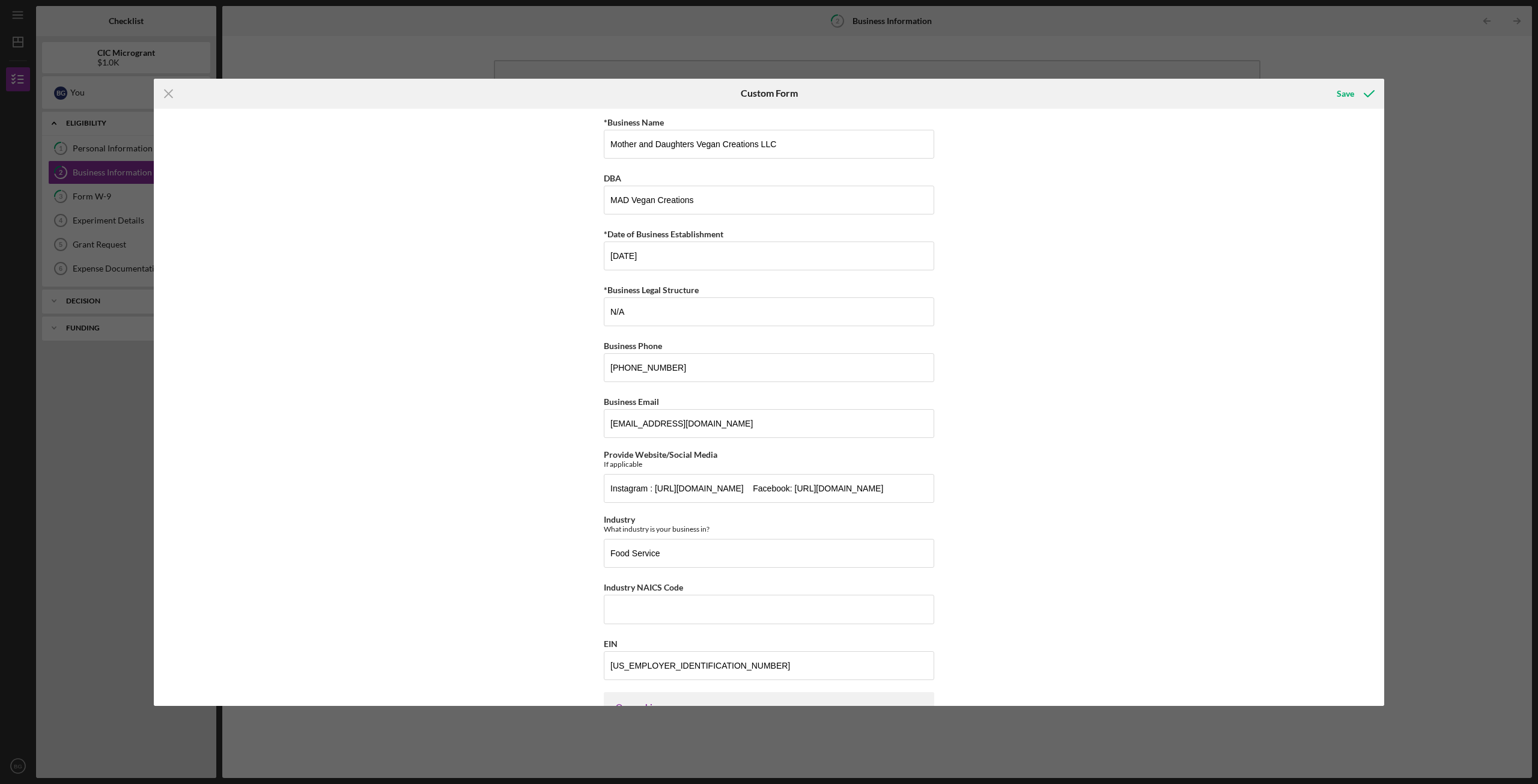
click at [1042, 509] on div "*Business Name Mother and Daughters Vegan Creations LLC DBA MAD Vegan Creations…" at bounding box center [769, 408] width 1231 height 597
drag, startPoint x: 709, startPoint y: 584, endPoint x: 588, endPoint y: 583, distance: 121.0
click at [588, 567] on div "*Business Name Mother and Daughters Vegan Creations LLC DBA MAD Vegan Creations…" at bounding box center [769, 408] width 1231 height 597
copy label "Industry NAICS Code"
click at [695, 567] on input "Industry NAICS Code" at bounding box center [769, 609] width 330 height 28
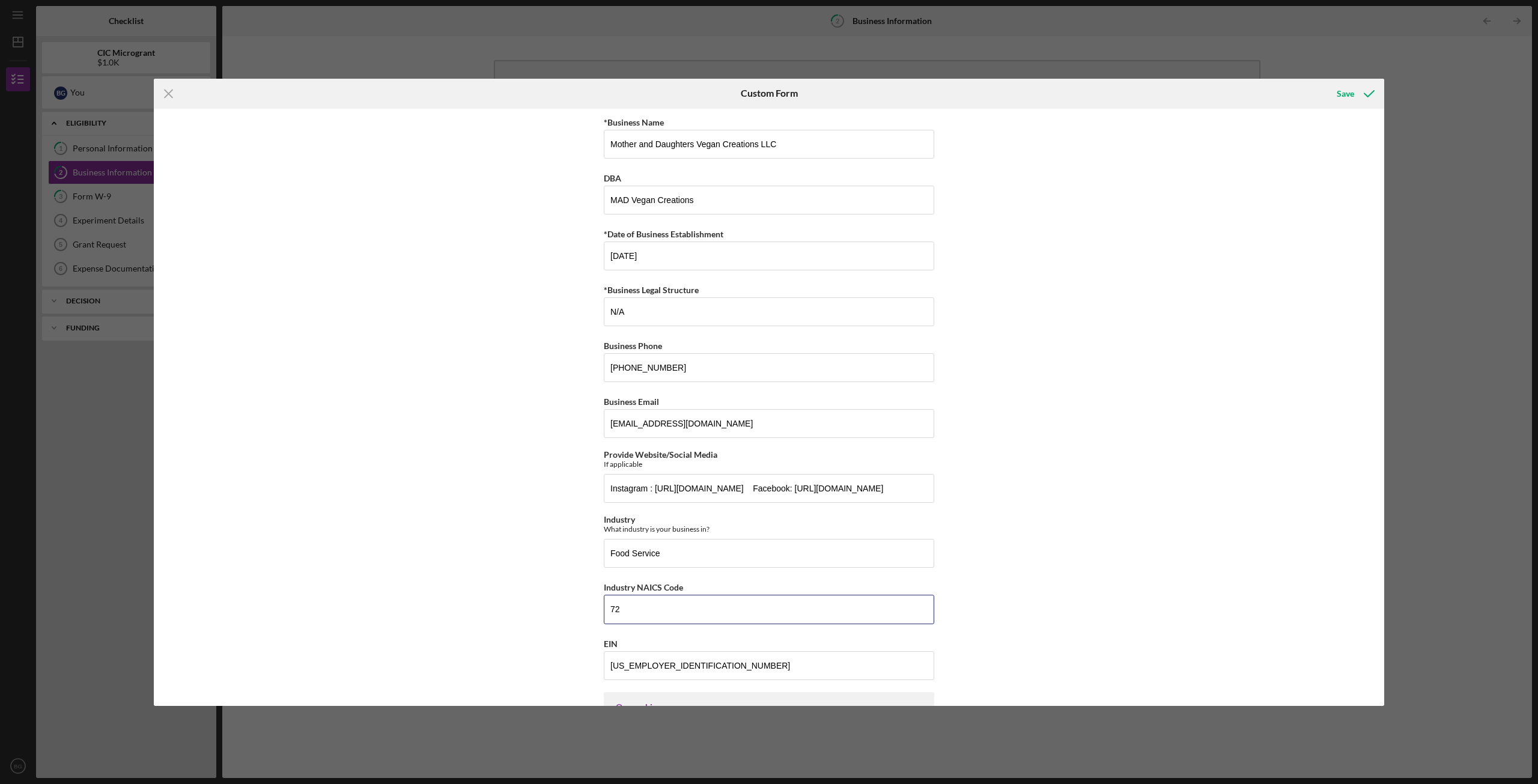
type input "72"
click at [1153, 343] on div "*Business Name Mother and Daughters Vegan Creations LLC DBA MAD Vegan Creations…" at bounding box center [769, 408] width 1231 height 597
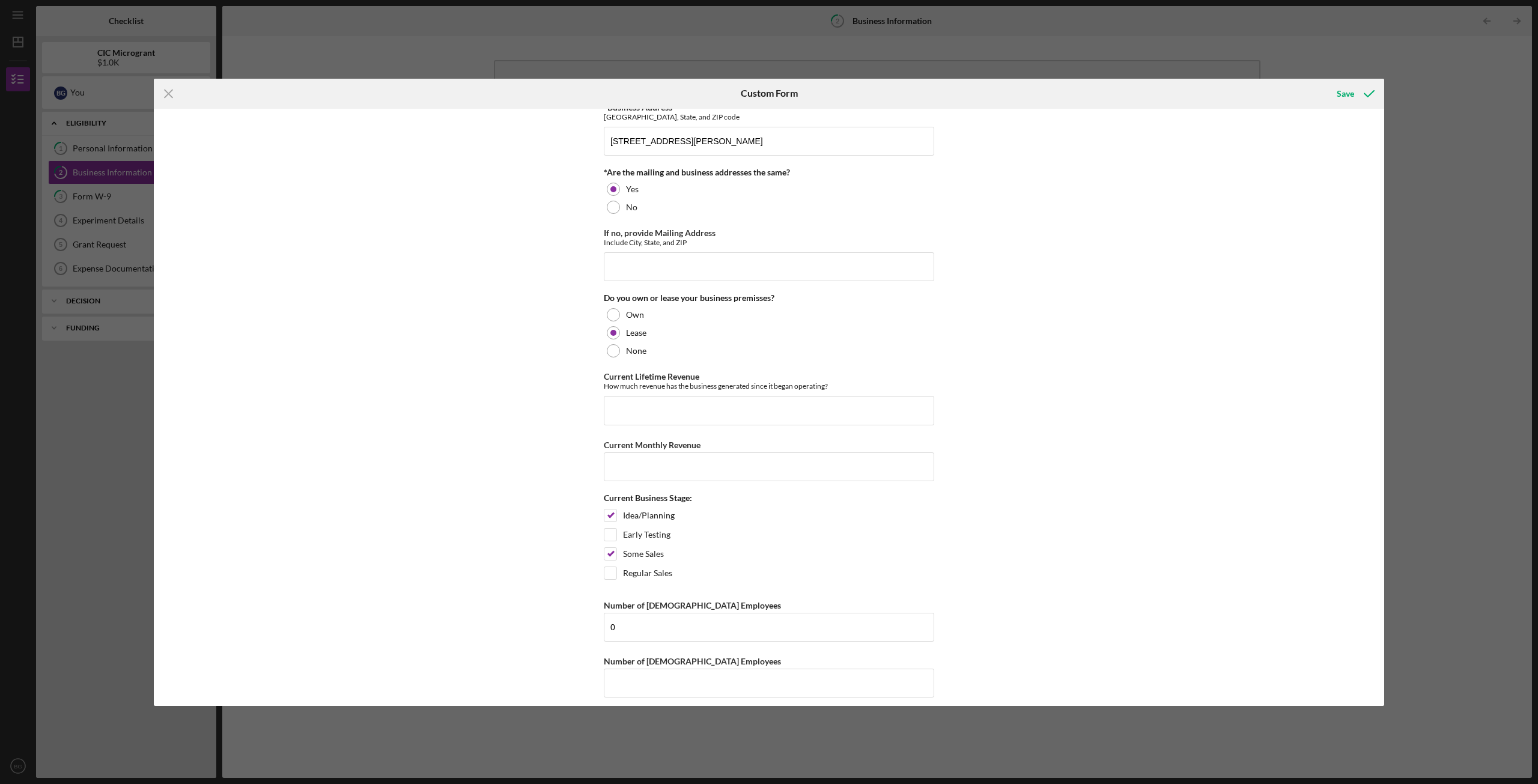
scroll to position [778, 0]
click at [1153, 93] on polyline "submit" at bounding box center [1370, 94] width 9 height 6
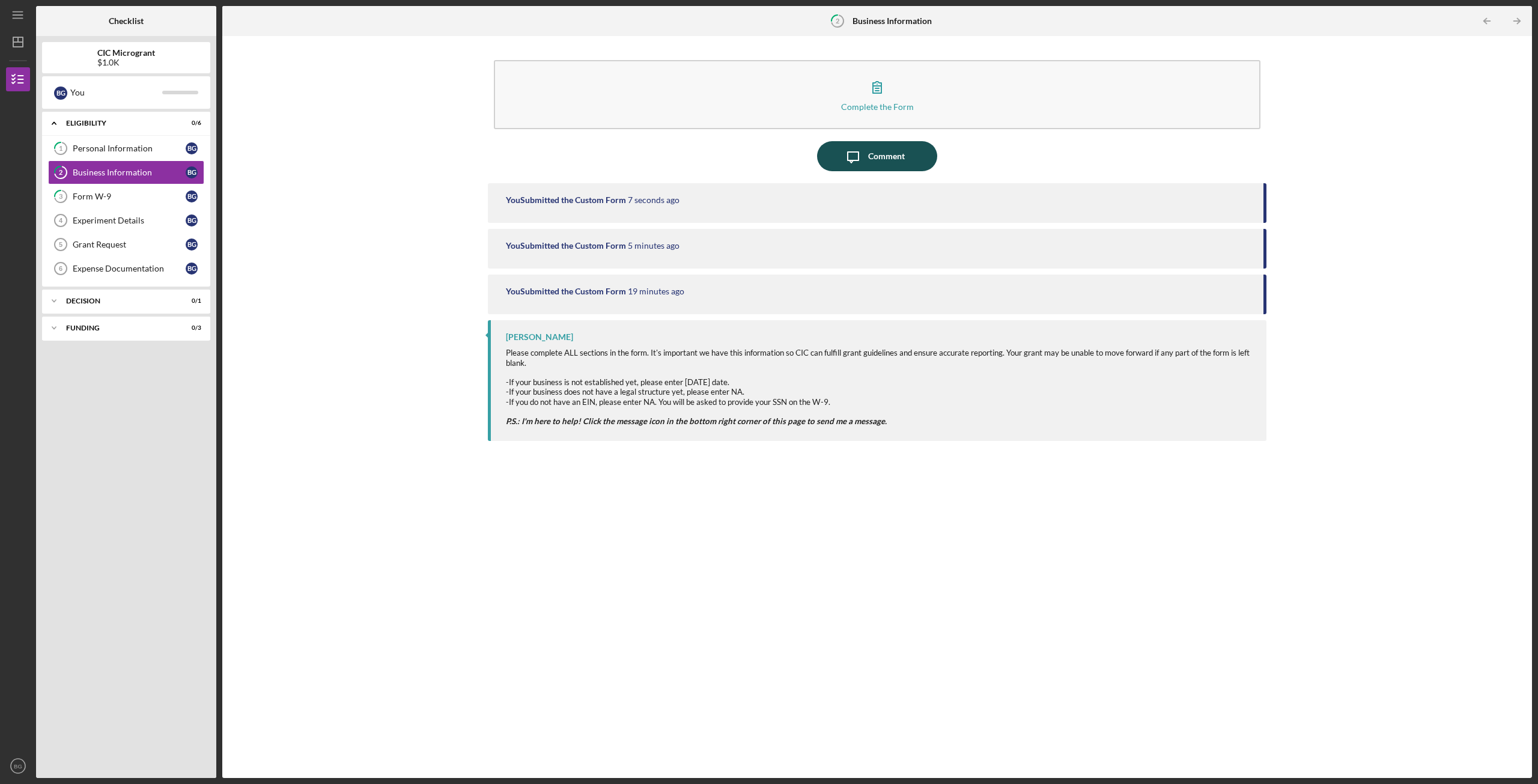
click at [888, 156] on div "Comment" at bounding box center [887, 156] width 36 height 30
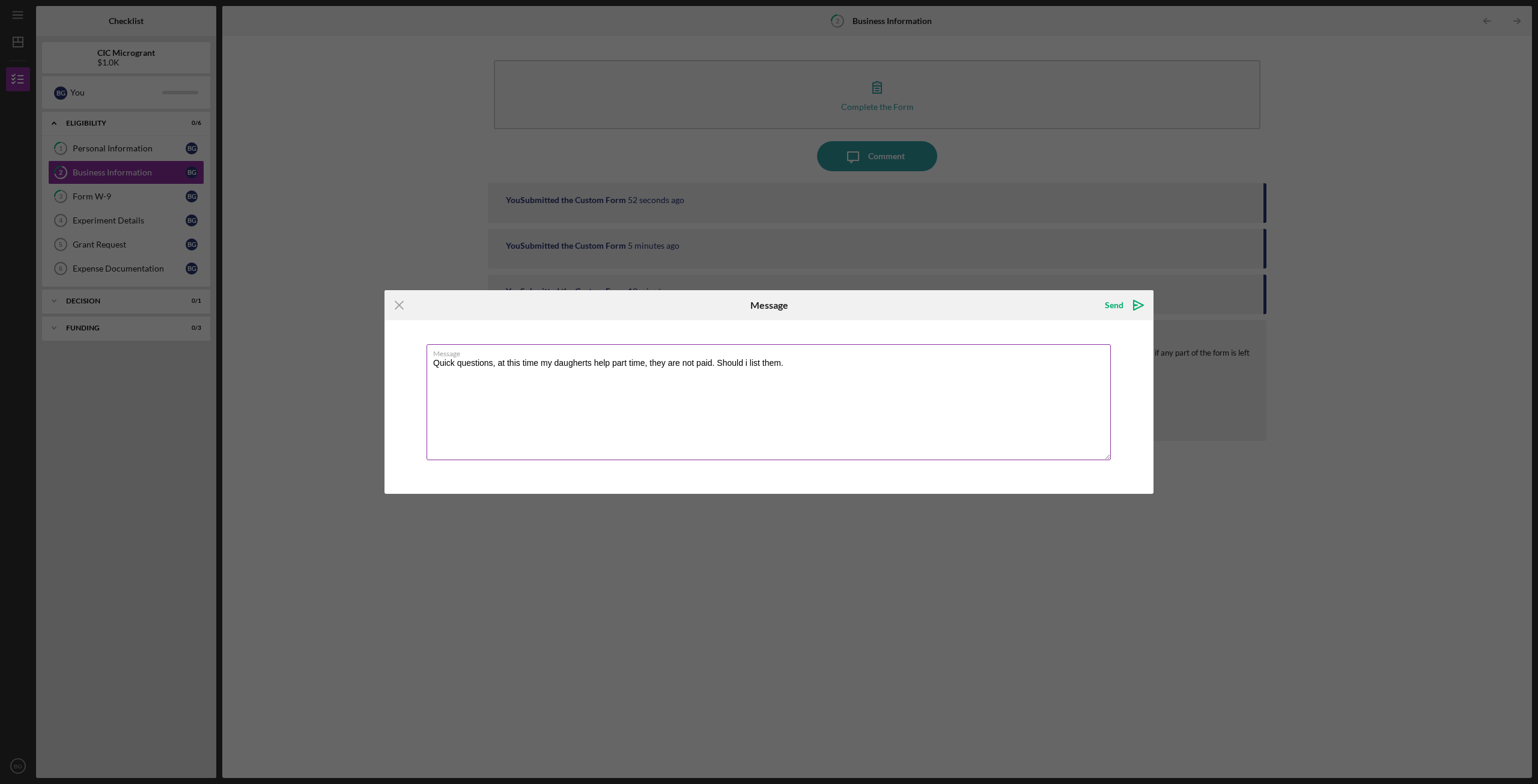
click at [578, 355] on label "Message" at bounding box center [772, 351] width 678 height 13
click at [578, 355] on textarea "Quick questions, at this time my daugherts help part time, they are not paid. S…" at bounding box center [769, 402] width 684 height 116
click at [578, 360] on textarea "Quick questions, at this time my daugherts help part time, they are not paid. S…" at bounding box center [769, 402] width 684 height 116
click at [804, 363] on textarea "Quick questions, at this time my daughters help part time, they are not paid. S…" at bounding box center [769, 402] width 684 height 116
click at [744, 365] on textarea "Quick questions, at this time my daughters help part time, they are not paid. S…" at bounding box center [769, 402] width 684 height 116
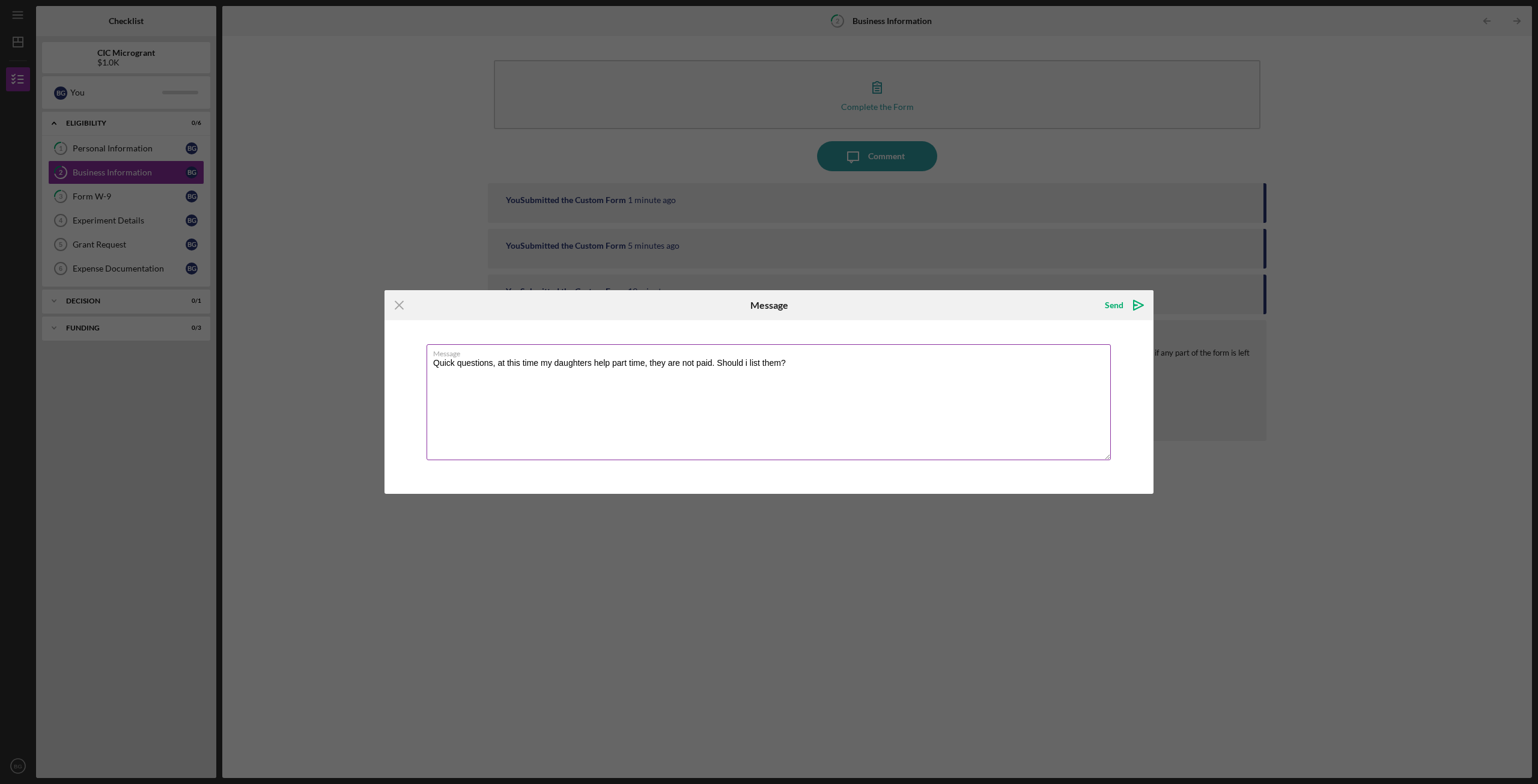
click at [748, 362] on textarea "Quick questions, at this time my daughters help part time, they are not paid. S…" at bounding box center [769, 402] width 684 height 116
type textarea "Quick questions, at this time my daughters help part time, they are not paid. S…"
drag, startPoint x: 1137, startPoint y: 308, endPoint x: 1057, endPoint y: 285, distance: 83.2
click at [1137, 308] on icon "Icon/icon-invite-send" at bounding box center [1139, 305] width 30 height 30
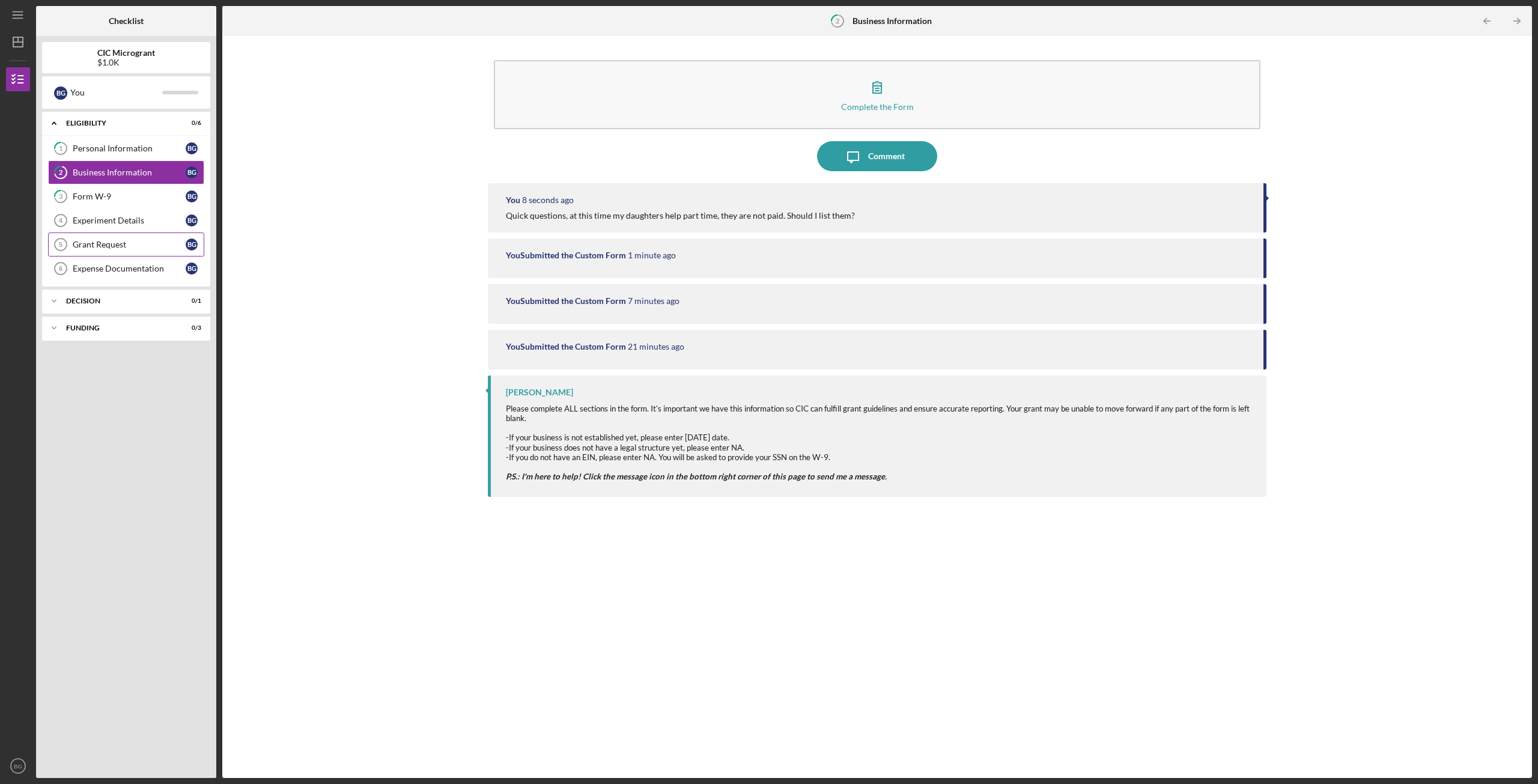
click at [125, 236] on link "Grant Request 5 Grant Request B G" at bounding box center [126, 244] width 156 height 24
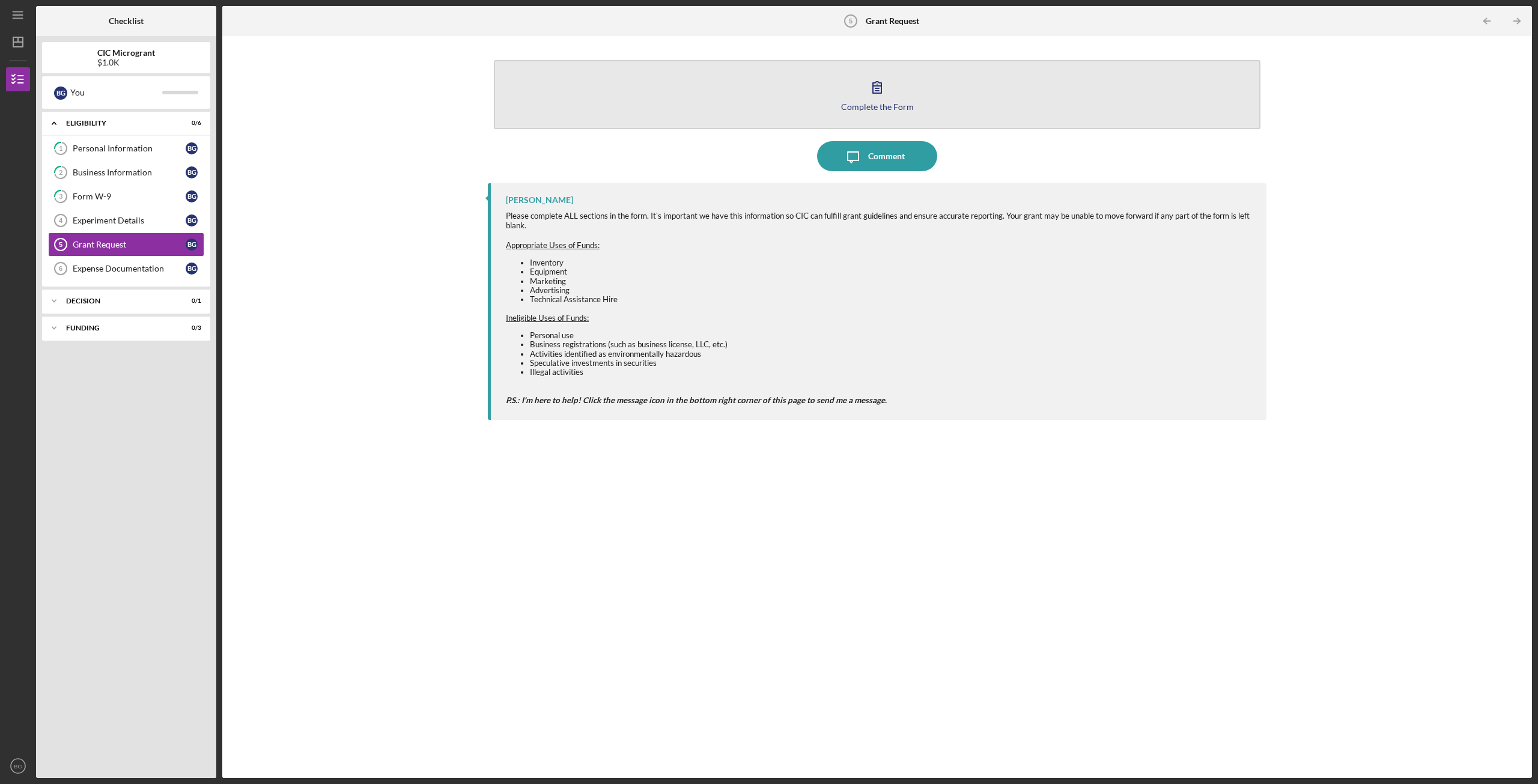
click at [810, 99] on button "Complete the Form Form" at bounding box center [877, 94] width 767 height 69
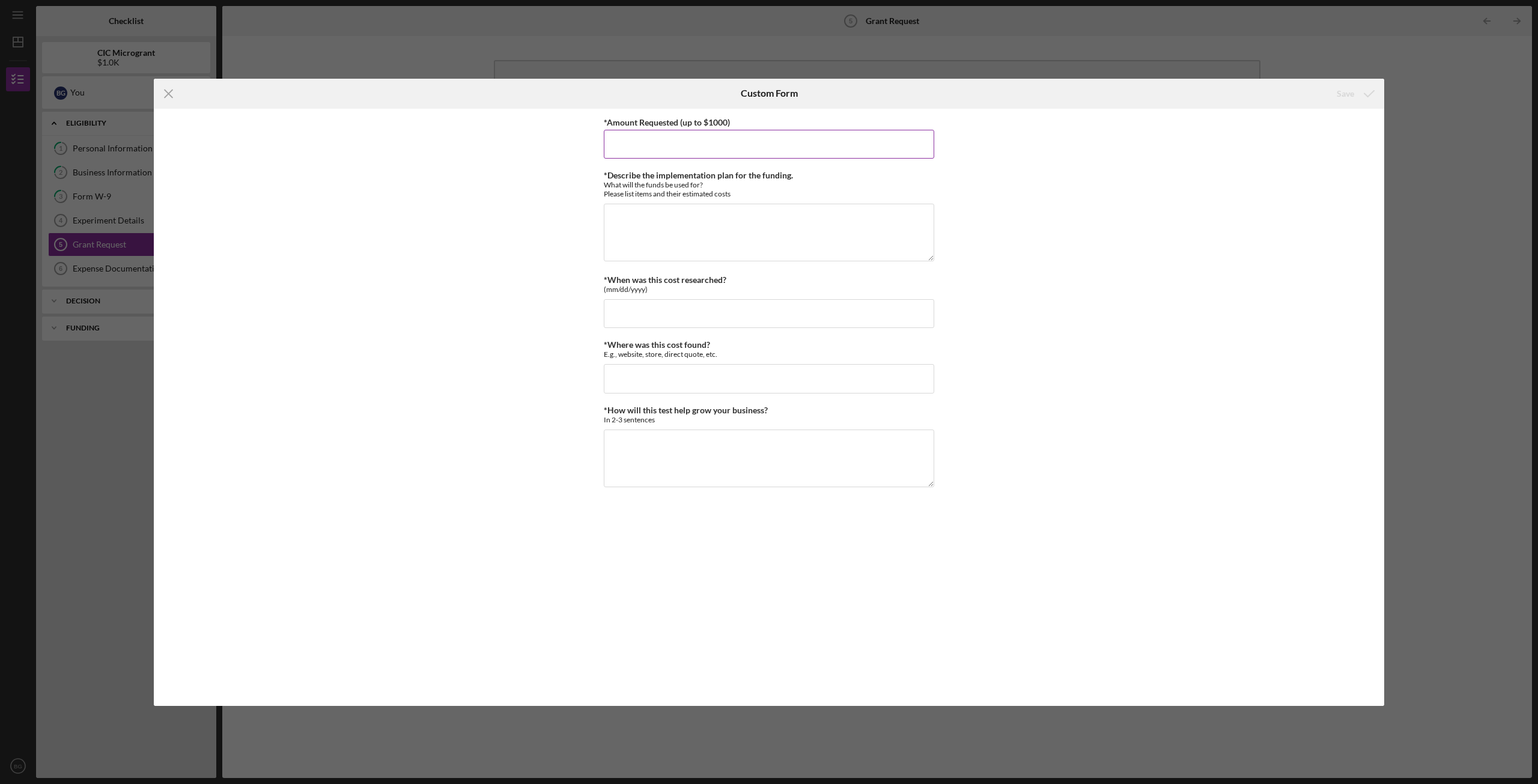
click at [720, 147] on input "*Amount Requested (up to $1000)" at bounding box center [769, 144] width 330 height 28
type input "1"
type input "$1000.00"
click at [737, 215] on textarea "*Describe the implementation plan for the funding." at bounding box center [769, 232] width 330 height 58
click at [1153, 94] on div "Save" at bounding box center [1346, 93] width 17 height 24
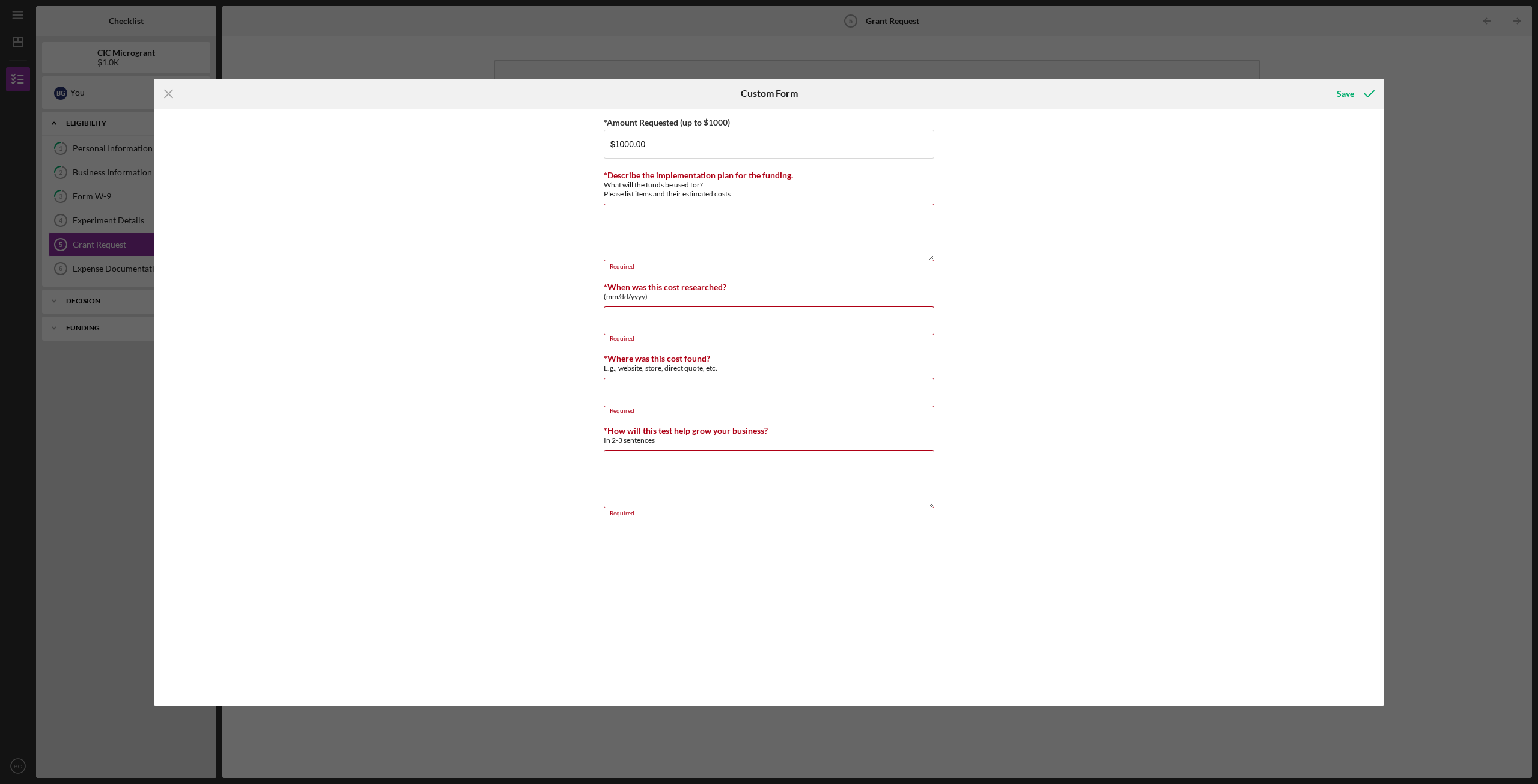
click at [1114, 177] on div "*Amount Requested (up to $1000) $1000.00 *Describe the implementation plan for …" at bounding box center [769, 408] width 1231 height 597
click at [166, 96] on line at bounding box center [168, 93] width 8 height 8
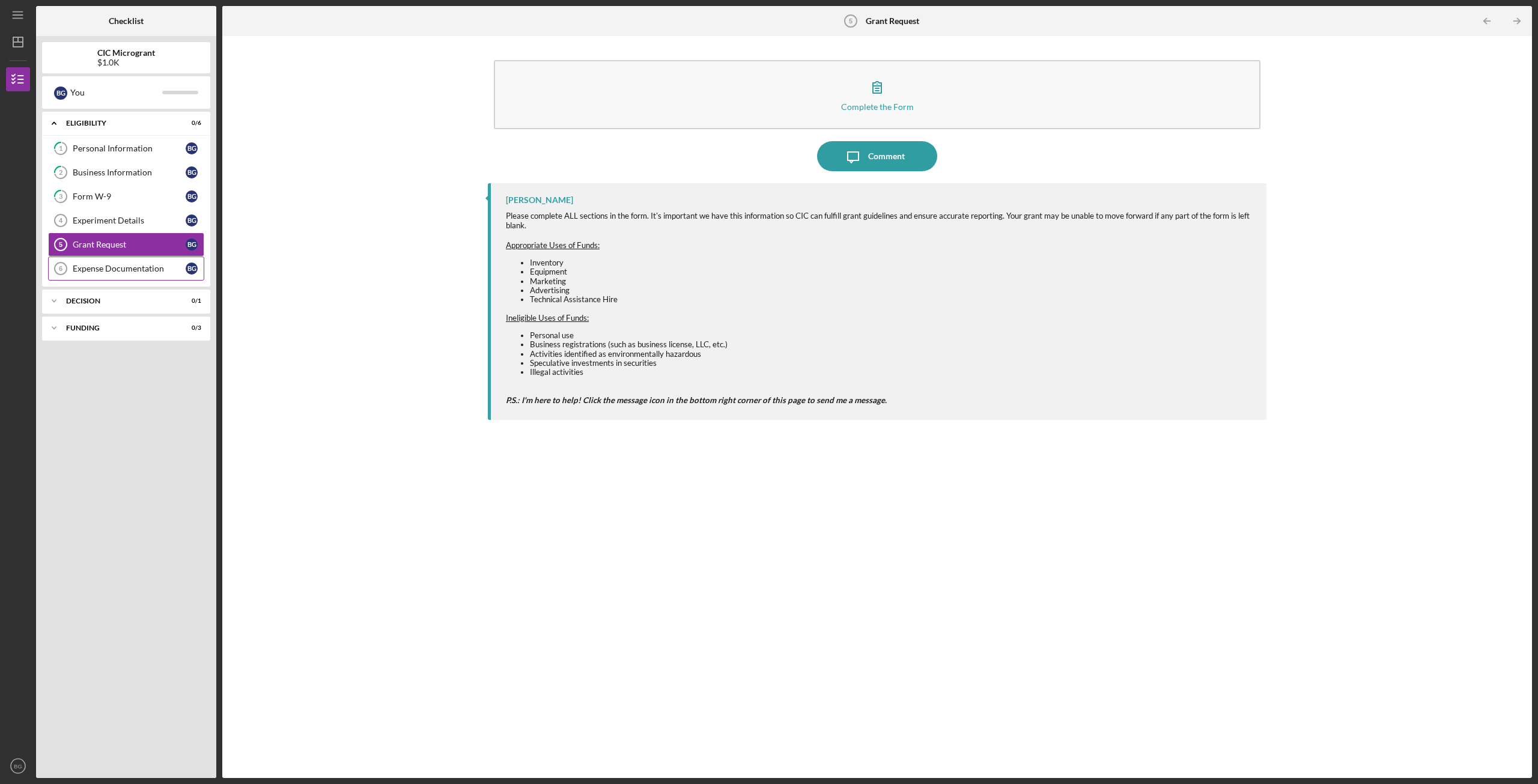
click at [129, 265] on div "Expense Documentation" at bounding box center [129, 269] width 113 height 9
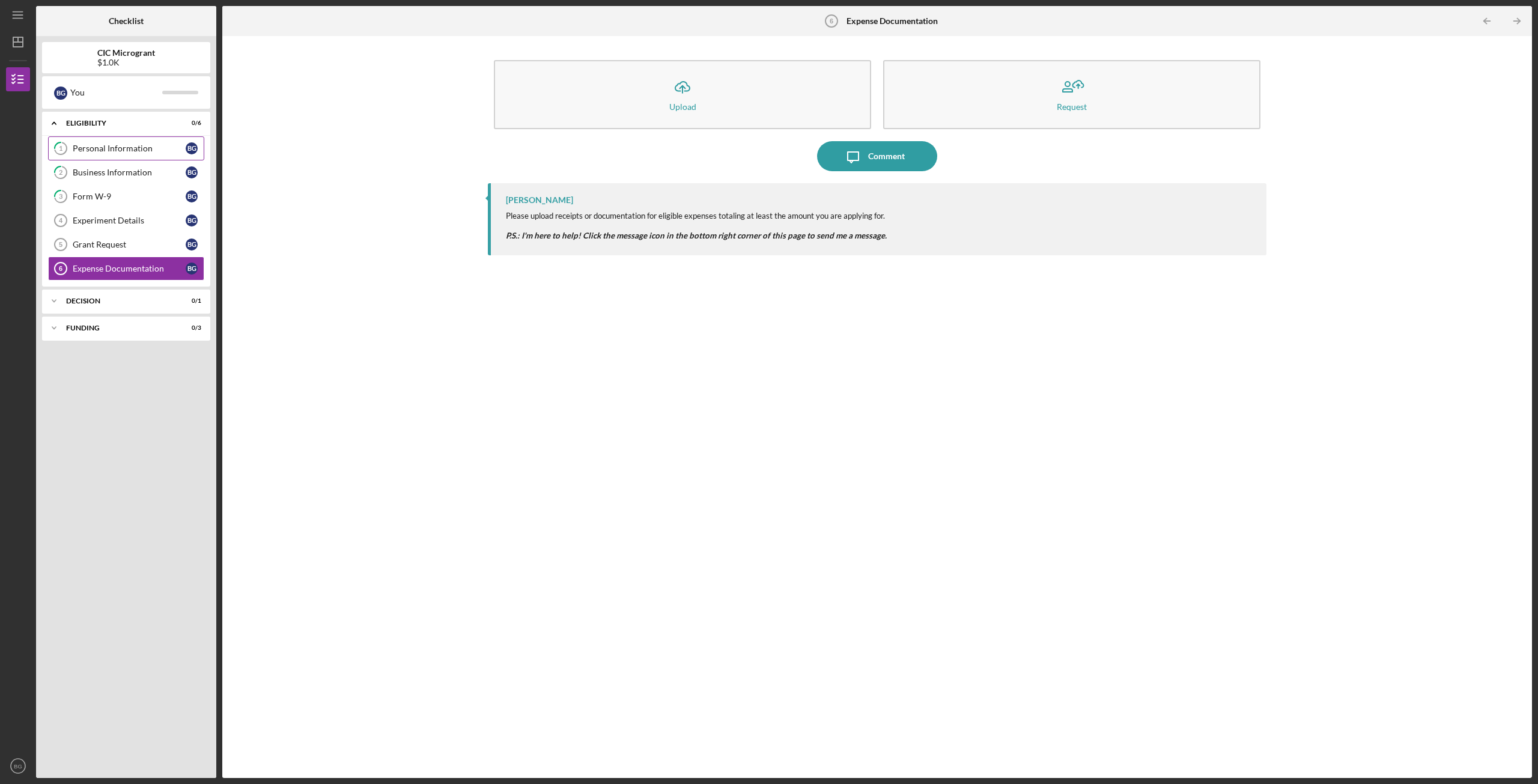
click at [117, 150] on div "Personal Information" at bounding box center [129, 149] width 113 height 9
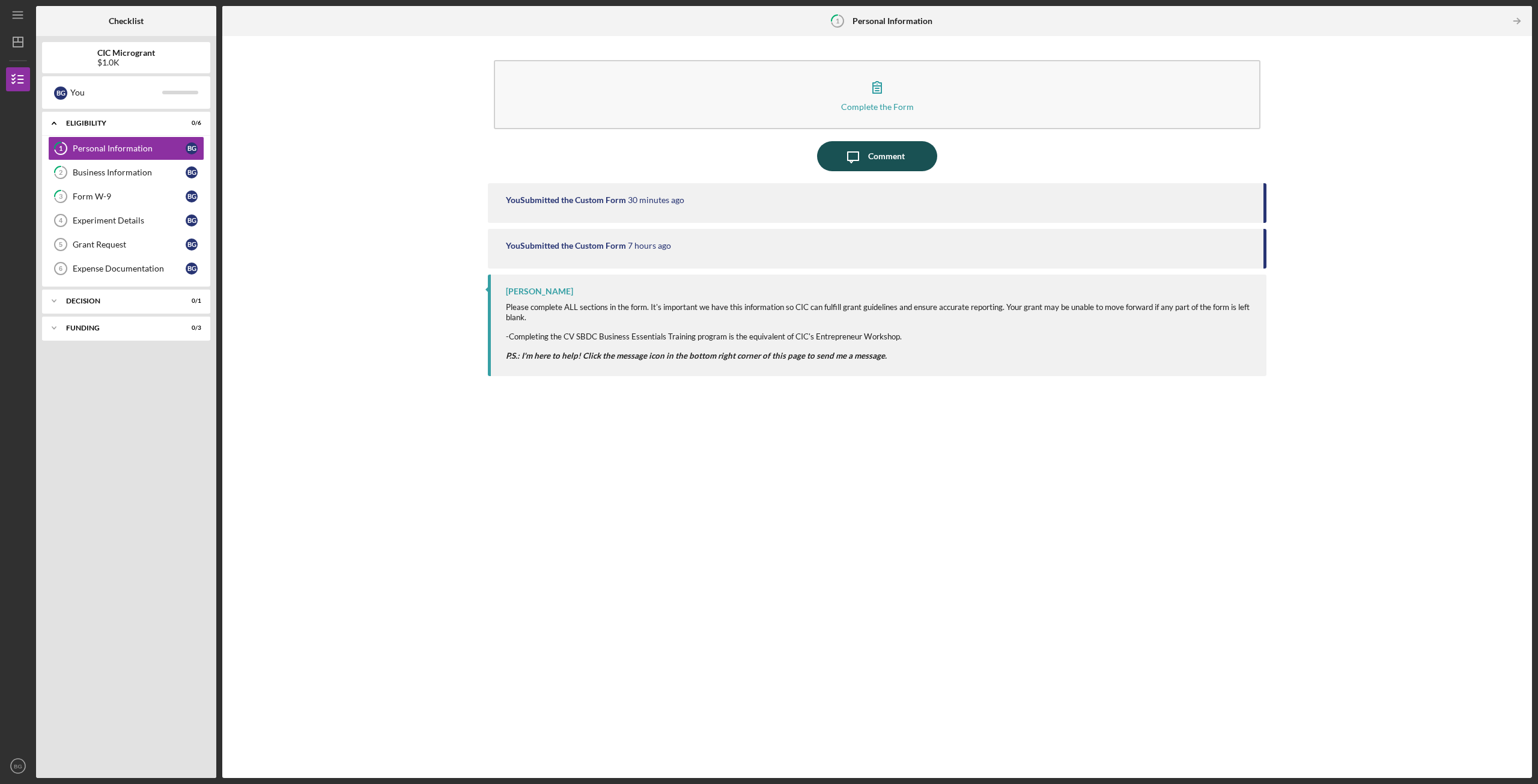
click at [835, 152] on button "Icon/Message Comment" at bounding box center [877, 156] width 120 height 30
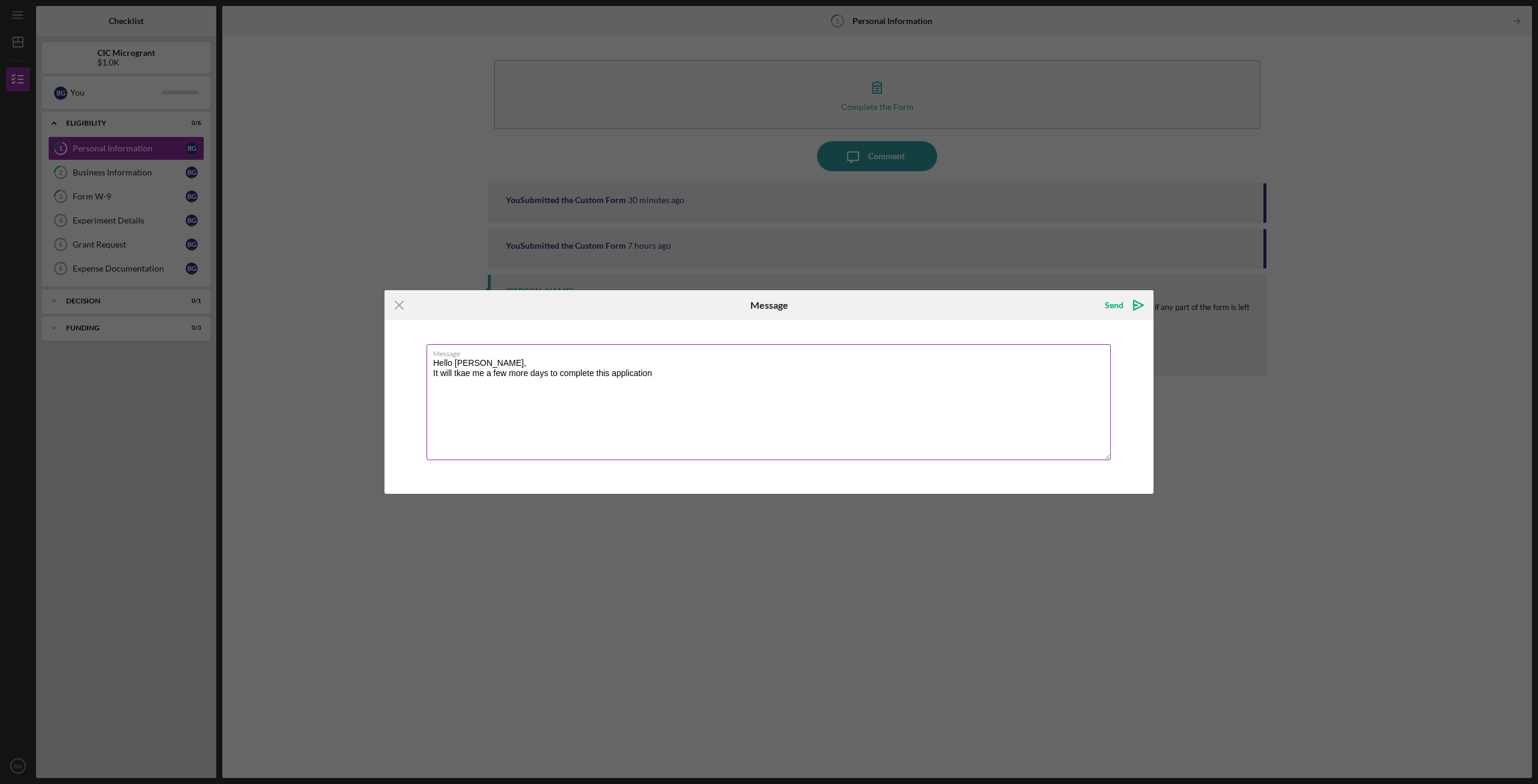
click at [462, 371] on textarea "Hello [PERSON_NAME], It will tkae me a few more days to complete this applicati…" at bounding box center [769, 402] width 684 height 116
click at [677, 383] on textarea "Hello [PERSON_NAME], It will take me a few more days to complete this applicati…" at bounding box center [769, 402] width 684 height 116
click at [535, 385] on textarea "Hello [PERSON_NAME], It will take me a few more days to complete this applicati…" at bounding box center [769, 402] width 684 height 116
drag, startPoint x: 533, startPoint y: 383, endPoint x: 524, endPoint y: 382, distance: 9.1
click at [524, 382] on textarea "Hello [PERSON_NAME], It will take me a few more days to complete this applicati…" at bounding box center [769, 402] width 684 height 116
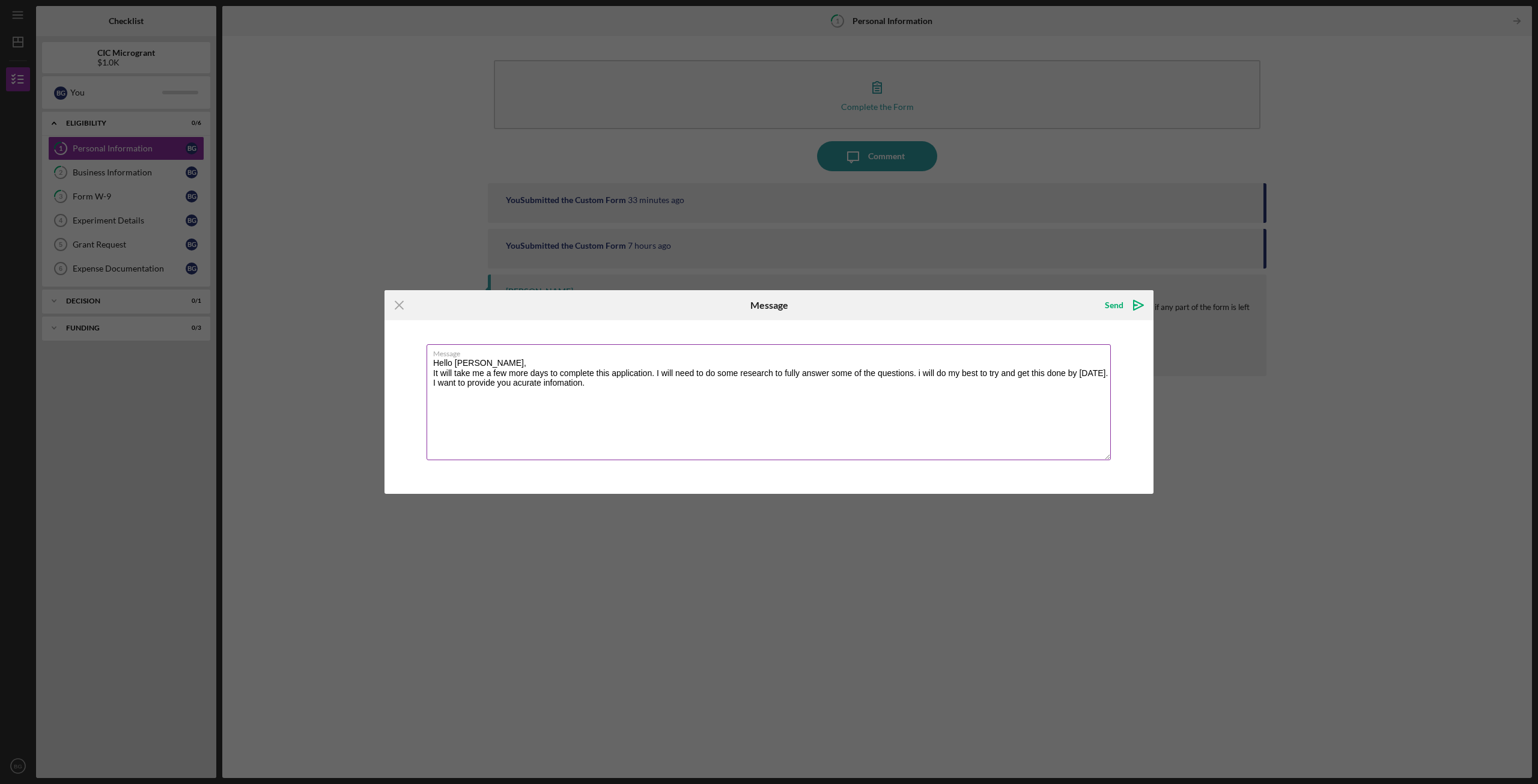
click at [524, 382] on textarea "Hello [PERSON_NAME], It will take me a few more days to complete this applicati…" at bounding box center [769, 402] width 684 height 116
click at [563, 386] on textarea "Hello [PERSON_NAME], It will take me a few more days to complete this applicati…" at bounding box center [769, 402] width 684 height 116
click at [522, 384] on textarea "Hello [PERSON_NAME], It will take me a few more days to complete this applicati…" at bounding box center [769, 402] width 684 height 116
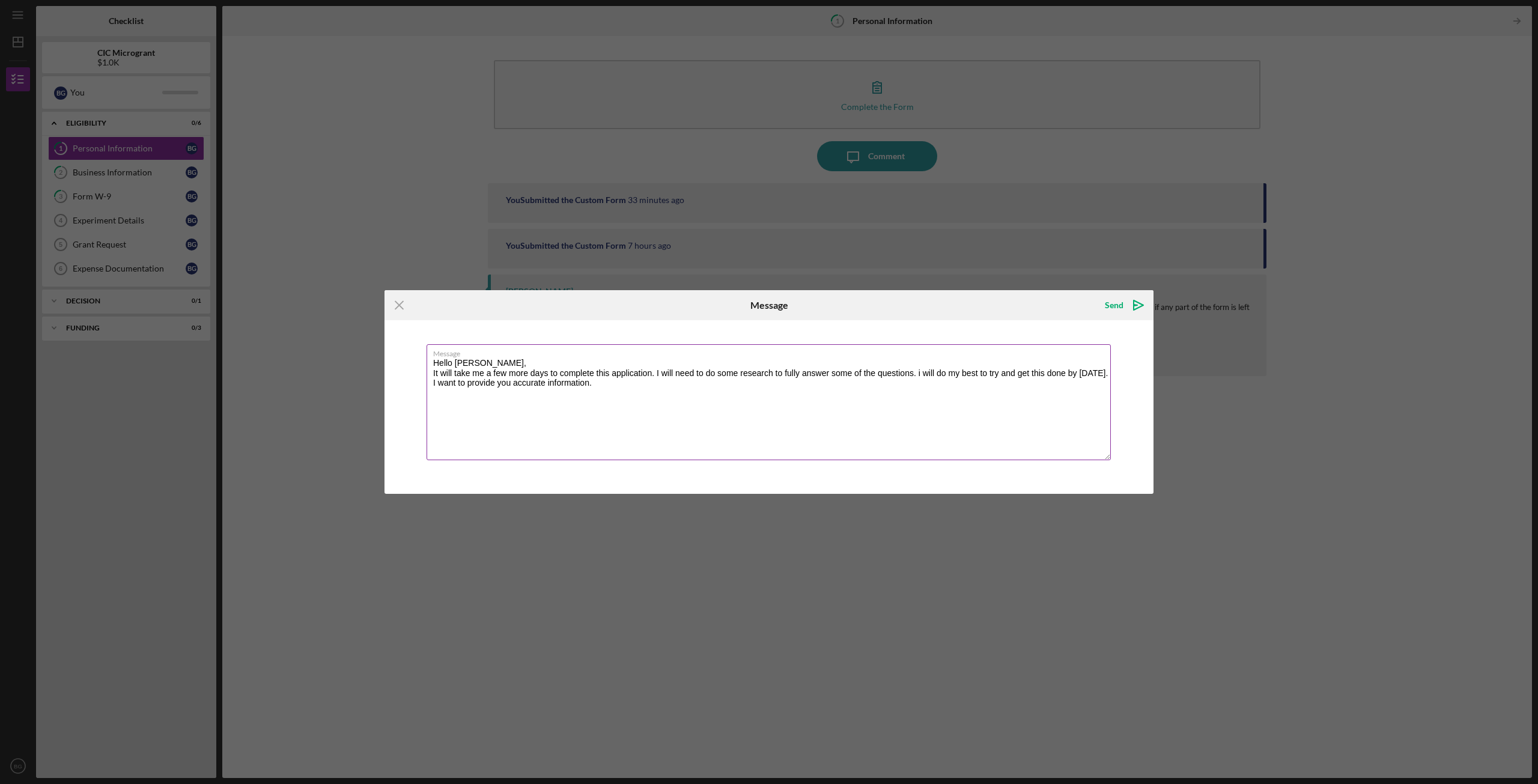
click at [654, 372] on textarea "Hello [PERSON_NAME], It will take me a few more days to complete this applicati…" at bounding box center [769, 402] width 684 height 116
click at [625, 385] on textarea "Hello [PERSON_NAME], It will take me a few more days to complete this applicati…" at bounding box center [769, 402] width 684 height 116
click at [693, 385] on textarea "Hello [PERSON_NAME], It will take me a few more days to complete this applicati…" at bounding box center [769, 402] width 684 height 116
click at [801, 383] on textarea "Hello [PERSON_NAME], It will take me a few more days to complete this applicati…" at bounding box center [769, 402] width 684 height 116
click at [782, 385] on textarea "Hello [PERSON_NAME], It will take me a few more days to complete this applicati…" at bounding box center [769, 402] width 684 height 116
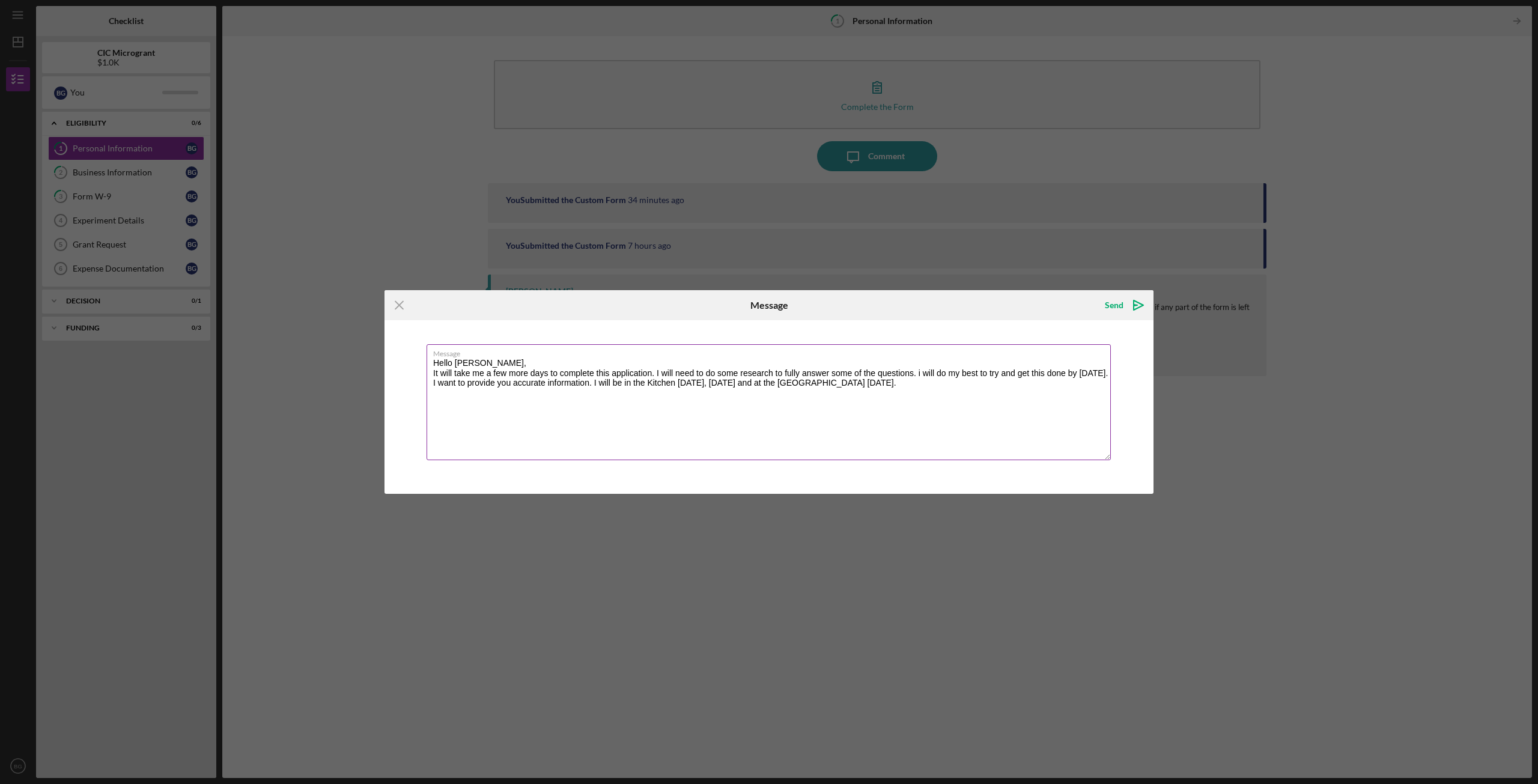
click at [886, 386] on textarea "Hello [PERSON_NAME], It will take me a few more days to complete this applicati…" at bounding box center [769, 402] width 684 height 116
click at [900, 431] on textarea "Hello [PERSON_NAME], It will take me a few more days to complete this applicati…" at bounding box center [769, 402] width 684 height 116
type textarea "Hello [PERSON_NAME], It will take me a few more days to complete this applicati…"
click at [1114, 307] on div "Send" at bounding box center [1114, 305] width 19 height 24
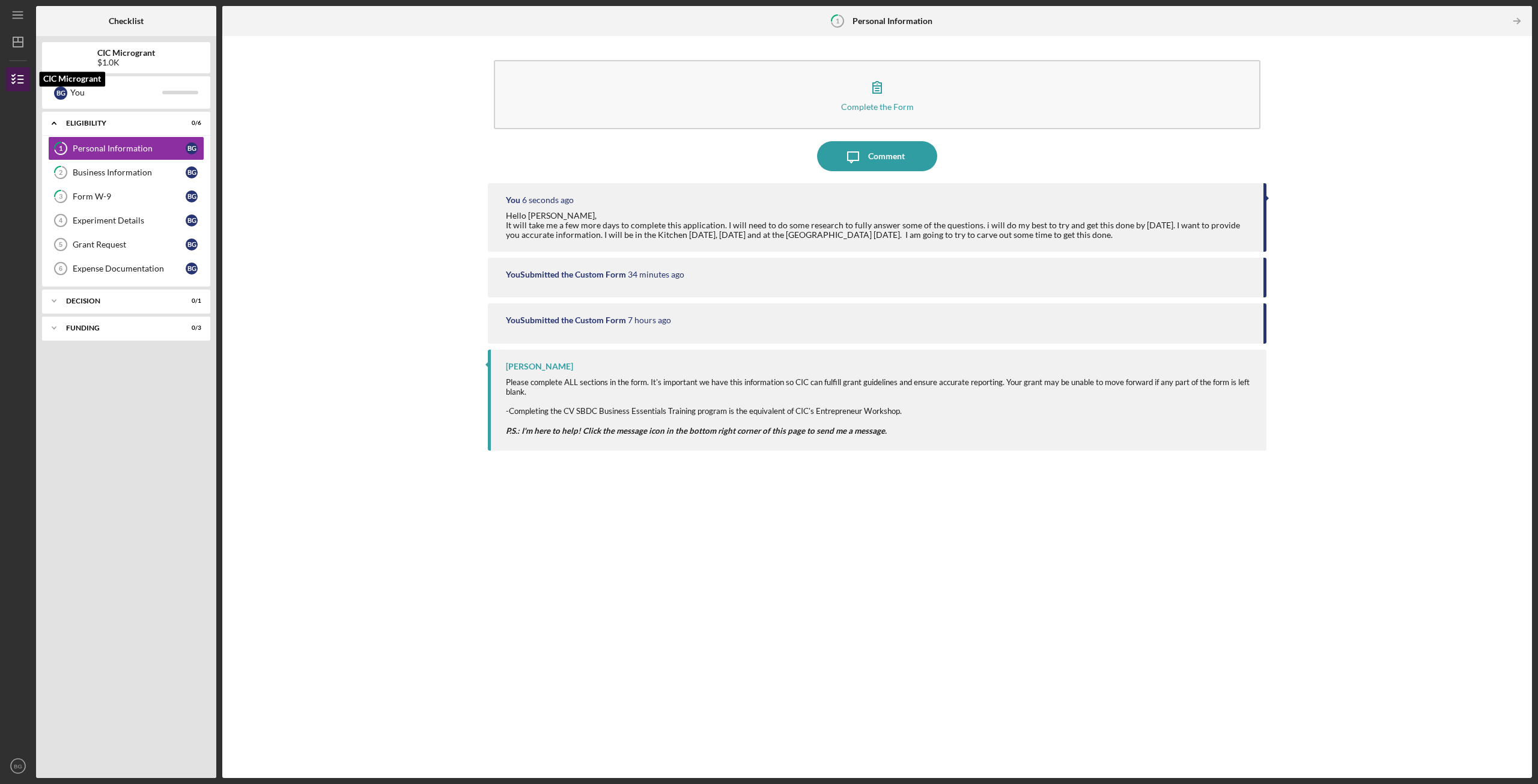
click at [9, 84] on icon "button" at bounding box center [18, 79] width 30 height 30
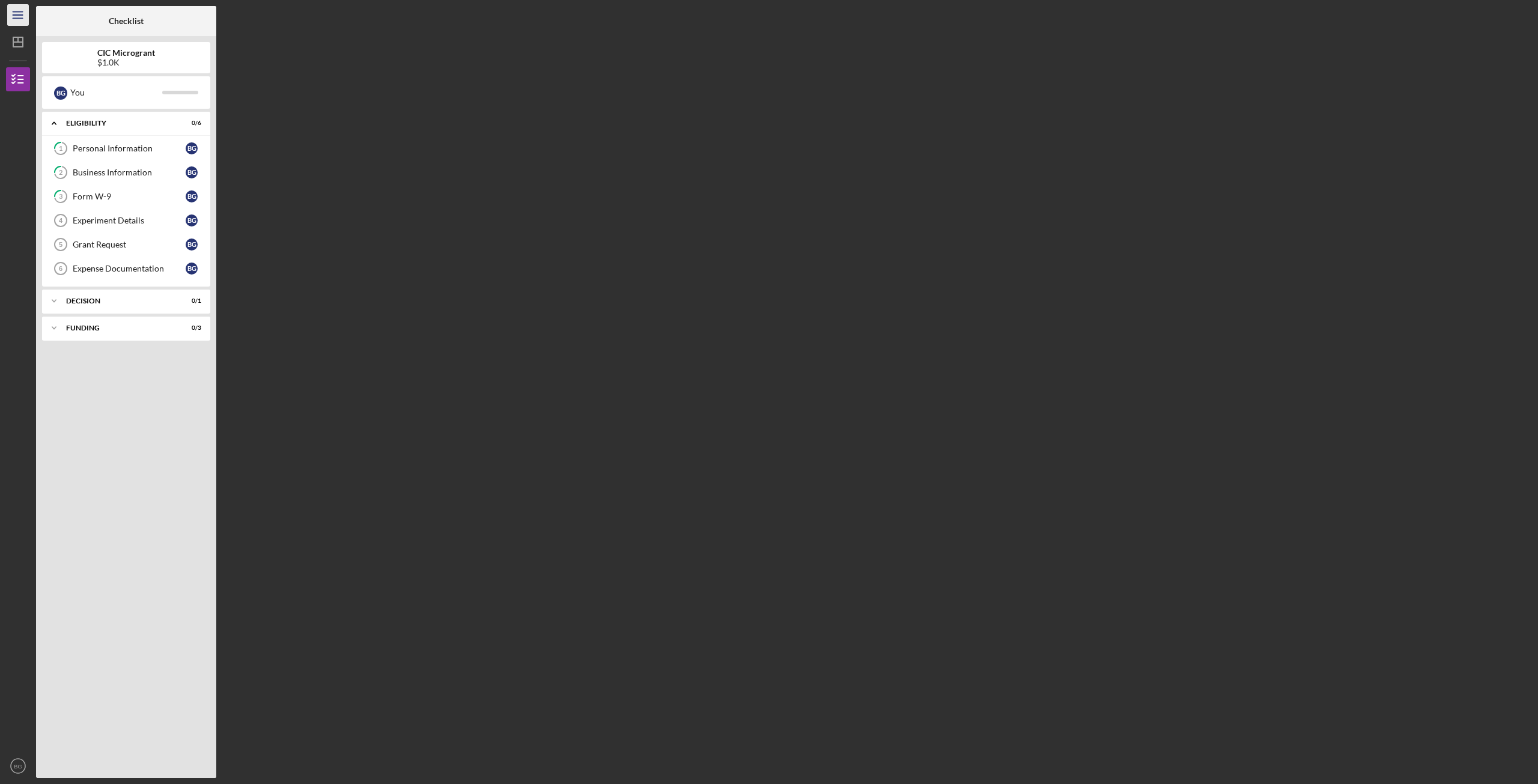
click at [21, 21] on icon "Icon/Menu" at bounding box center [18, 15] width 27 height 27
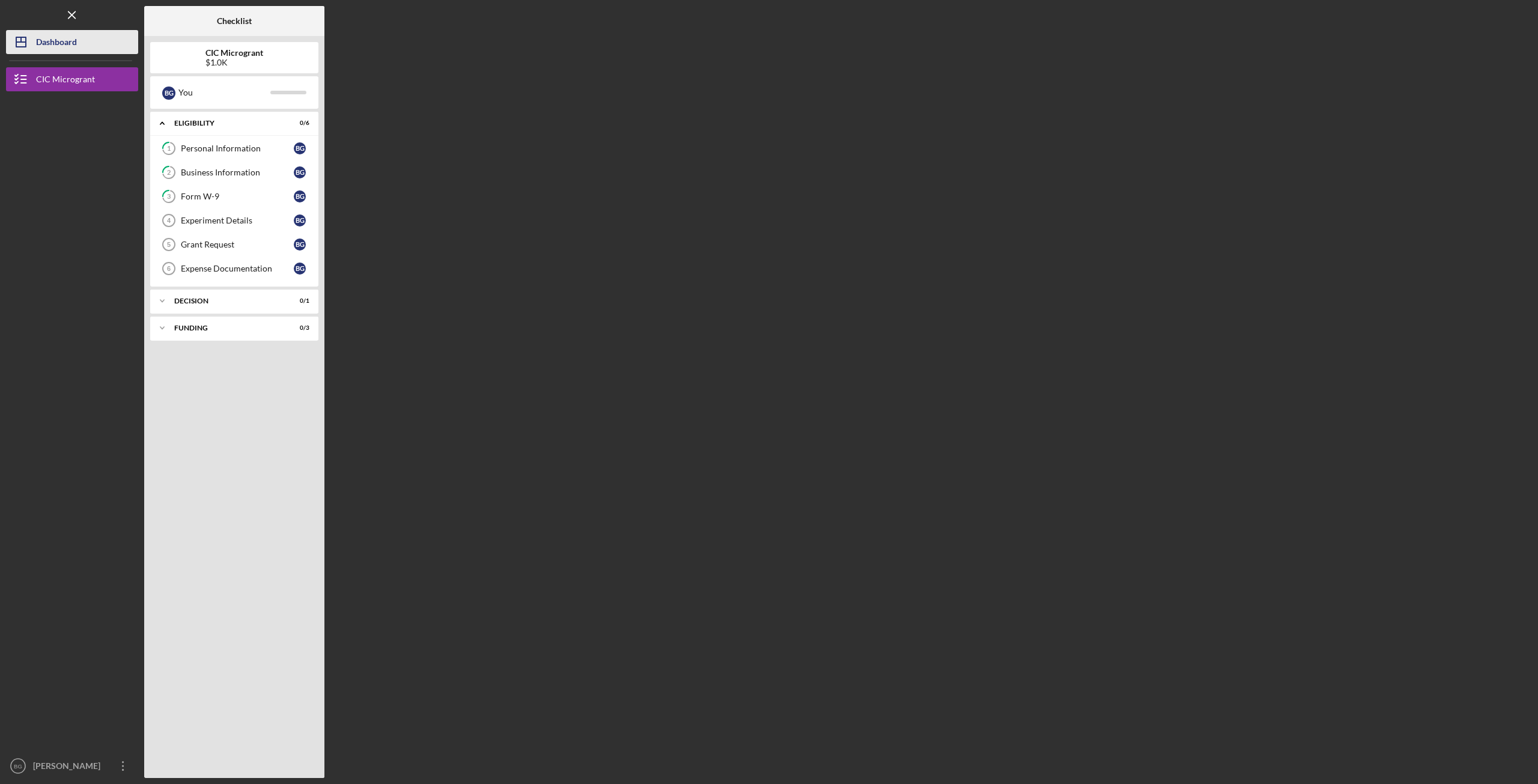
click at [26, 39] on polygon "button" at bounding box center [21, 42] width 9 height 9
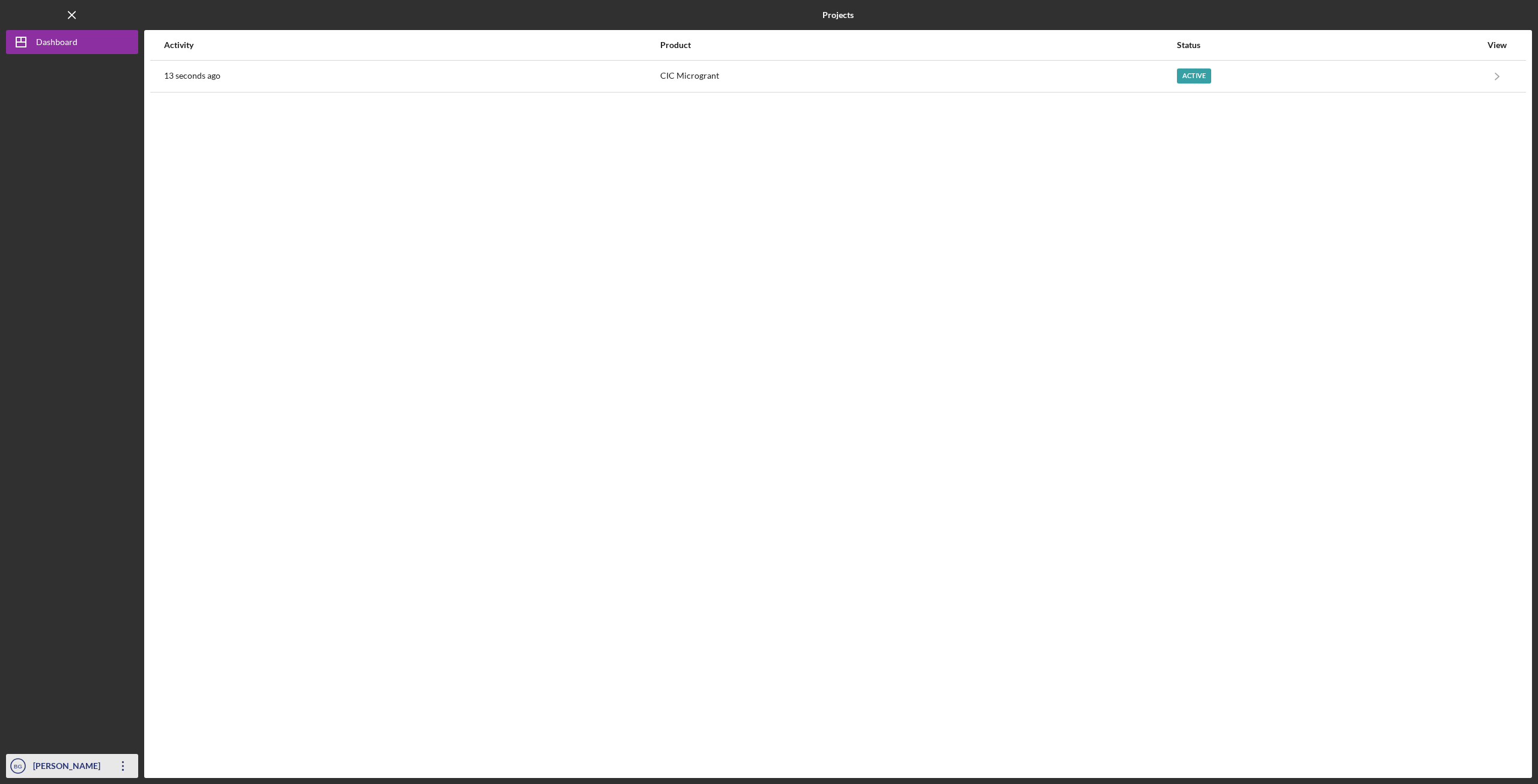
click at [127, 567] on icon "Icon/Overflow" at bounding box center [123, 766] width 30 height 30
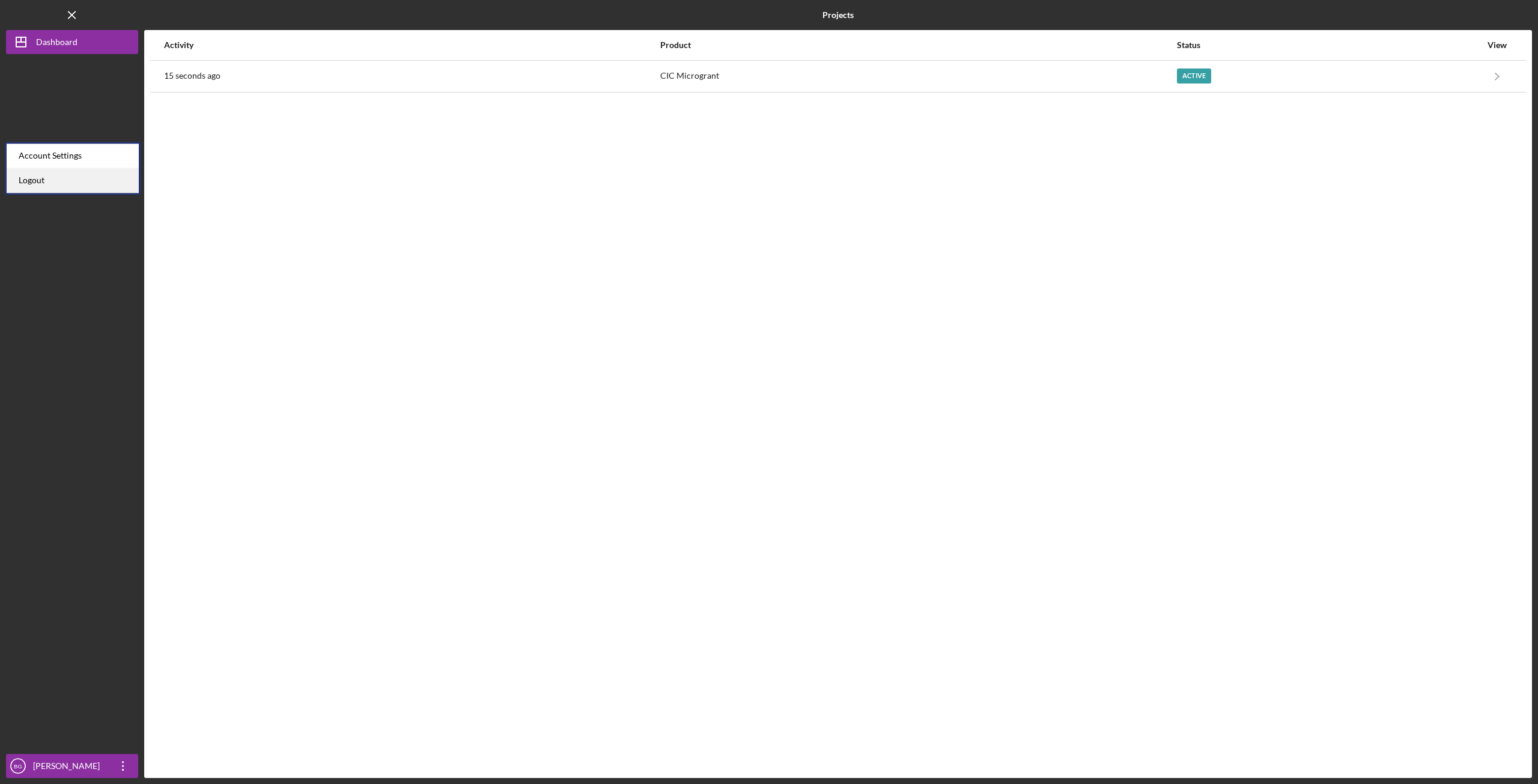
click at [44, 182] on link "Logout" at bounding box center [72, 180] width 132 height 24
